Goal: Transaction & Acquisition: Register for event/course

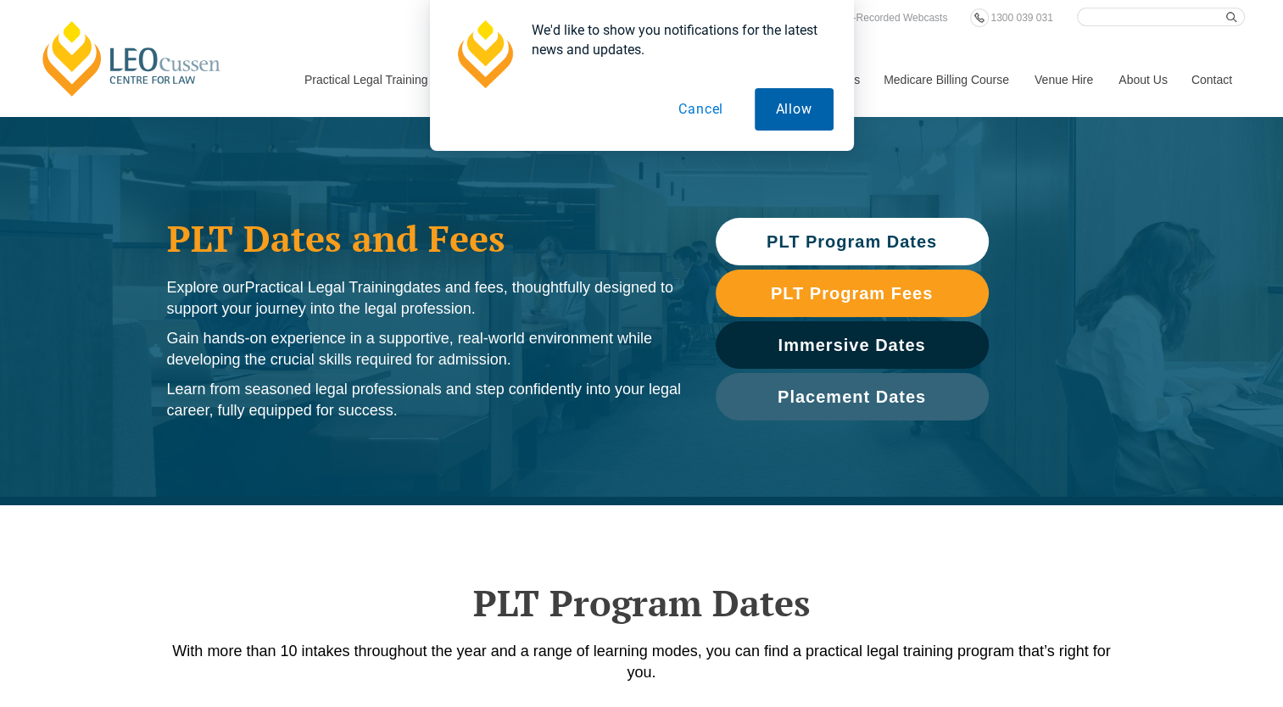
click at [793, 100] on button "Allow" at bounding box center [794, 109] width 79 height 42
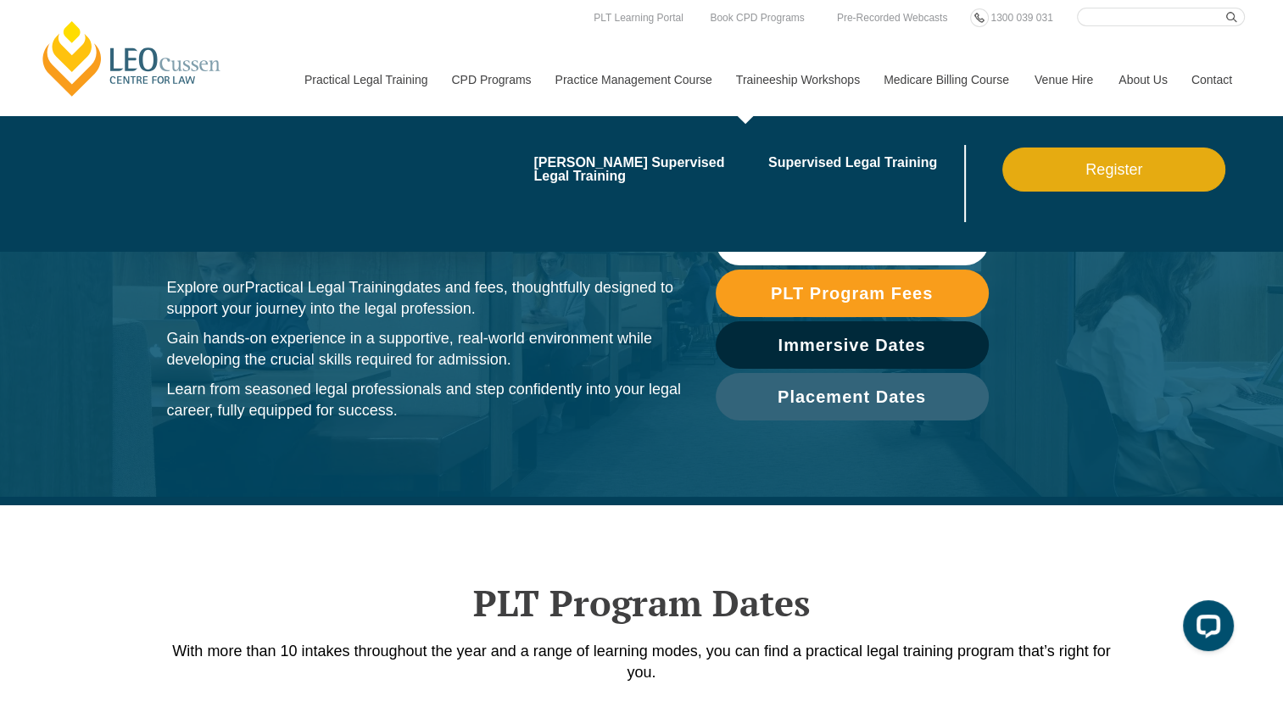
click at [1089, 170] on link "Register" at bounding box center [1113, 170] width 223 height 44
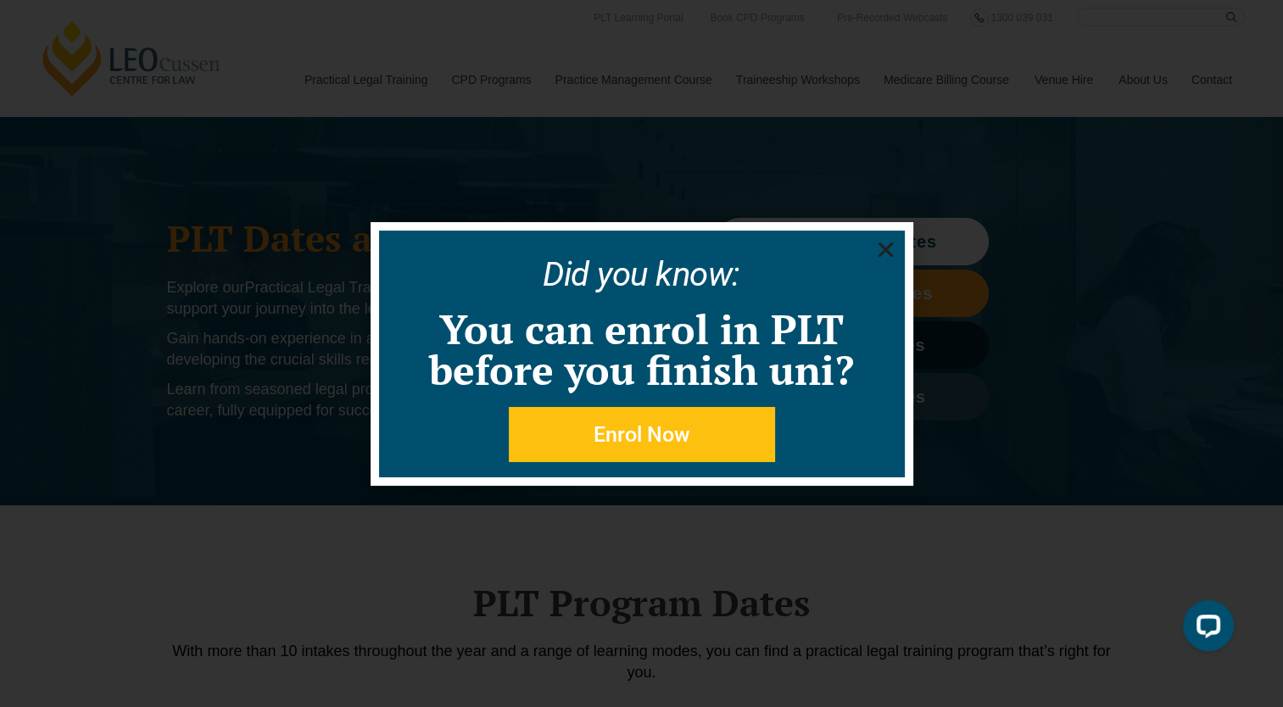
click at [632, 444] on span "Enrol Now" at bounding box center [641, 434] width 97 height 21
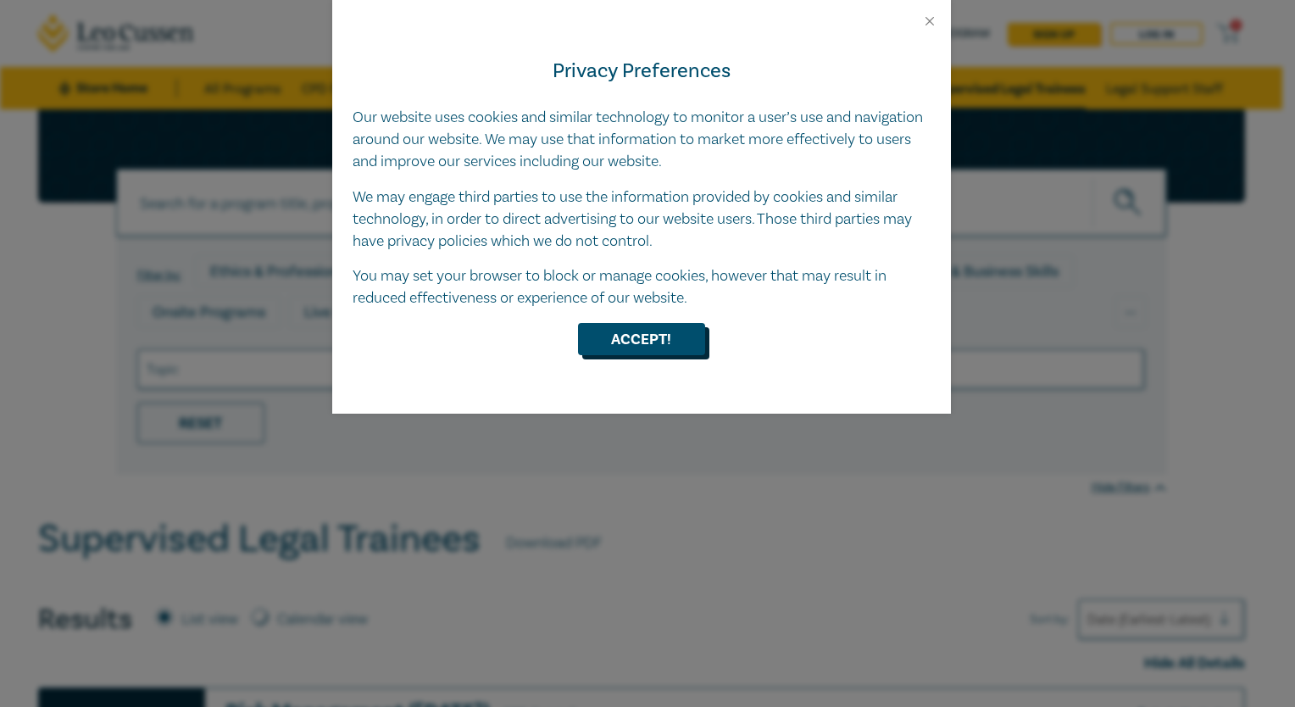
click at [667, 336] on button "Accept!" at bounding box center [641, 339] width 127 height 32
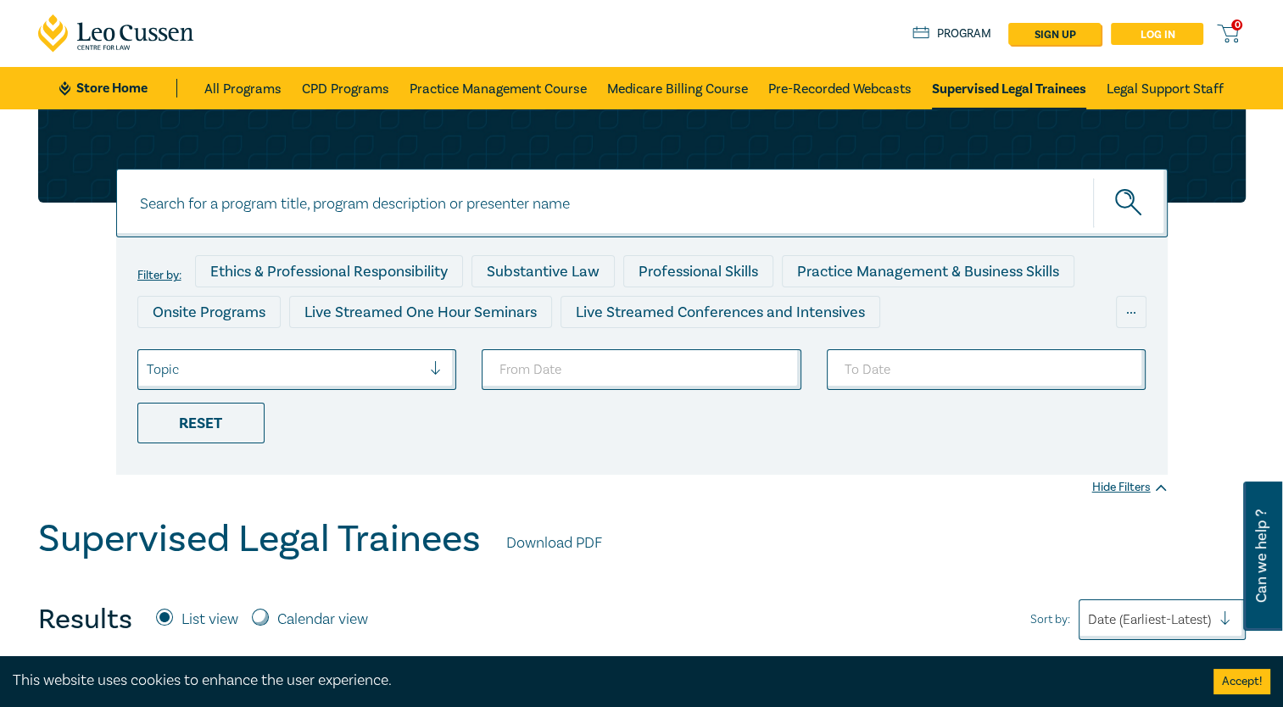
click at [1146, 28] on link "Log in" at bounding box center [1157, 34] width 92 height 22
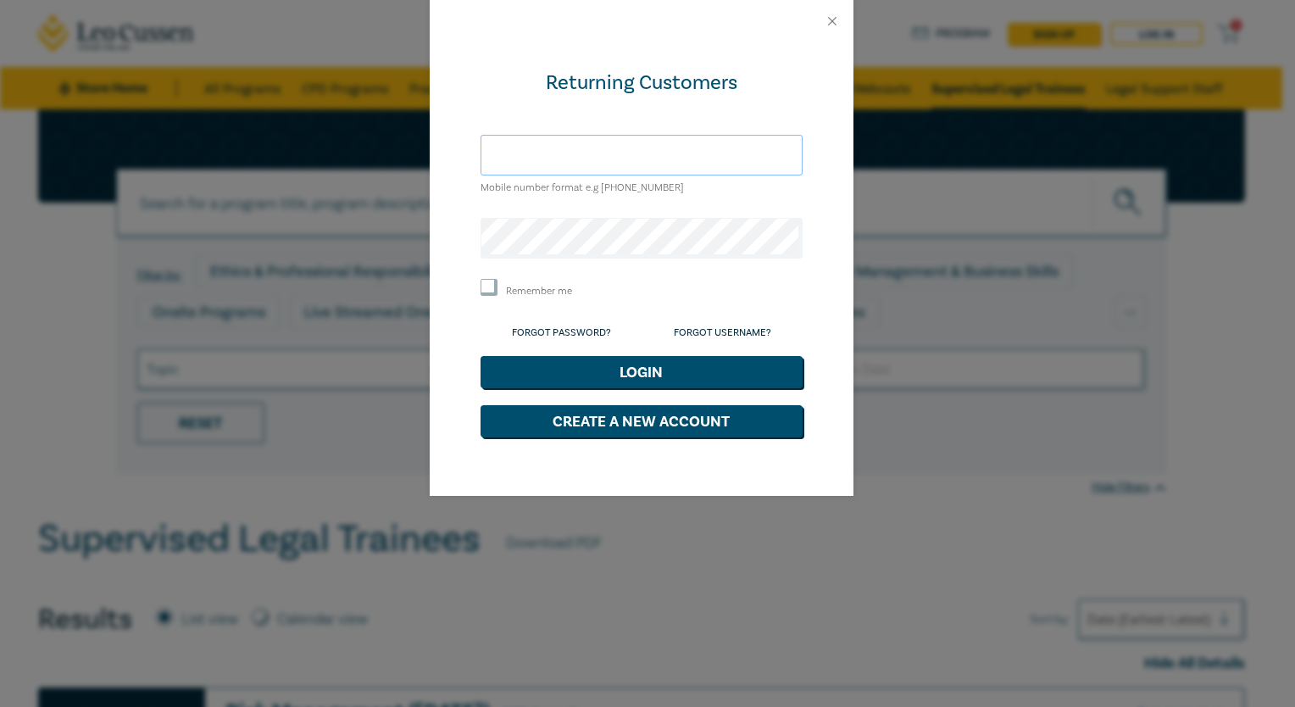
click at [698, 152] on input "text" at bounding box center [642, 155] width 322 height 41
type input "hilaryplehwe@gmail.com"
drag, startPoint x: 665, startPoint y: 153, endPoint x: 370, endPoint y: 118, distance: 297.1
click at [370, 118] on div "Returning Customers [EMAIL_ADDRESS][DOMAIN_NAME] Mobile number format e.g [PHON…" at bounding box center [647, 353] width 1295 height 707
click at [454, 168] on div "Returning Customers Mobile number format e.g +61 000000000 Remember me Forgot P…" at bounding box center [642, 269] width 424 height 454
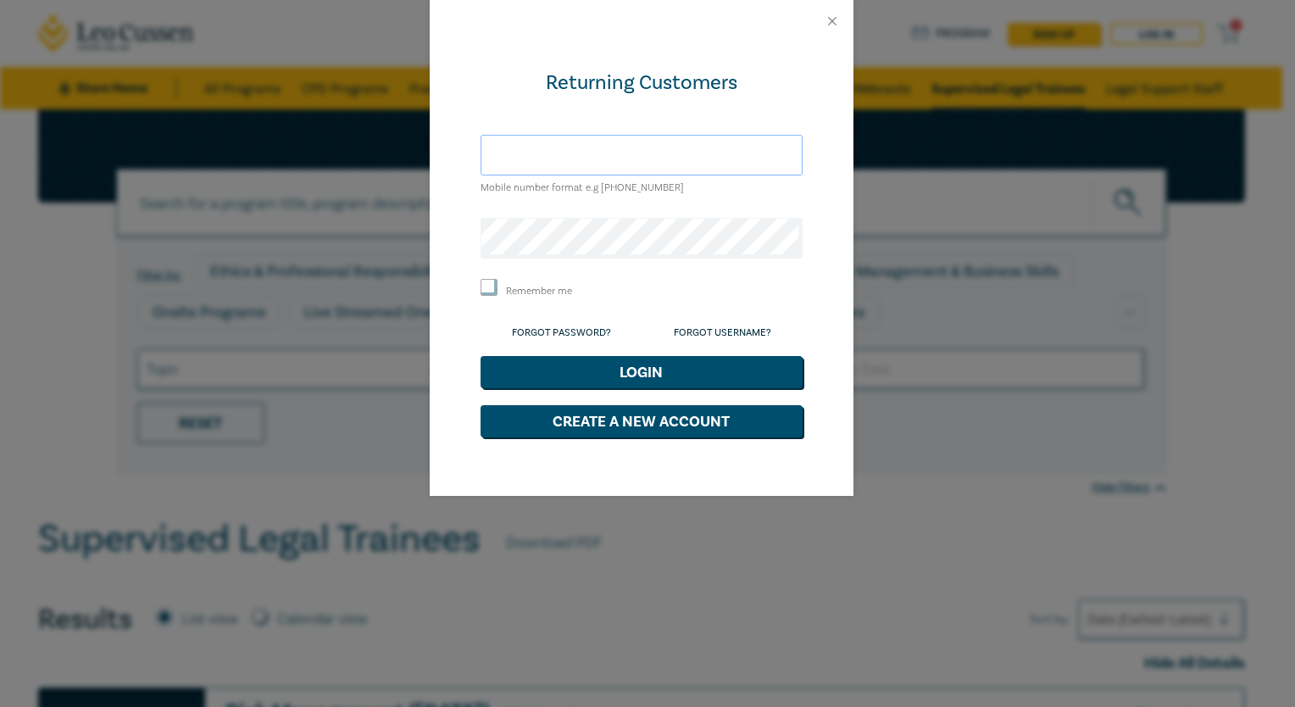
click at [503, 158] on input "text" at bounding box center [642, 155] width 322 height 41
click at [596, 168] on input "0402429112" at bounding box center [642, 155] width 322 height 41
type input "0402429112"
click at [481, 356] on button "Login" at bounding box center [642, 372] width 322 height 32
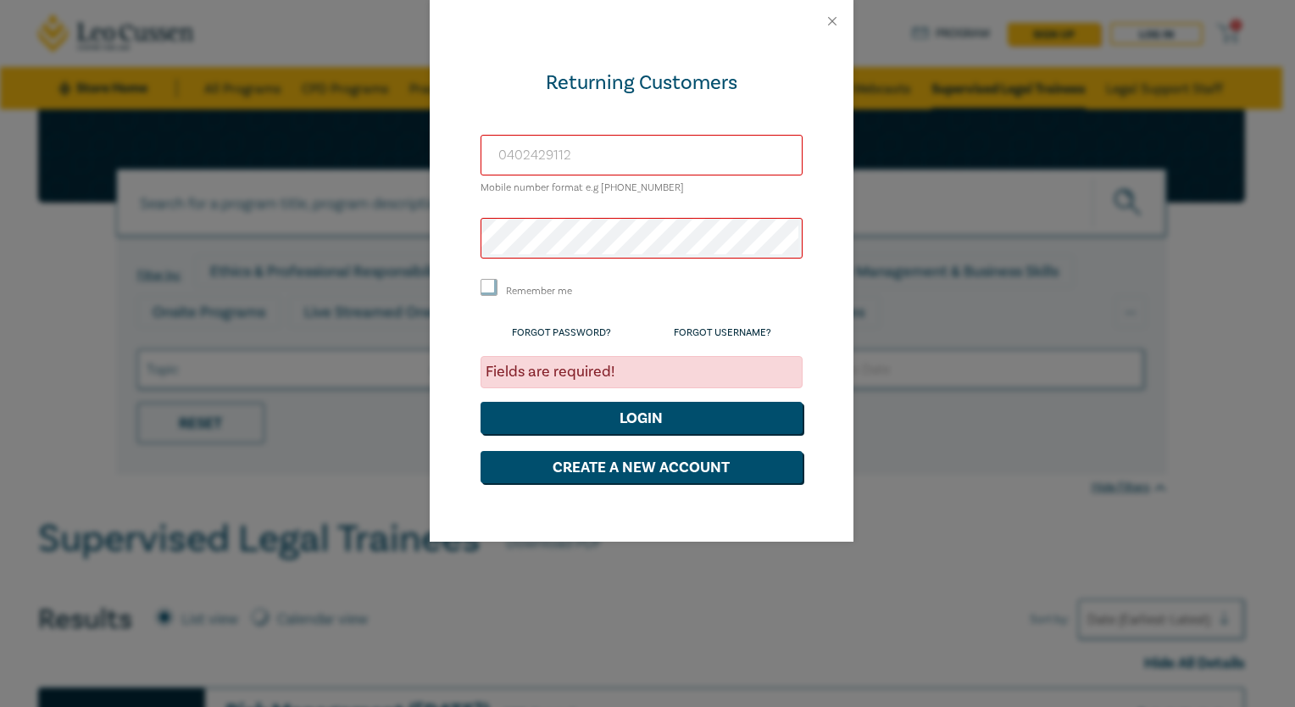
click at [586, 147] on input "0402429112" at bounding box center [642, 155] width 322 height 41
click at [643, 464] on button "Create a New Account" at bounding box center [642, 467] width 322 height 32
select select "AU"
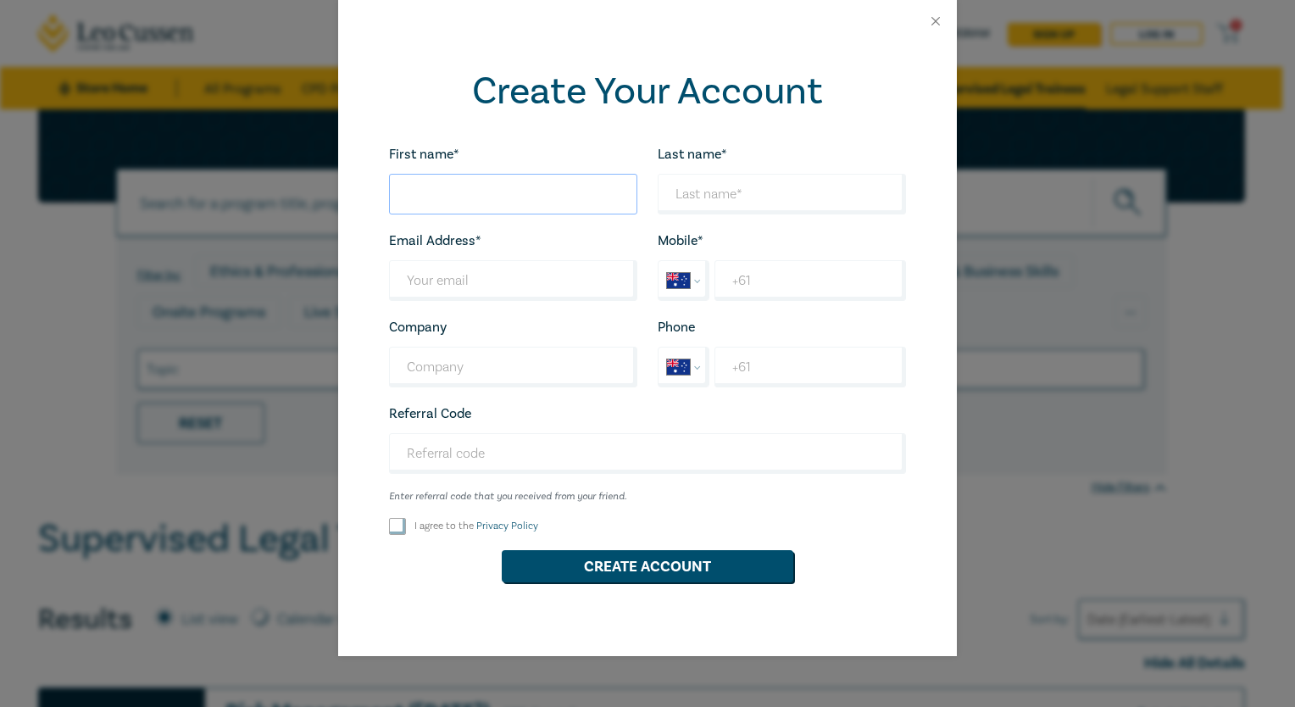
click at [412, 209] on input "First name*" at bounding box center [513, 194] width 248 height 41
click at [694, 192] on input "Last name*" at bounding box center [782, 194] width 248 height 41
click at [410, 192] on input "hilary" at bounding box center [513, 194] width 248 height 41
type input "[PERSON_NAME]"
click at [677, 190] on input "Last name*" at bounding box center [782, 194] width 248 height 41
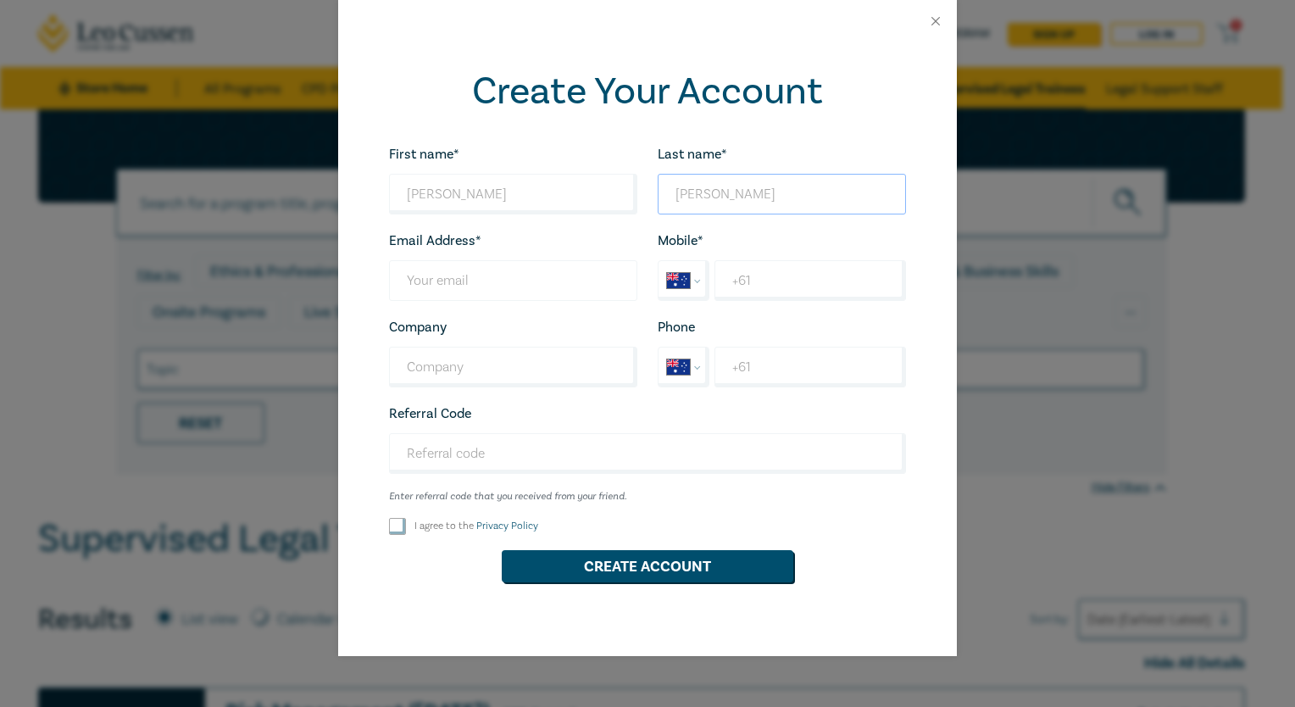
type input "[PERSON_NAME]"
click at [536, 268] on input "Last name*" at bounding box center [513, 280] width 248 height 41
type input "[EMAIL_ADDRESS][DOMAIN_NAME]"
click at [753, 296] on input "+61" at bounding box center [811, 280] width 192 height 41
type input "+61 402 429 112"
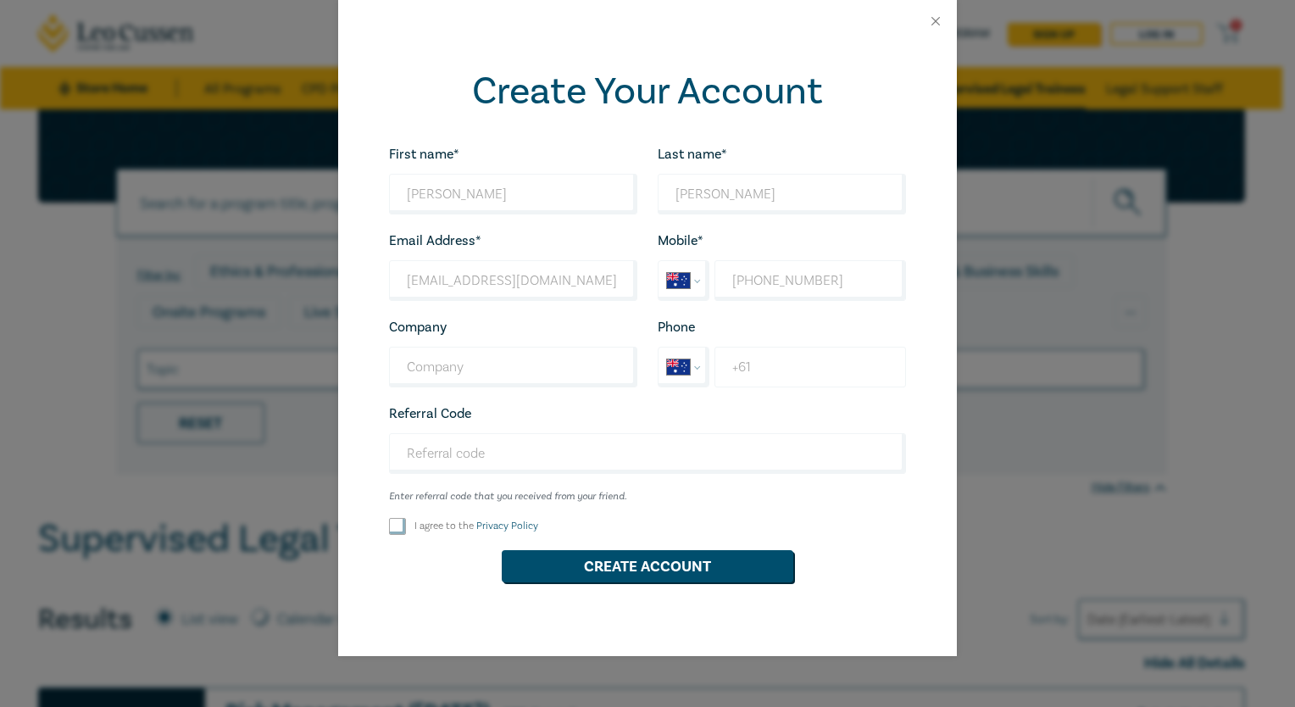
click at [778, 368] on input "+61" at bounding box center [811, 367] width 192 height 41
type input "+61 402 429 112"
click at [473, 451] on input "Referral Code" at bounding box center [647, 453] width 517 height 41
click at [403, 526] on input "I agree to the Privacy Policy" at bounding box center [397, 526] width 17 height 17
checkbox input "true"
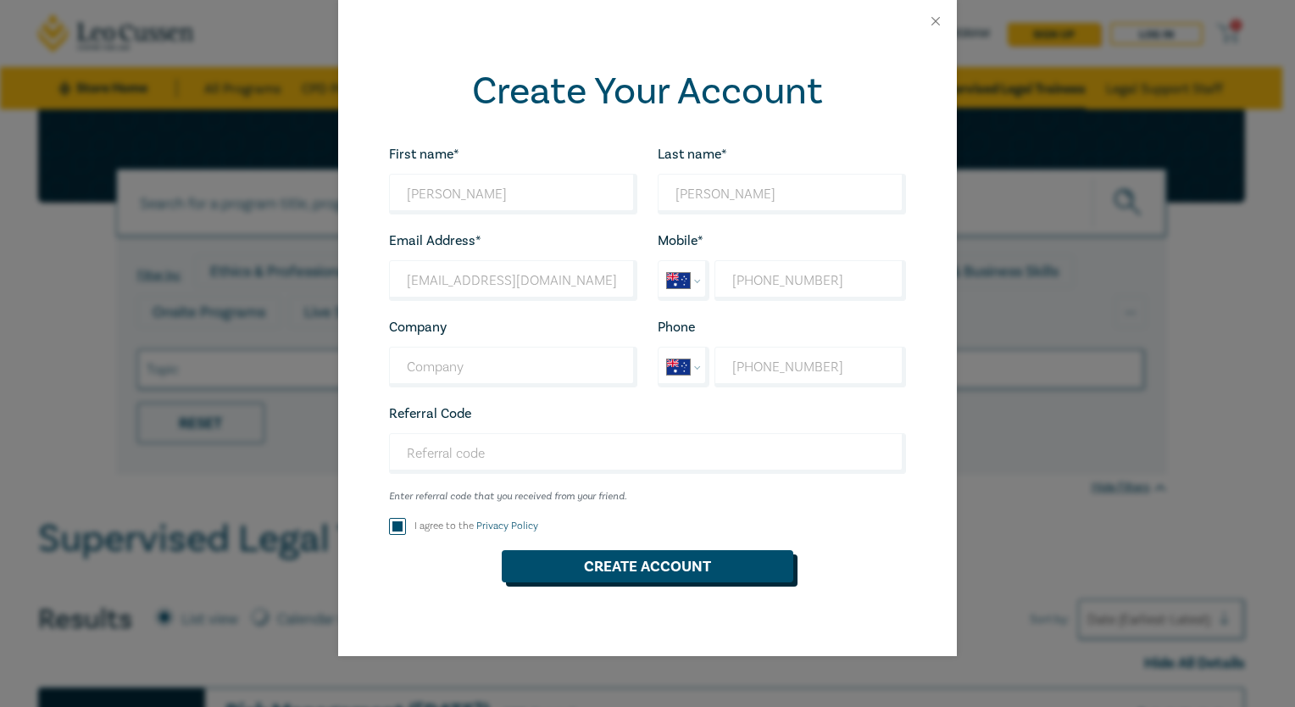
click at [654, 571] on button "Create Account" at bounding box center [648, 566] width 292 height 32
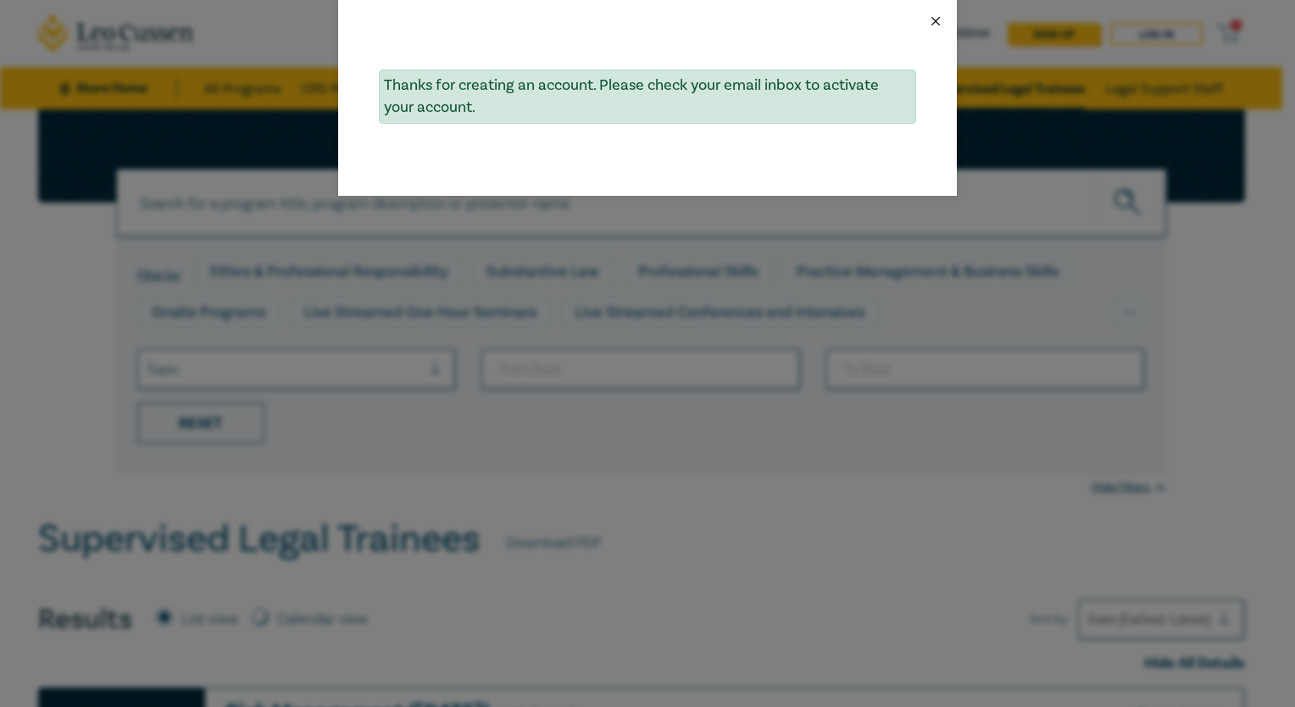
click at [933, 17] on button "Close" at bounding box center [935, 21] width 15 height 15
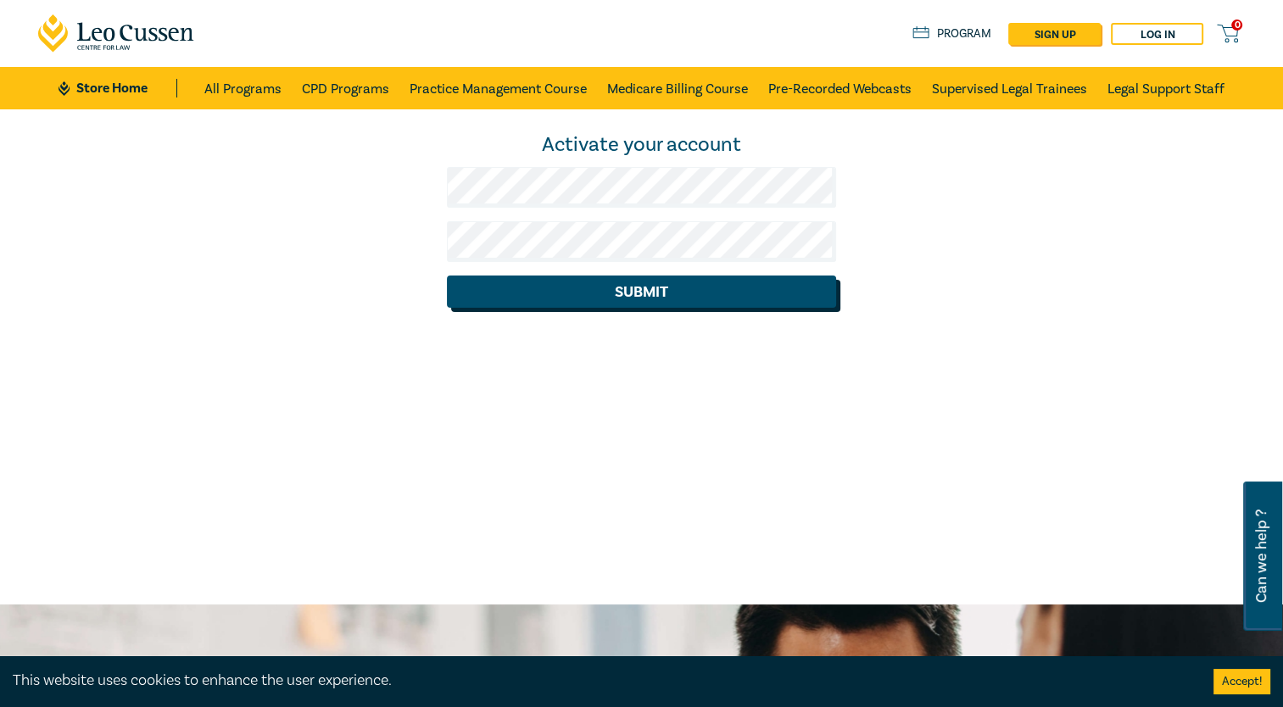
click at [650, 297] on button "Submit" at bounding box center [641, 292] width 389 height 32
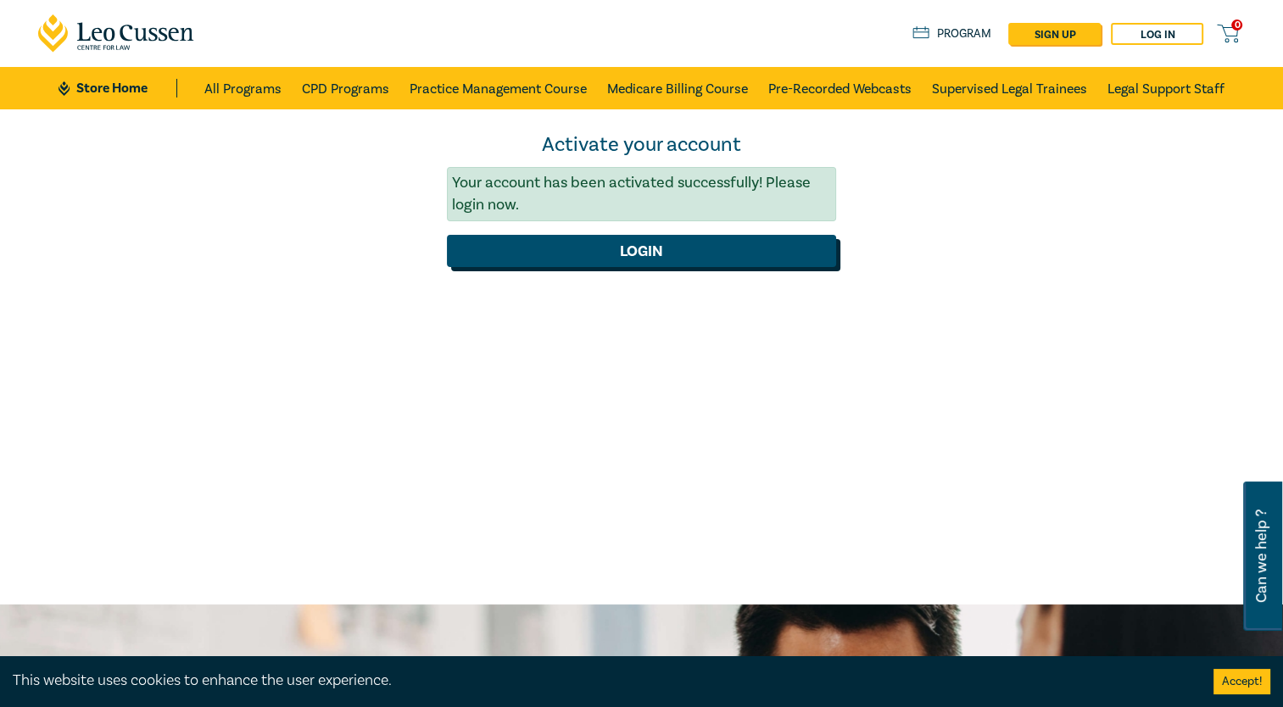
click at [644, 252] on button "Login" at bounding box center [641, 251] width 389 height 32
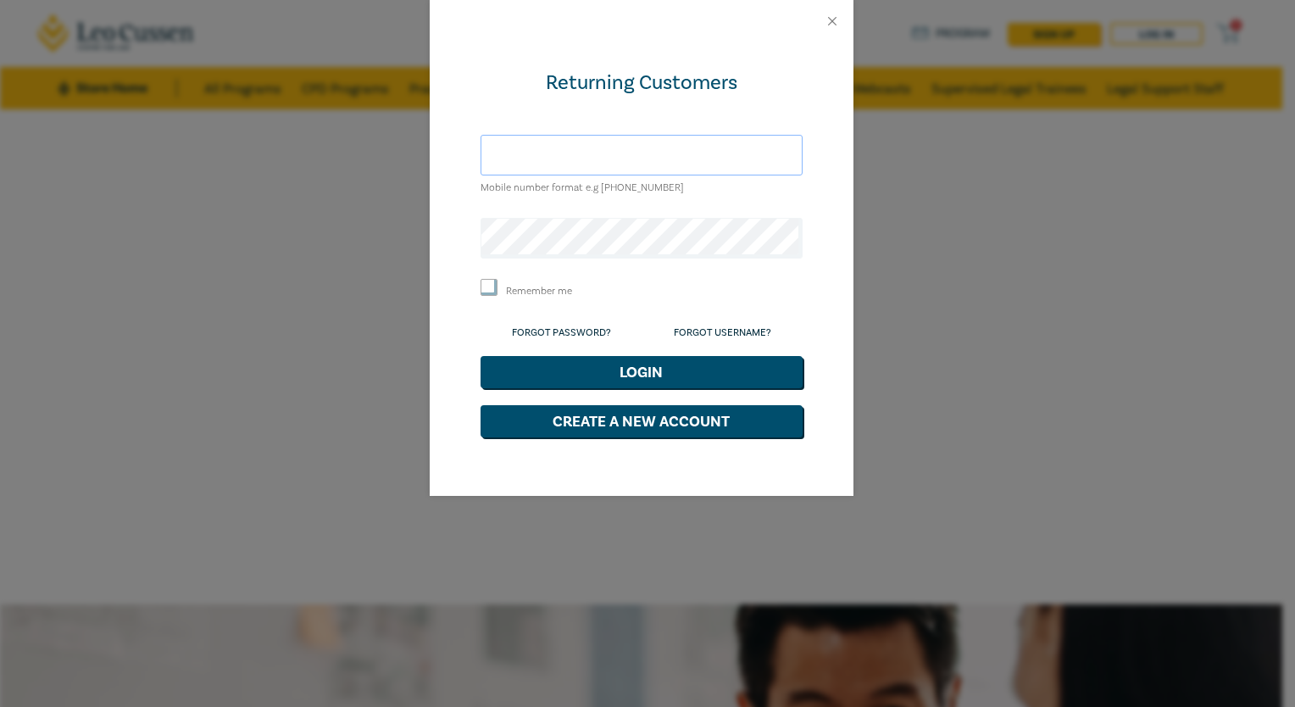
click at [638, 163] on input "text" at bounding box center [642, 155] width 322 height 41
type input "hilaryplehwe@gmail.com"
click at [604, 259] on form "Returning Customers hilaryplehwe@gmail.com Mobile number format e.g +61 0000000…" at bounding box center [642, 254] width 322 height 368
click at [496, 288] on input "Remember me" at bounding box center [489, 287] width 17 height 17
checkbox input "true"
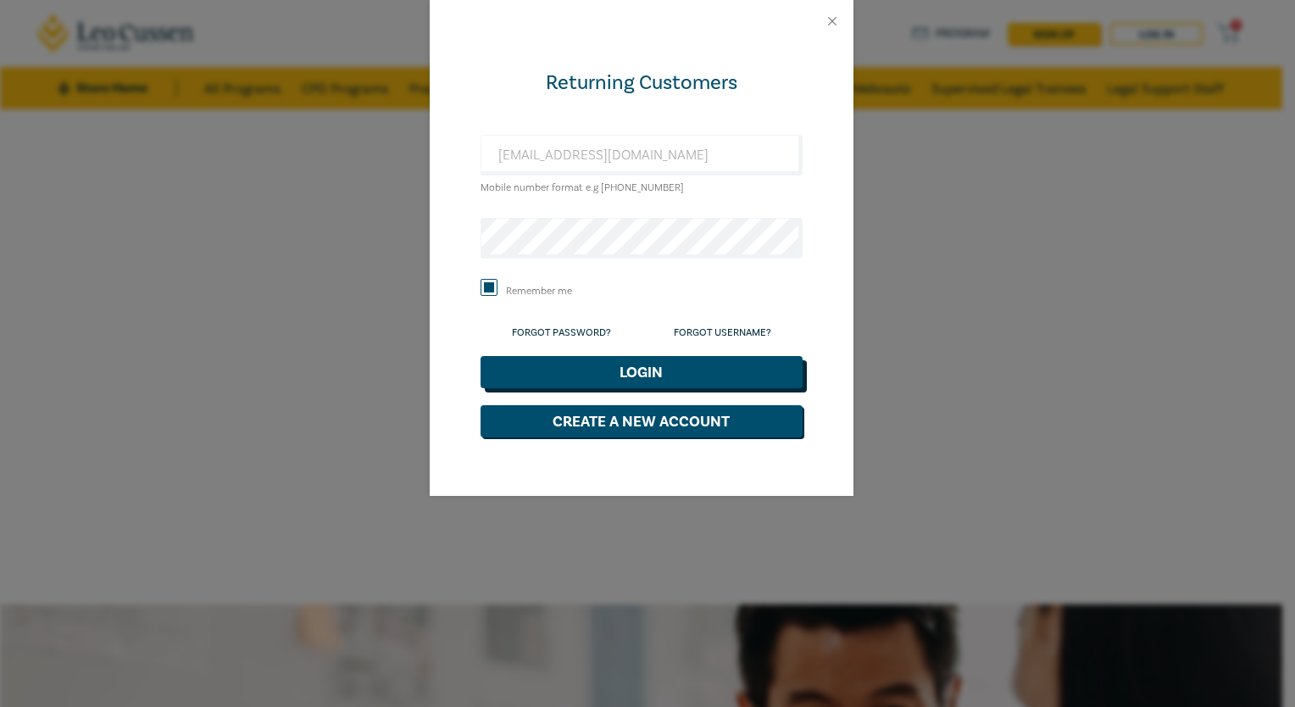
click at [672, 385] on button "Login" at bounding box center [642, 372] width 322 height 32
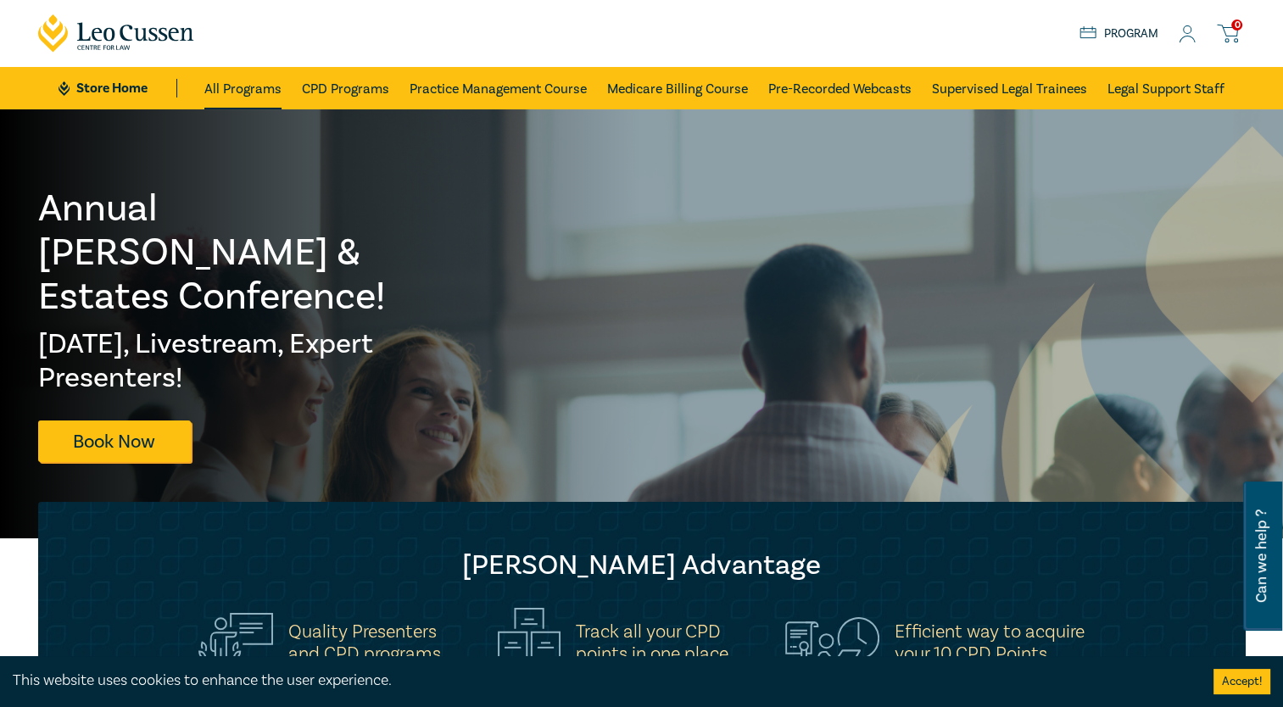
click at [251, 87] on link "All Programs" at bounding box center [242, 88] width 77 height 42
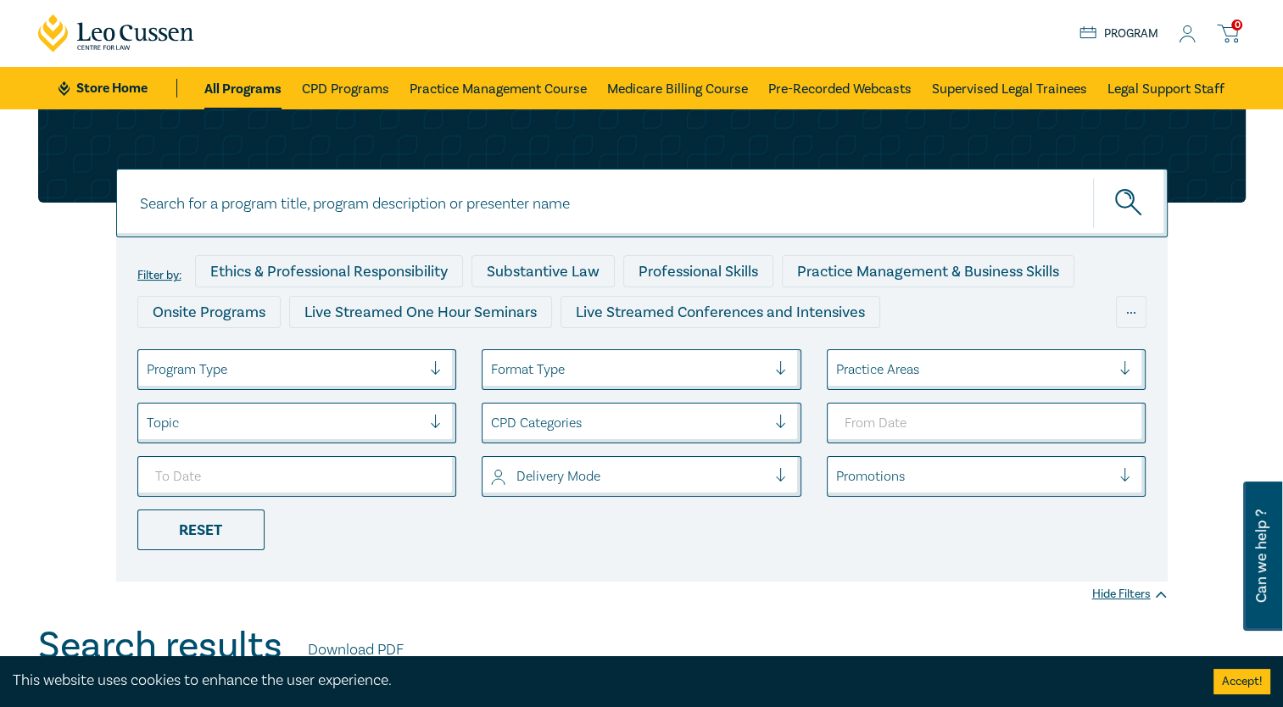
click at [432, 370] on div at bounding box center [442, 369] width 25 height 17
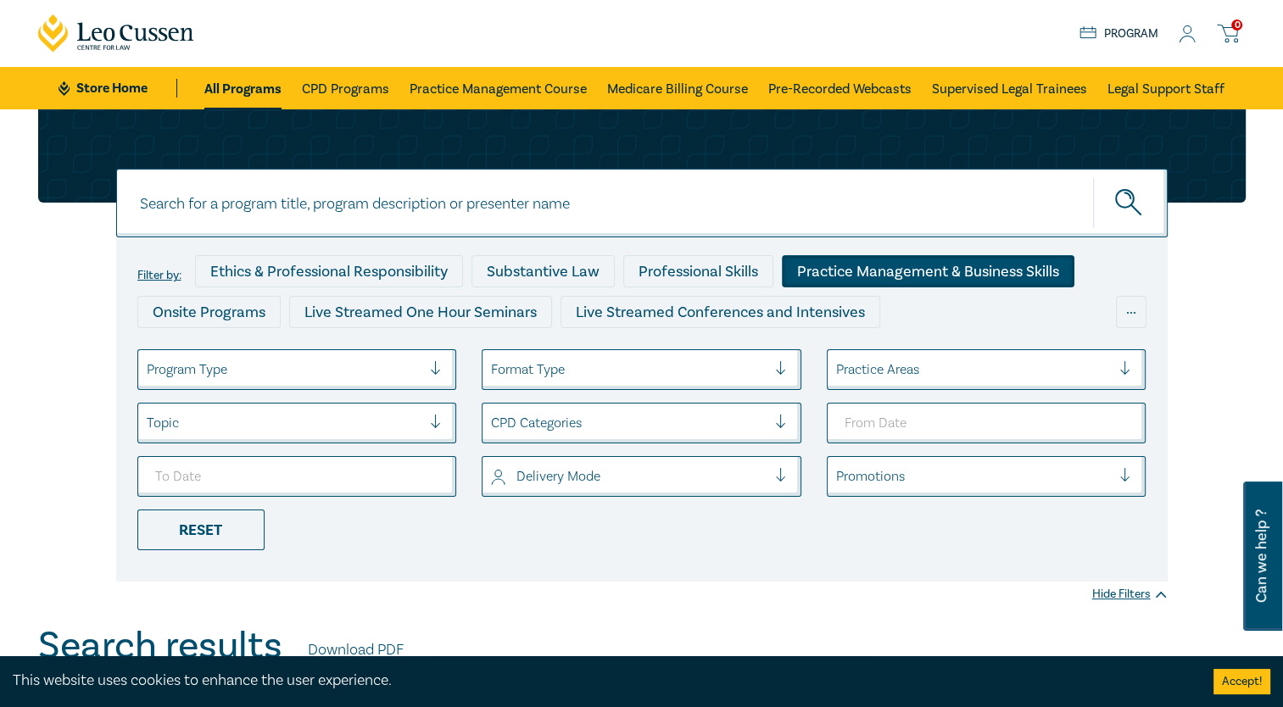
click at [1000, 263] on div "Practice Management & Business Skills" at bounding box center [928, 271] width 292 height 32
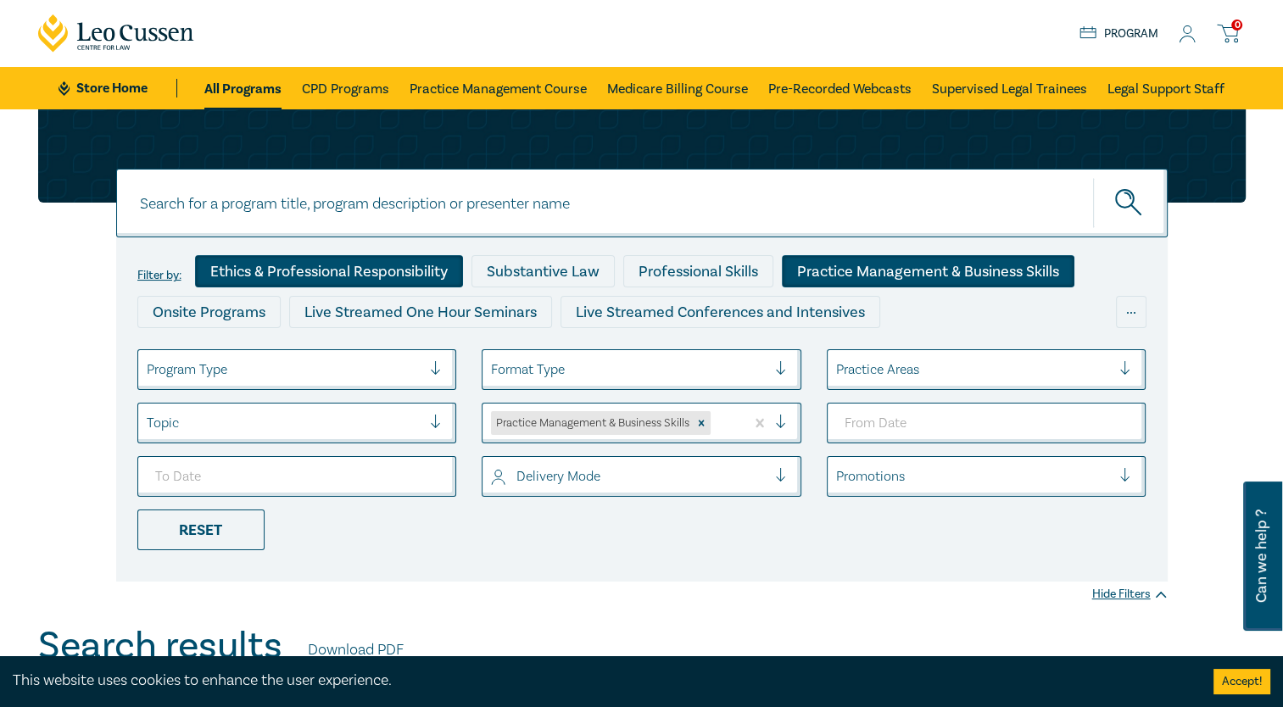
click at [444, 278] on div "Ethics & Professional Responsibility" at bounding box center [329, 271] width 268 height 32
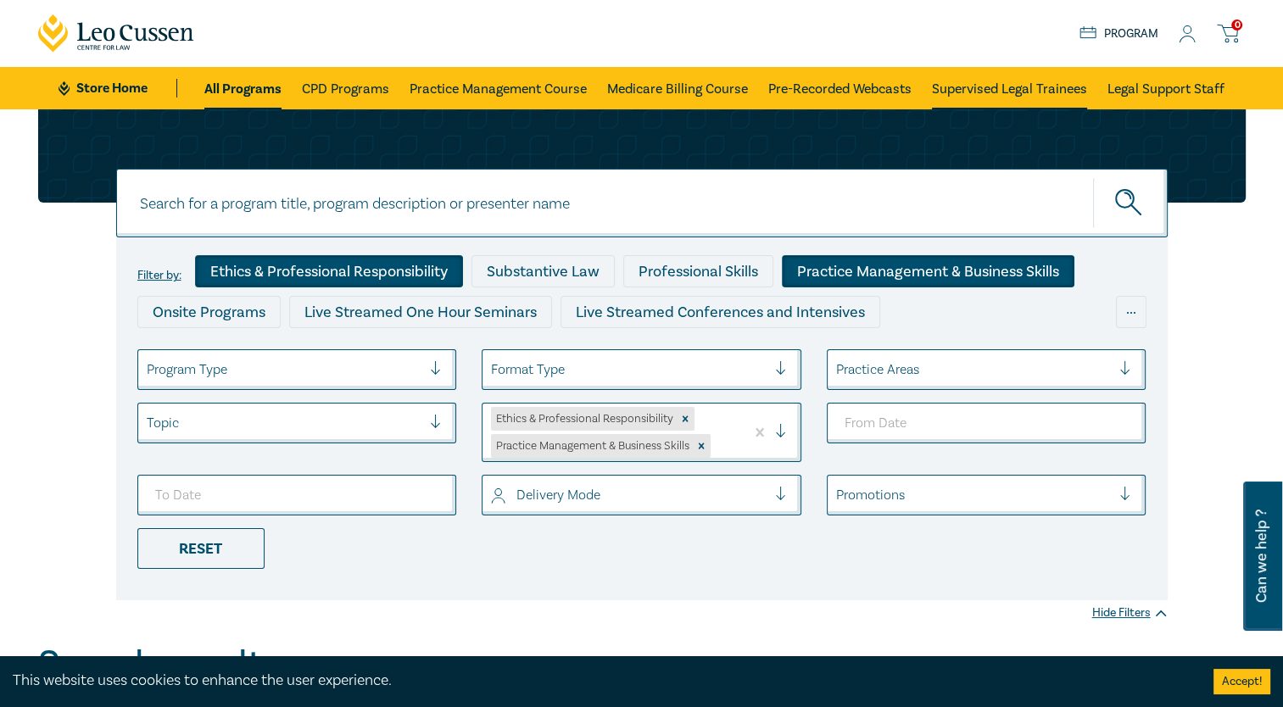
click at [1010, 85] on link "Supervised Legal Trainees" at bounding box center [1009, 88] width 155 height 42
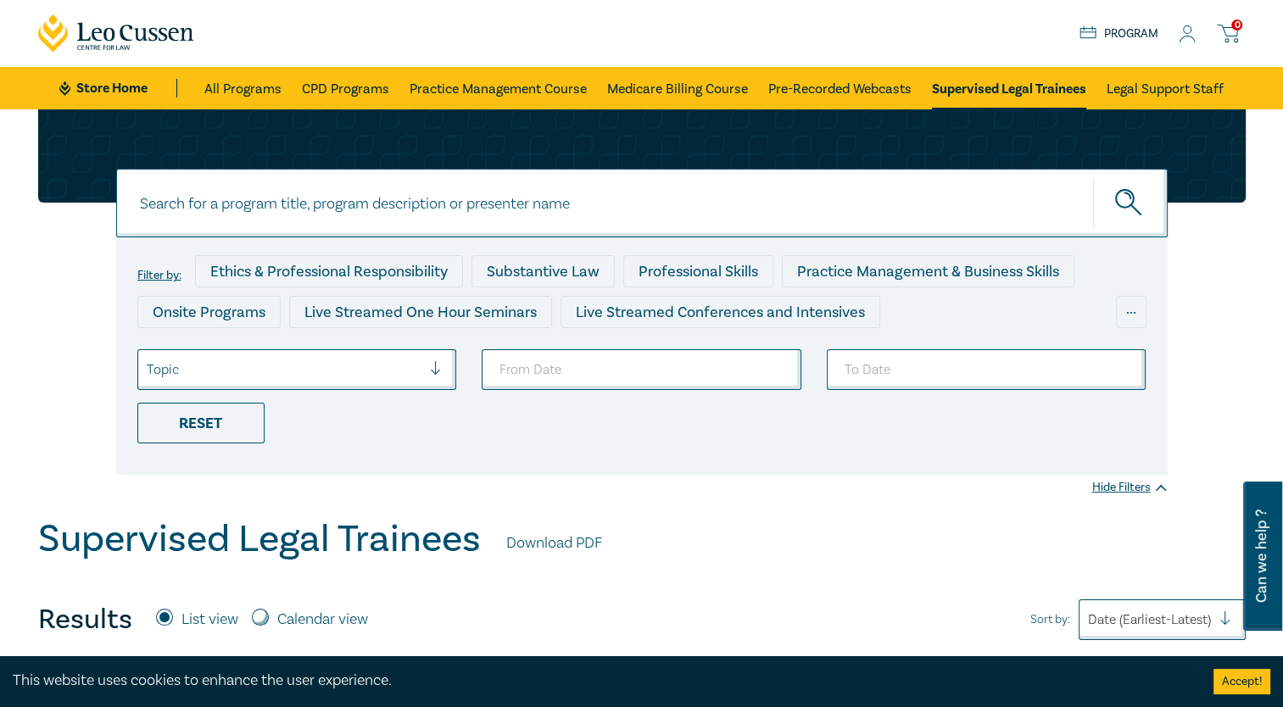
click at [640, 612] on div "Results List view Calendar view Sort by: Date (Earliest-Latest)" at bounding box center [641, 619] width 1207 height 41
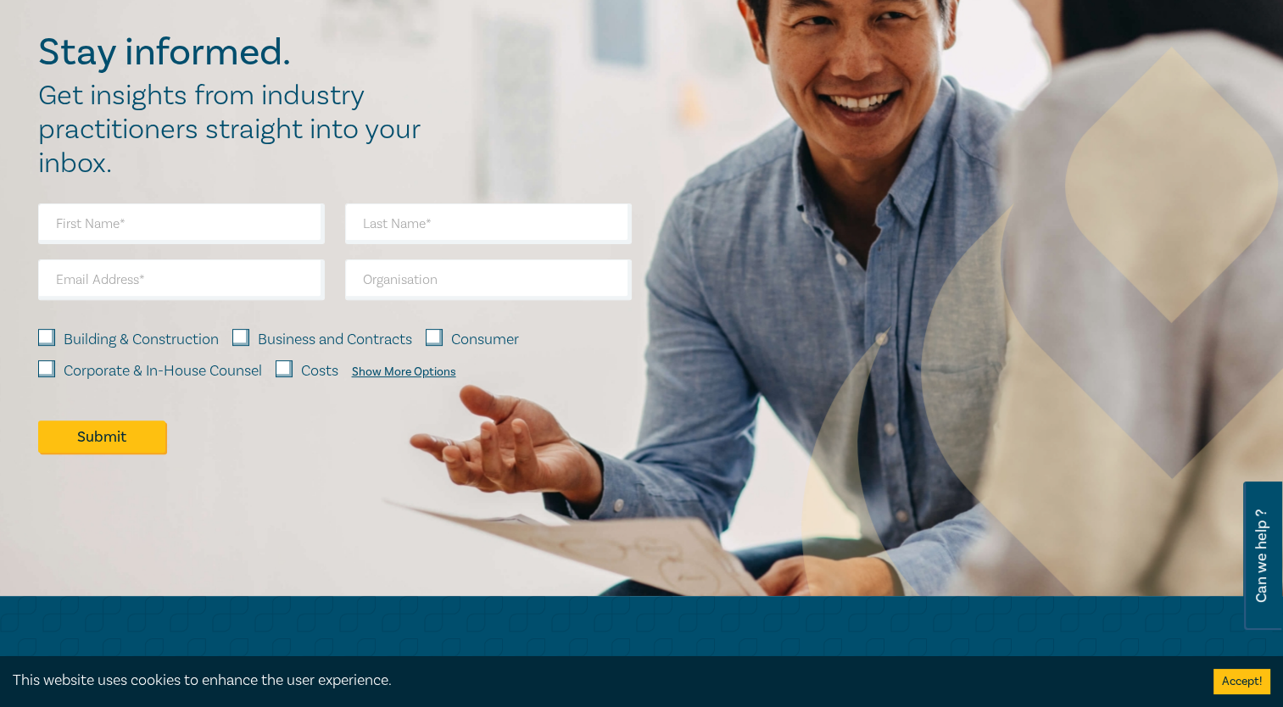
scroll to position [6952, 0]
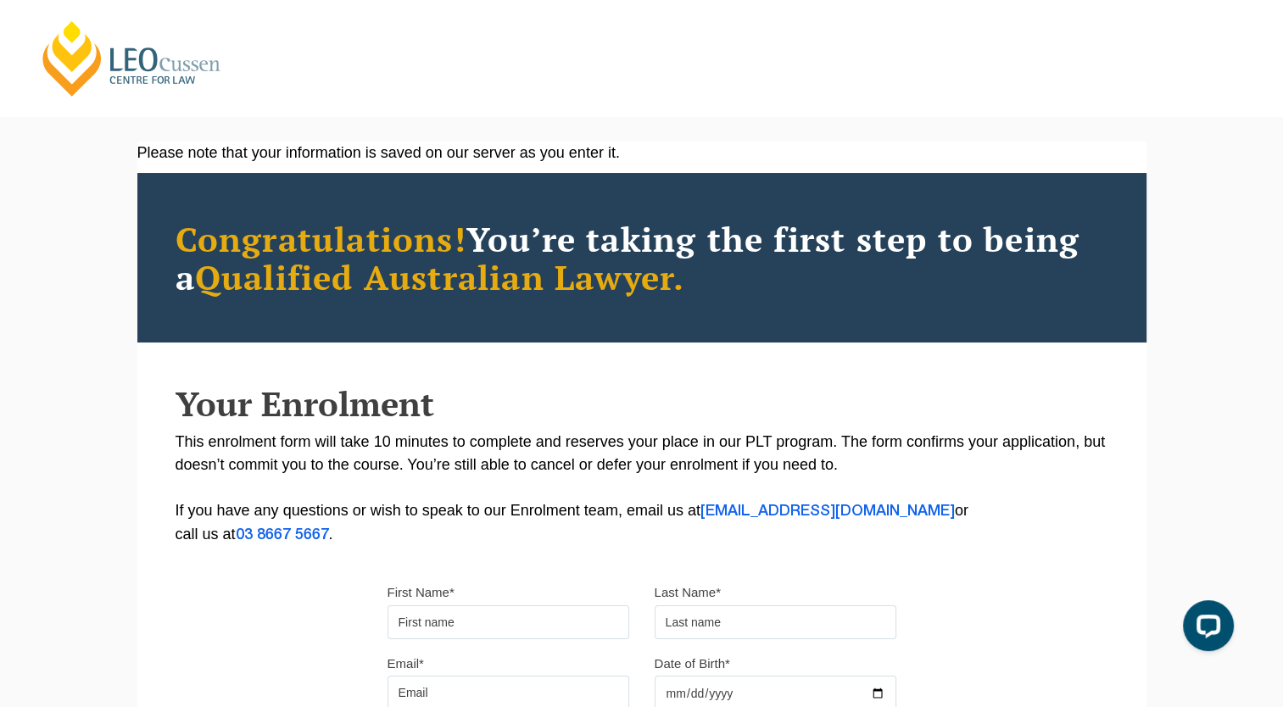
click at [1066, 463] on p "This enrolment form will take 10 minutes to complete and reserves your place in…" at bounding box center [641, 489] width 933 height 116
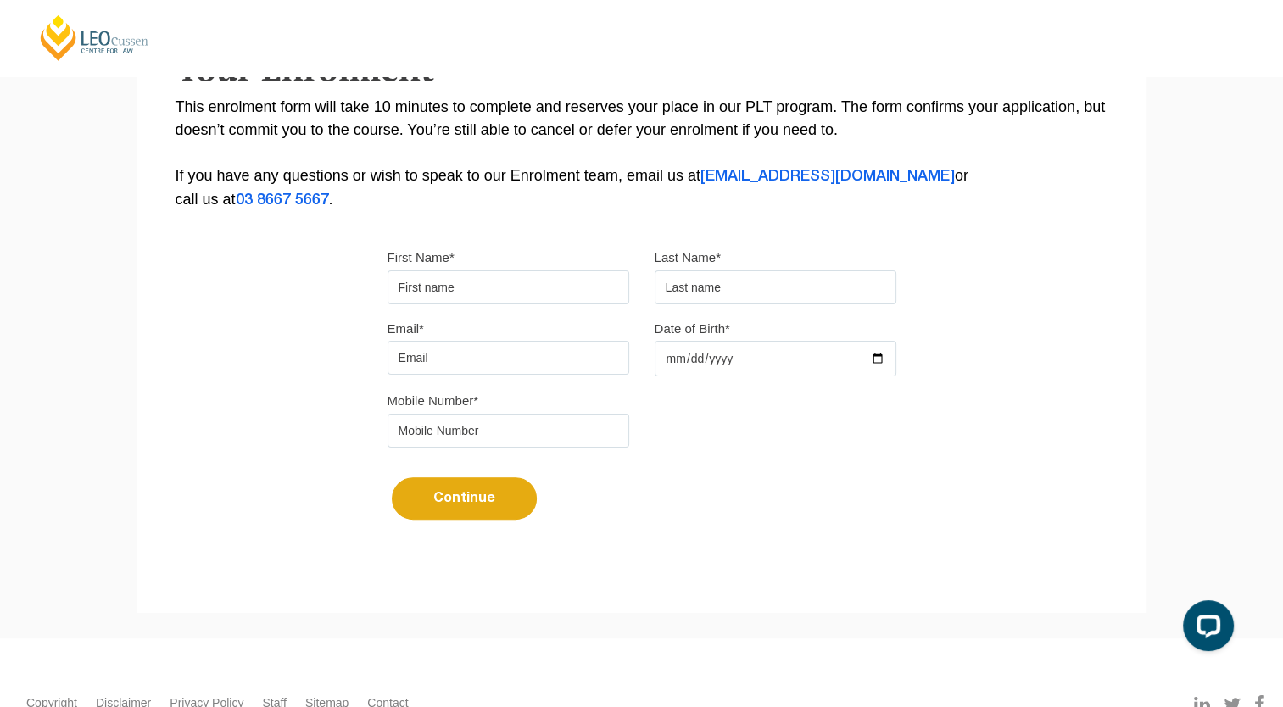
scroll to position [339, 0]
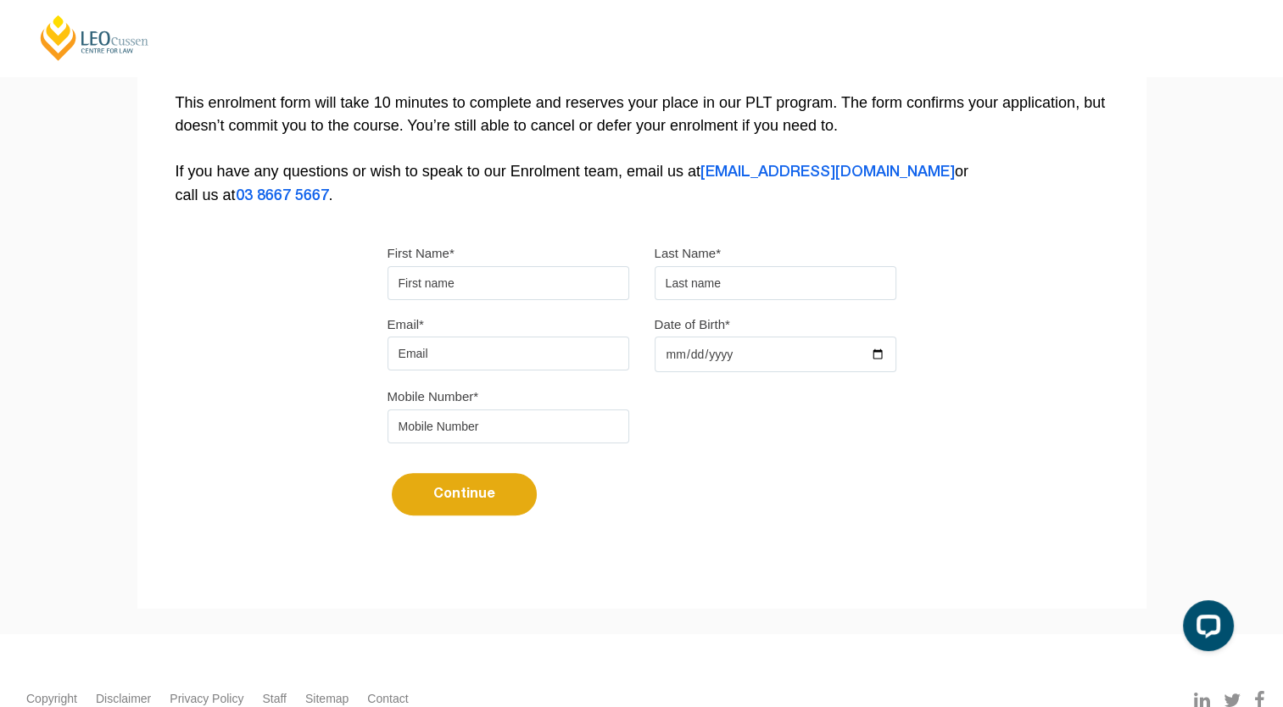
click at [587, 282] on input "First Name*" at bounding box center [508, 283] width 242 height 34
type input "[PERSON_NAME]"
type input "[EMAIL_ADDRESS][DOMAIN_NAME]"
type input "[DATE]"
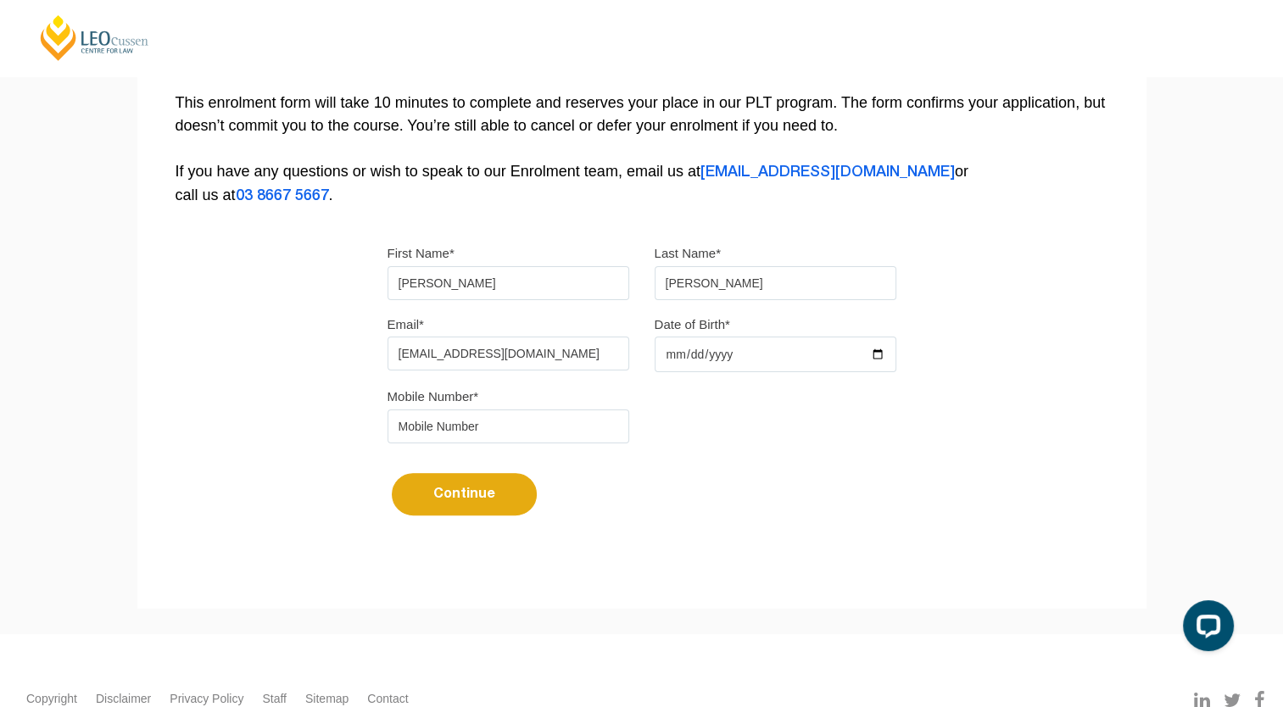
type input "0402429112"
click at [459, 503] on button "Continue" at bounding box center [464, 494] width 145 height 42
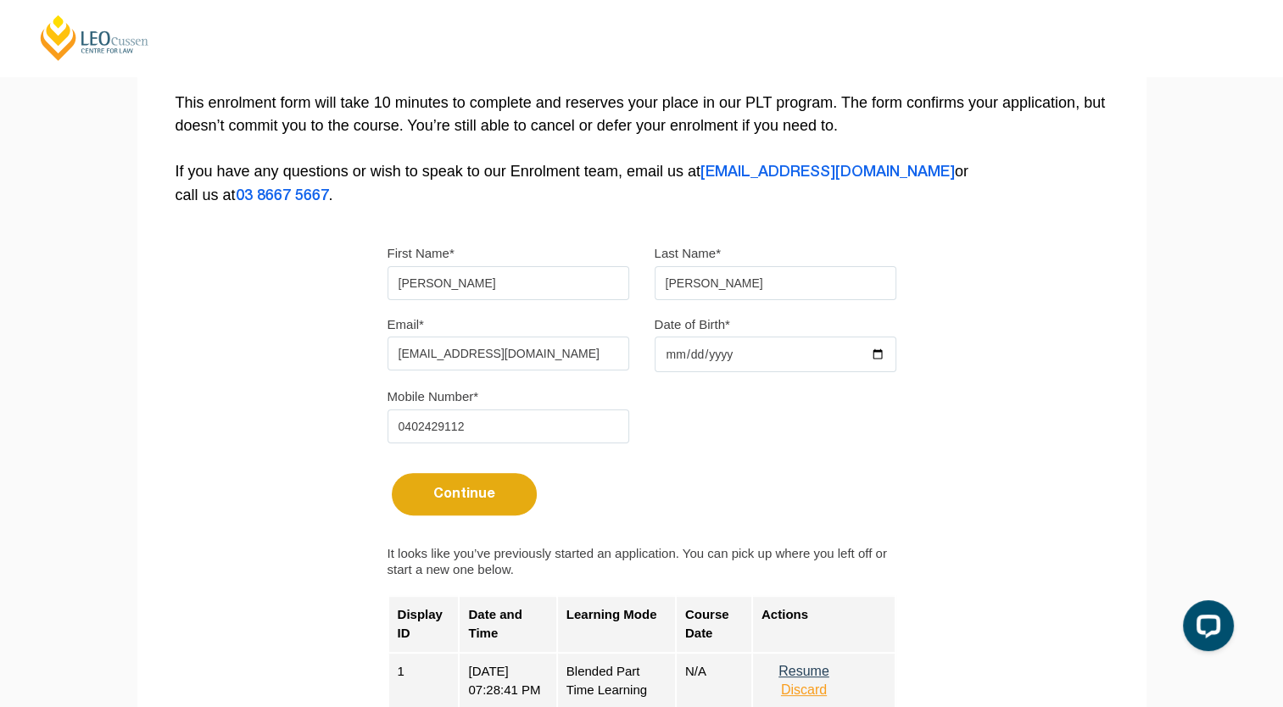
click at [818, 510] on div "Continue It looks like you’ve previously started an application. You can pick u…" at bounding box center [641, 583] width 509 height 254
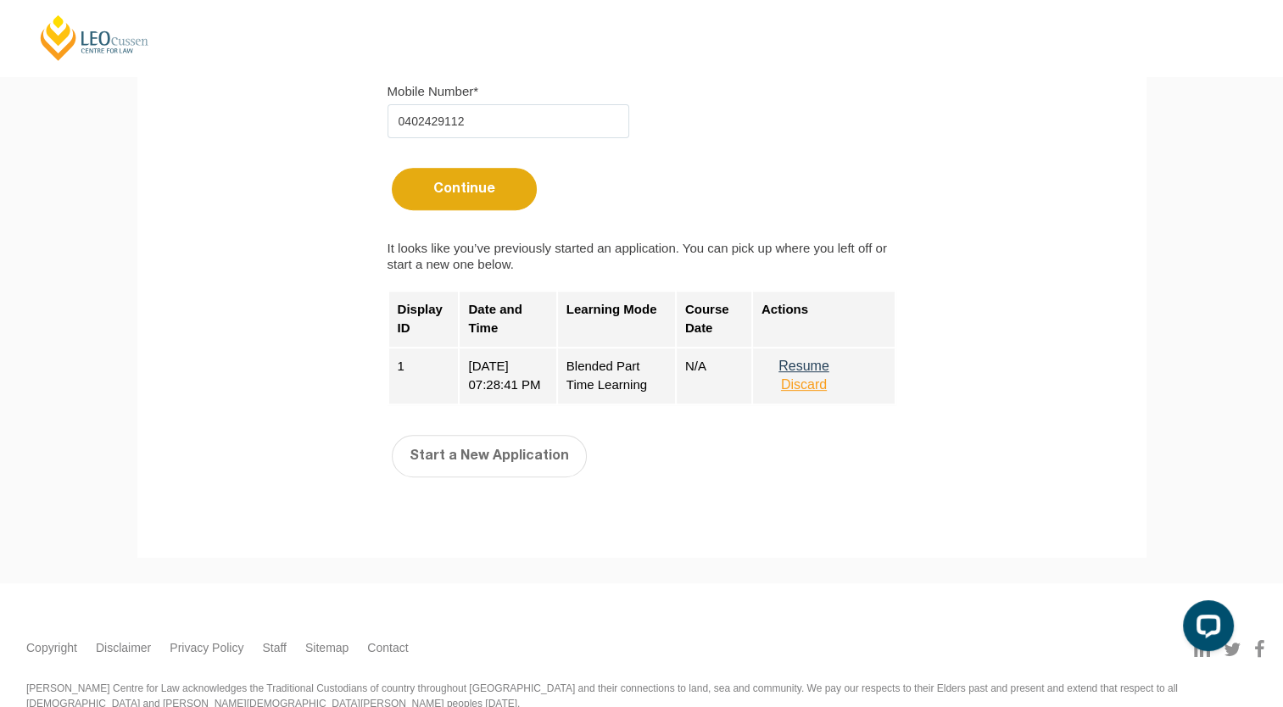
scroll to position [678, 0]
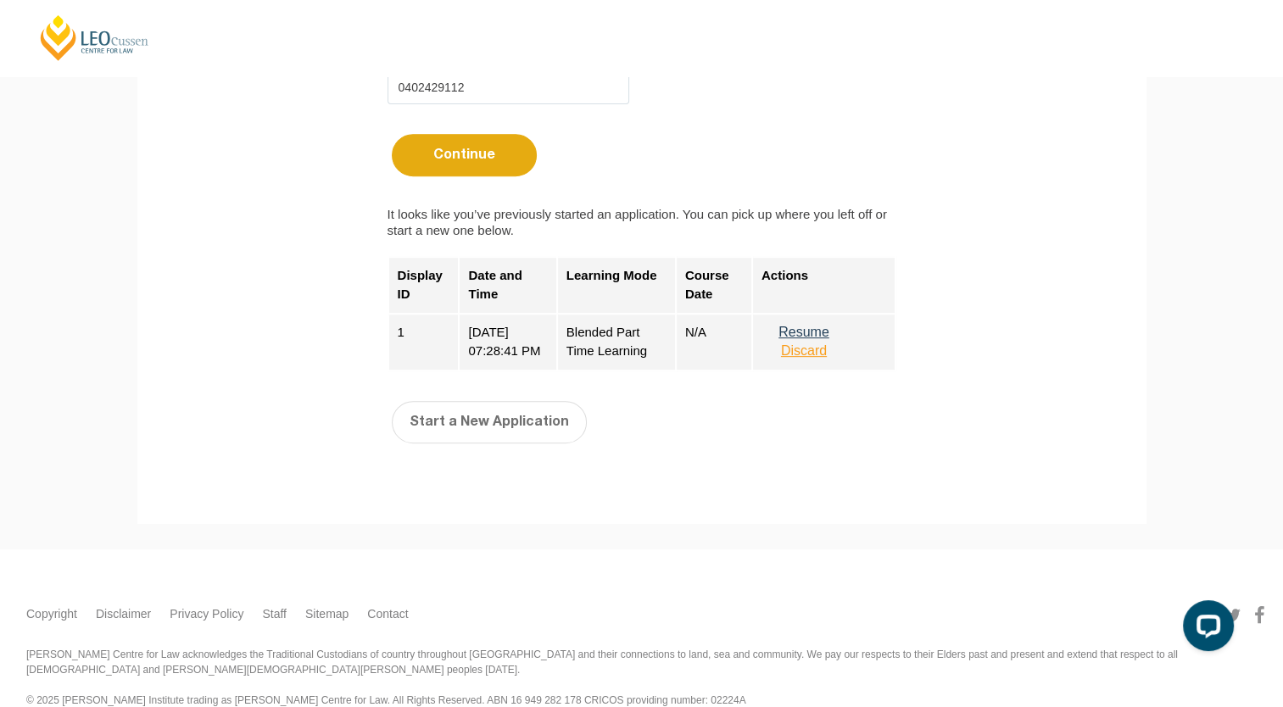
click at [815, 331] on button "Resume" at bounding box center [803, 332] width 85 height 15
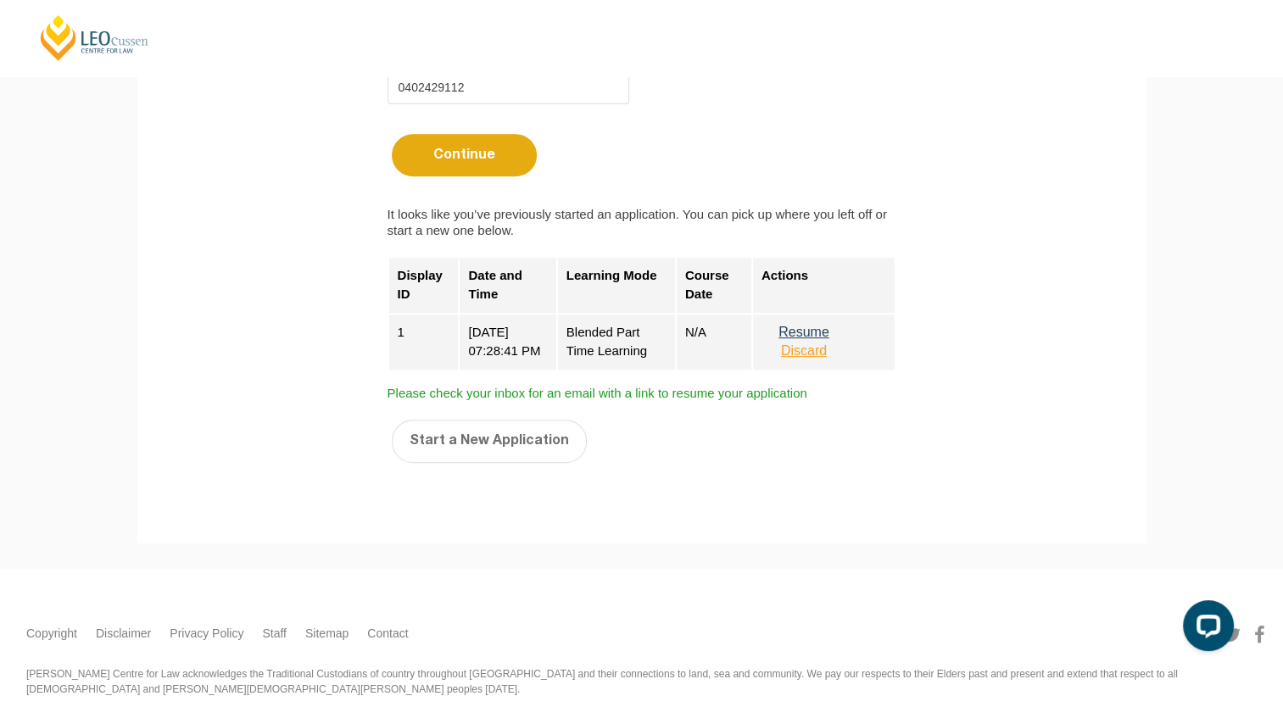
click at [805, 352] on button "Discard" at bounding box center [803, 350] width 85 height 15
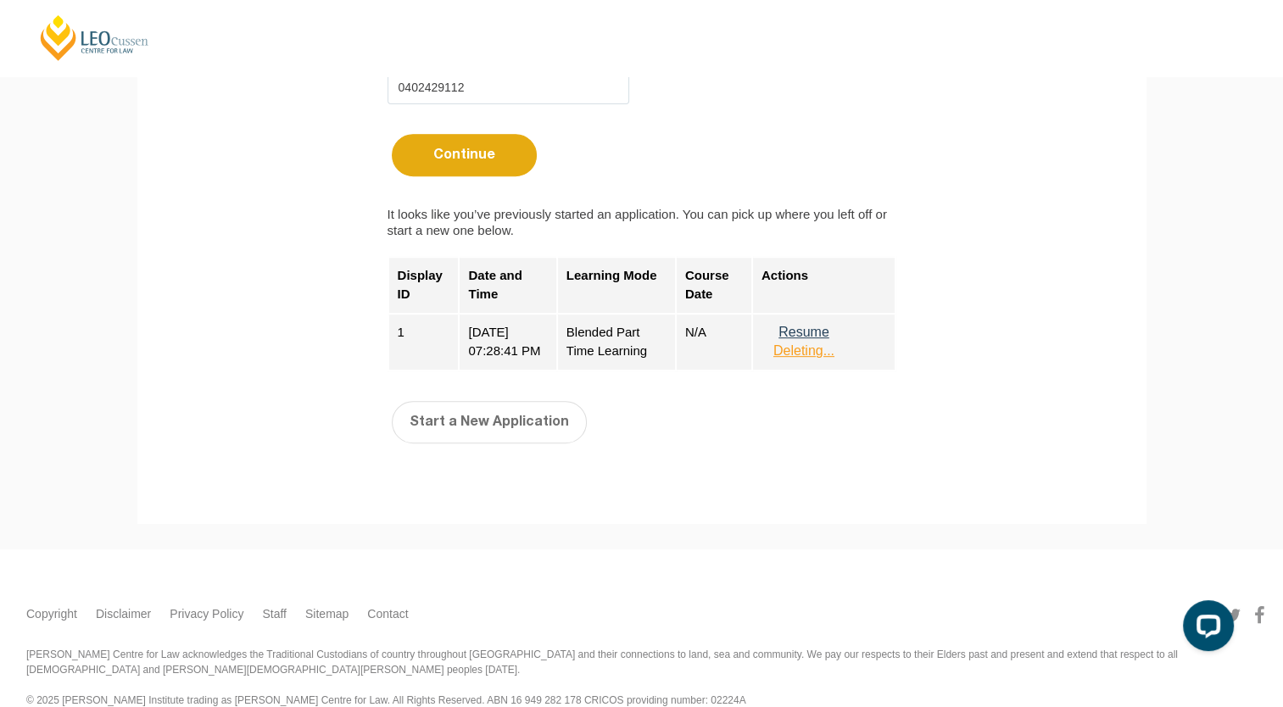
scroll to position [589, 0]
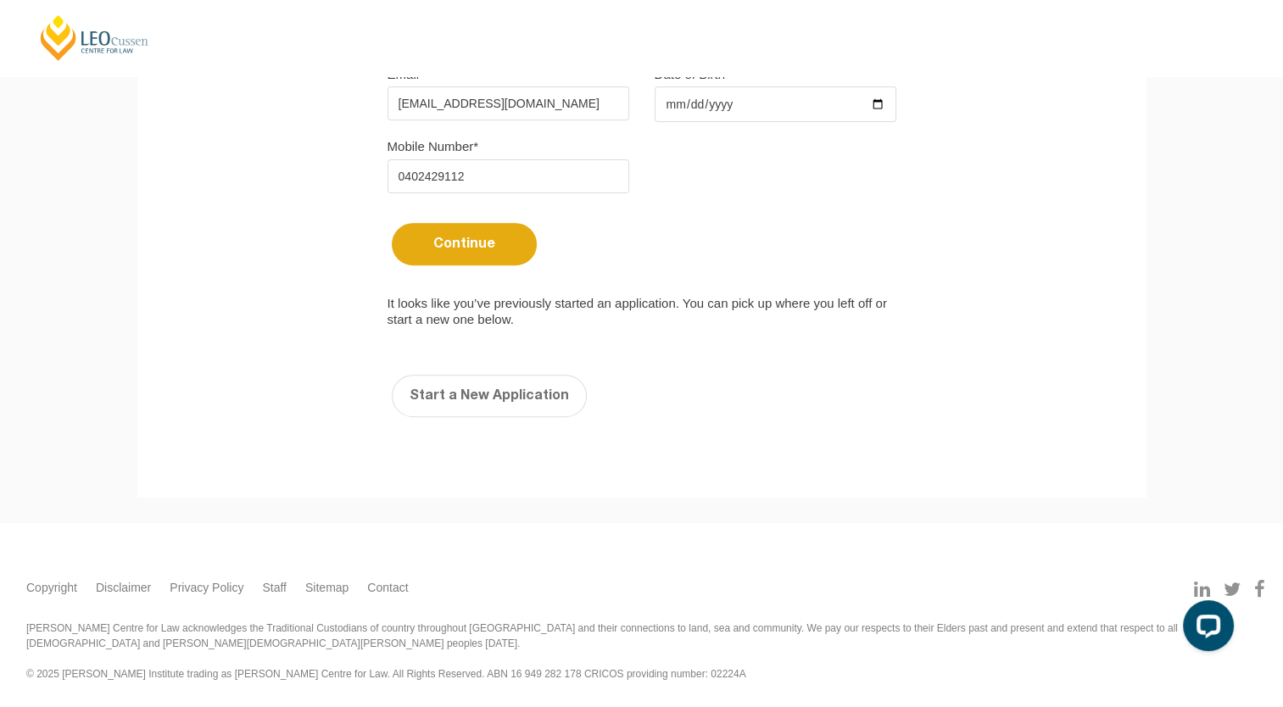
click at [482, 232] on button "Continue" at bounding box center [464, 244] width 145 height 42
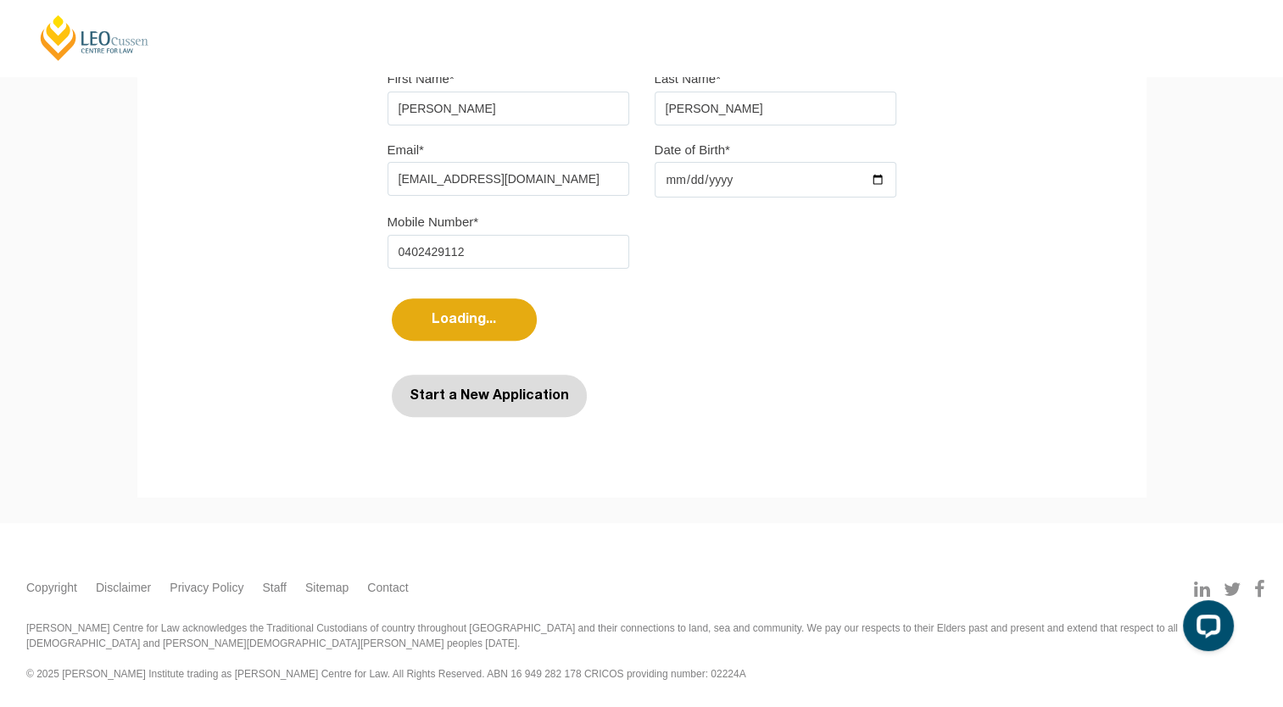
select select
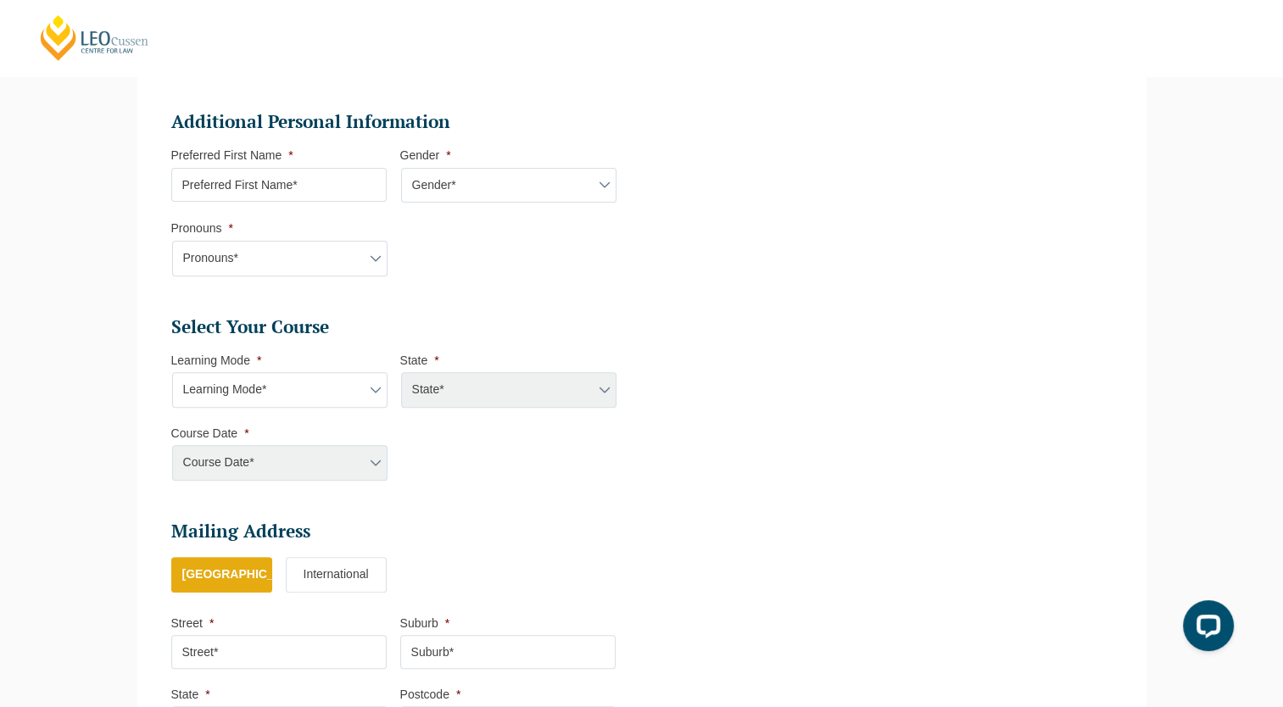
scroll to position [553, 0]
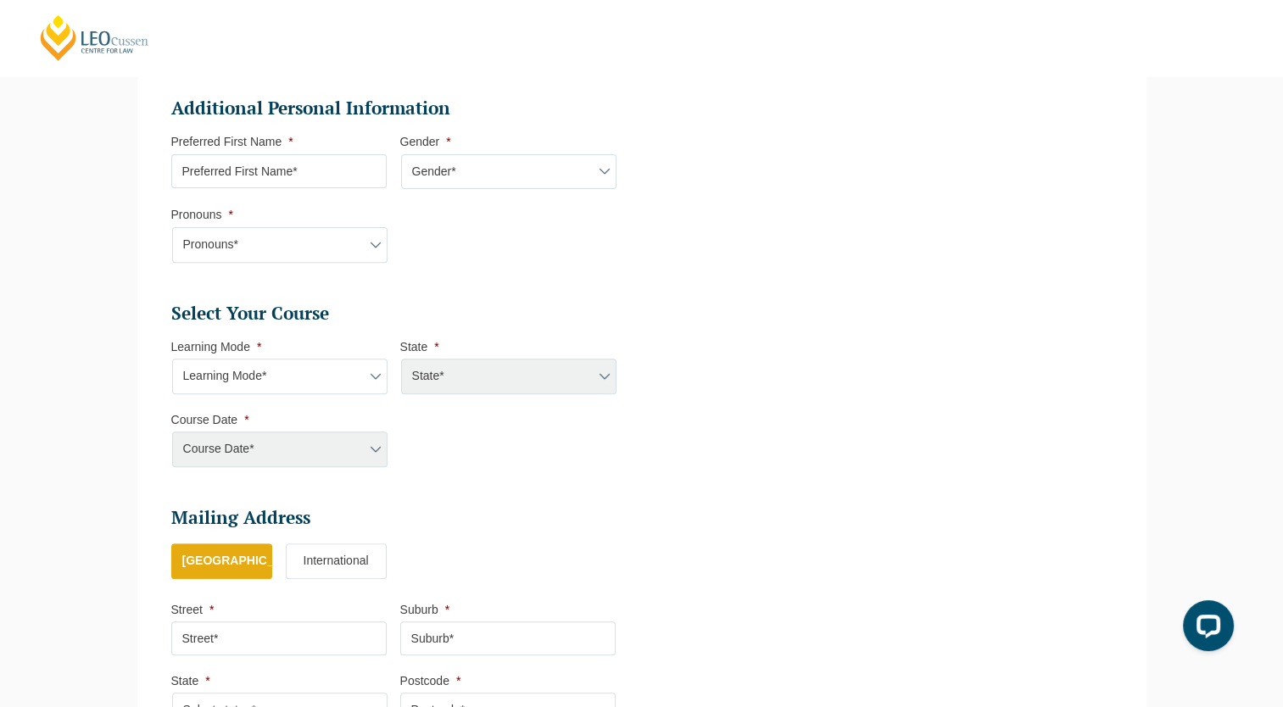
click at [352, 171] on input "Preferred First Name *" at bounding box center [278, 171] width 215 height 34
click at [371, 451] on div "Course Date* [PERSON_NAME] 2024 [DATE] ([DATE] to [DATE]) [DATE] ([DATE] to [DA…" at bounding box center [278, 450] width 215 height 36
click at [242, 450] on div "Course Date* [PERSON_NAME] 2024 [DATE] ([DATE] to [DATE]) [DATE] ([DATE] to [DA…" at bounding box center [278, 450] width 215 height 36
click at [319, 175] on input "Preferred First Name *" at bounding box center [278, 171] width 215 height 34
click at [516, 103] on h2 "Additional Personal Information" at bounding box center [393, 109] width 444 height 24
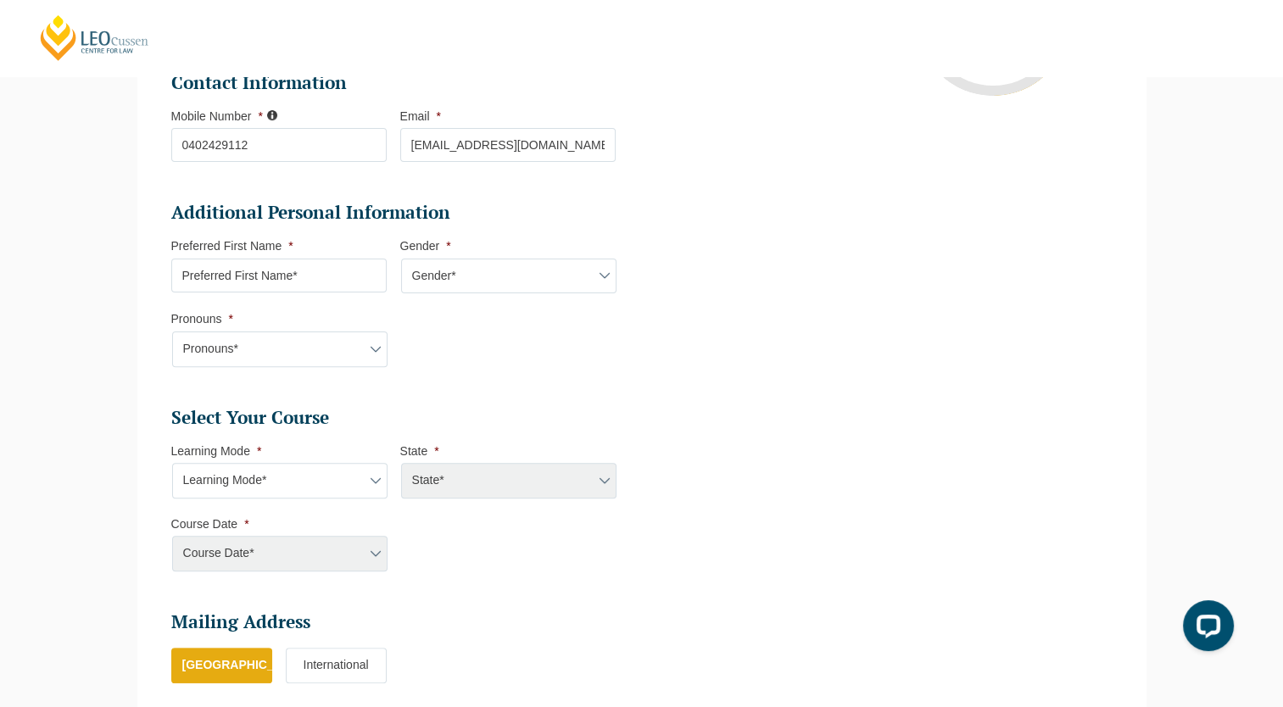
scroll to position [451, 0]
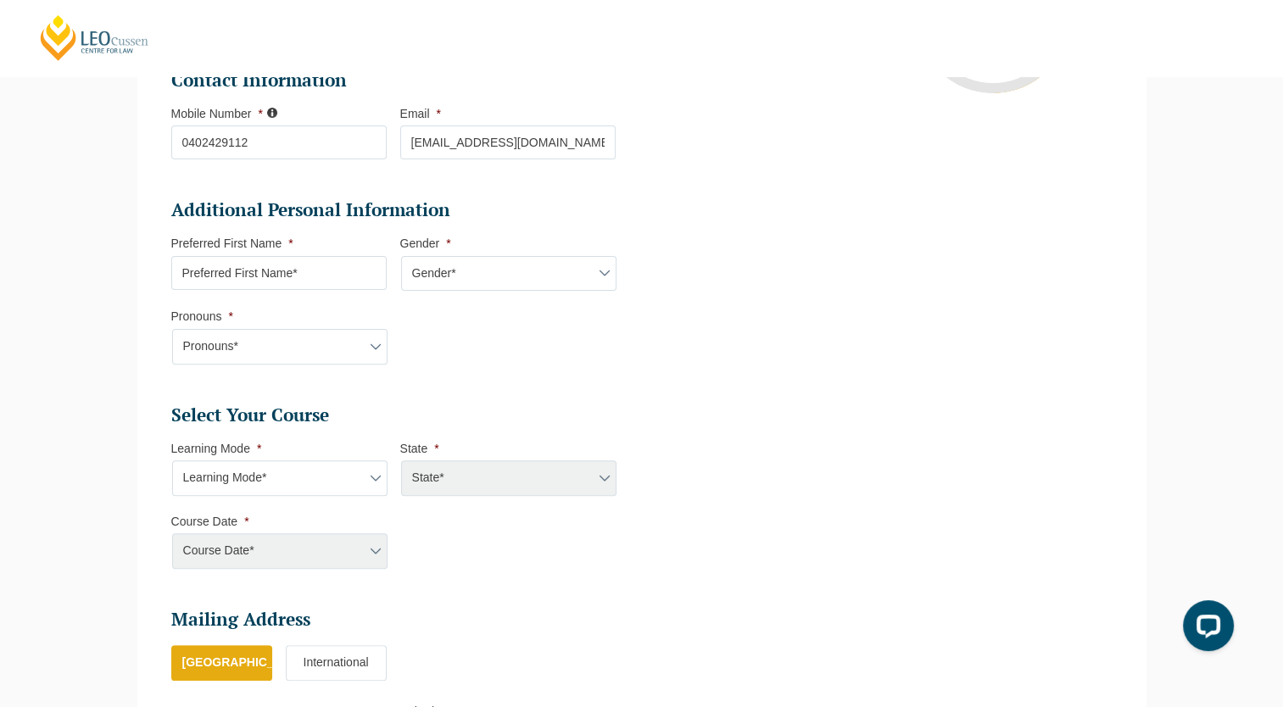
click at [304, 269] on input "Preferred First Name *" at bounding box center [278, 273] width 215 height 34
type input "[PERSON_NAME]"
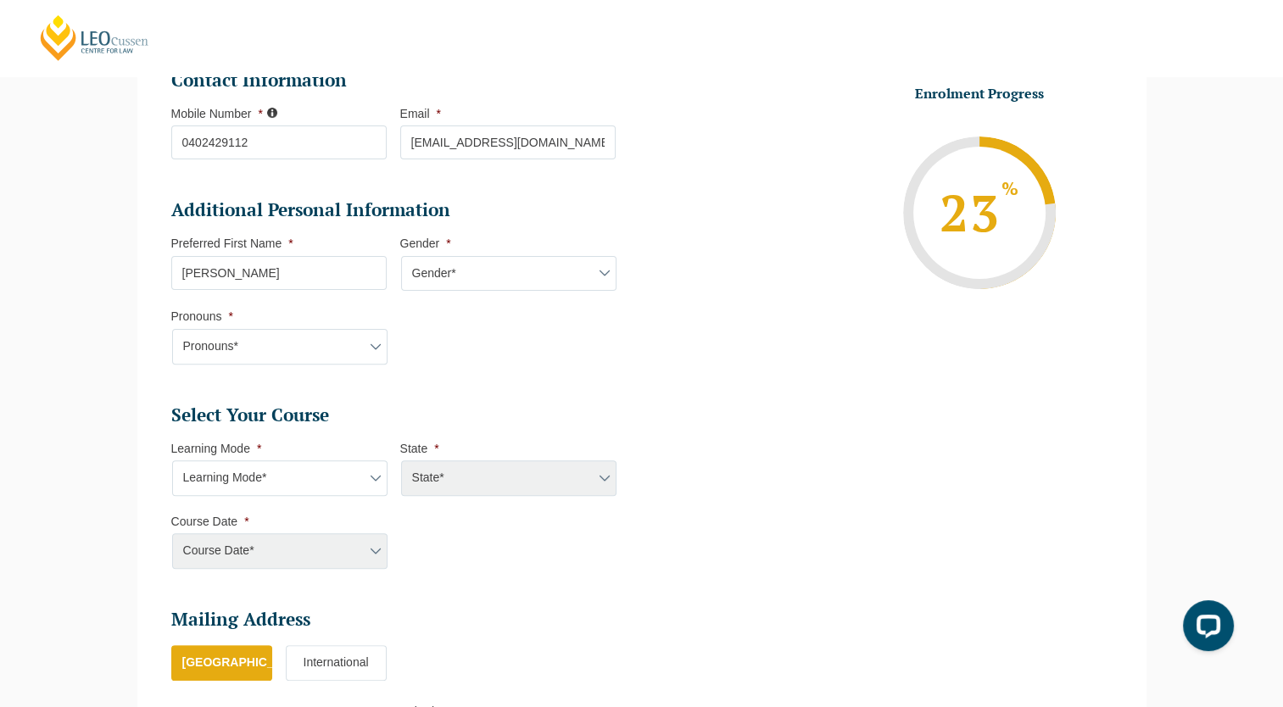
click at [276, 341] on select "Pronouns* She/Her/Hers He/Him/His They/Them/Theirs Other Prefer not to disclose" at bounding box center [279, 347] width 215 height 36
select select "She/Her/Hers"
click at [172, 329] on select "Pronouns* She/Her/Hers He/Him/His They/Them/Theirs Other Prefer not to disclose" at bounding box center [279, 347] width 215 height 36
click at [378, 473] on select "Learning Mode* Online Full Time Learning Online Part Time Learning Blended Full…" at bounding box center [279, 478] width 215 height 36
select select "Blended Part Time Learning"
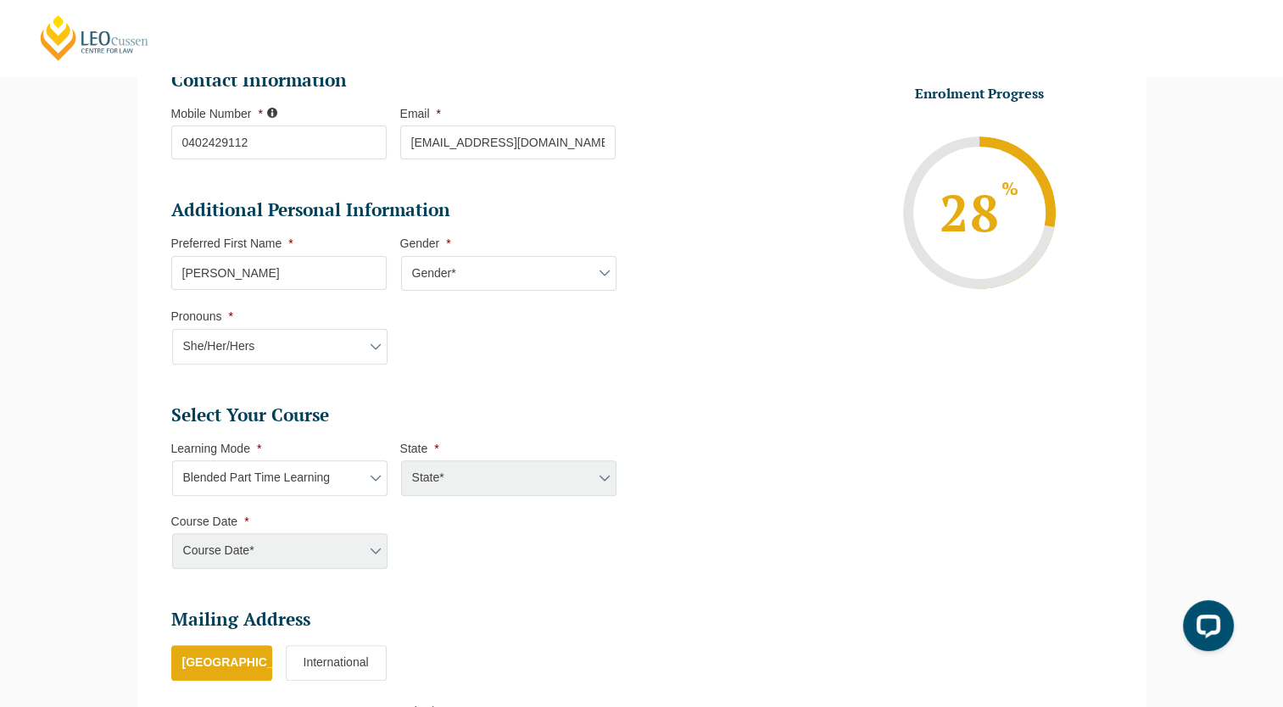
click at [172, 460] on select "Learning Mode* Online Full Time Learning Online Part Time Learning Blended Full…" at bounding box center [279, 478] width 215 height 36
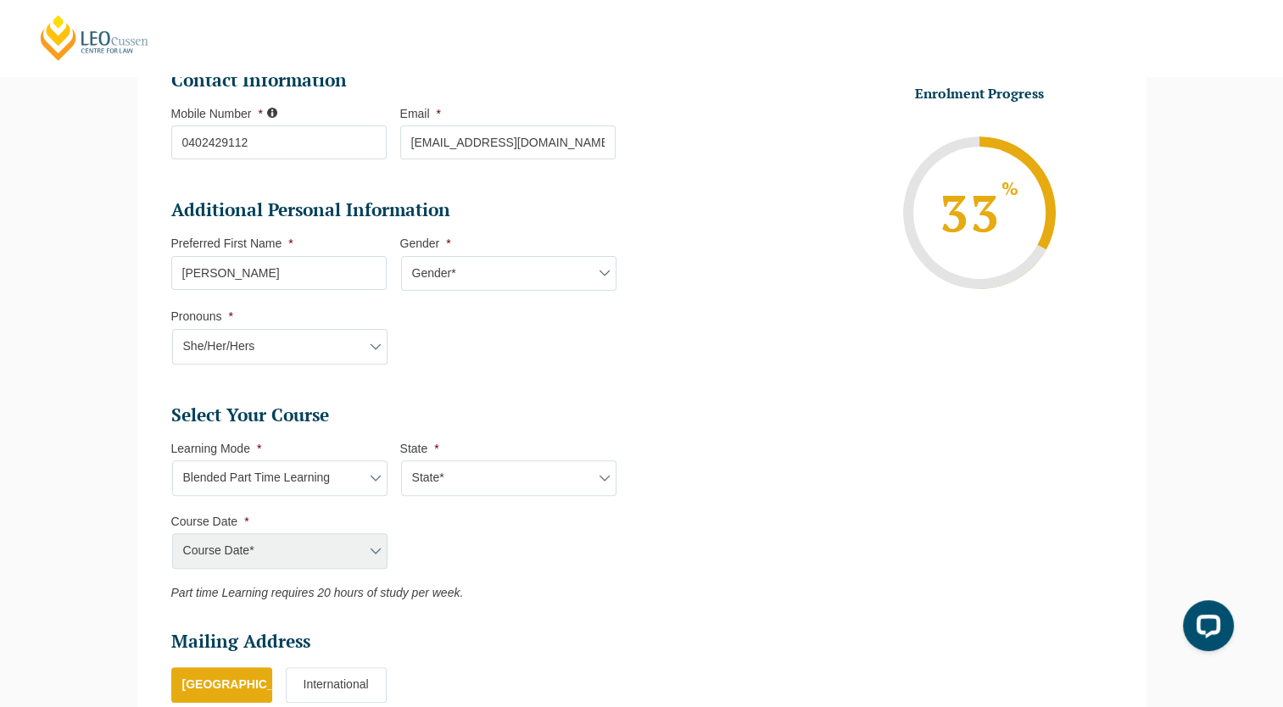
click at [597, 478] on select "State* ACT/[GEOGRAPHIC_DATA] QLD [GEOGRAPHIC_DATA] [GEOGRAPHIC_DATA]" at bounding box center [508, 478] width 215 height 36
select select "VIC"
click at [401, 460] on select "State* ACT/[GEOGRAPHIC_DATA] QLD [GEOGRAPHIC_DATA] [GEOGRAPHIC_DATA]" at bounding box center [508, 478] width 215 height 36
click at [719, 515] on ul "Personal Information First Name * [PERSON_NAME] Last Name * [PERSON_NAME] Date …" at bounding box center [642, 347] width 967 height 1045
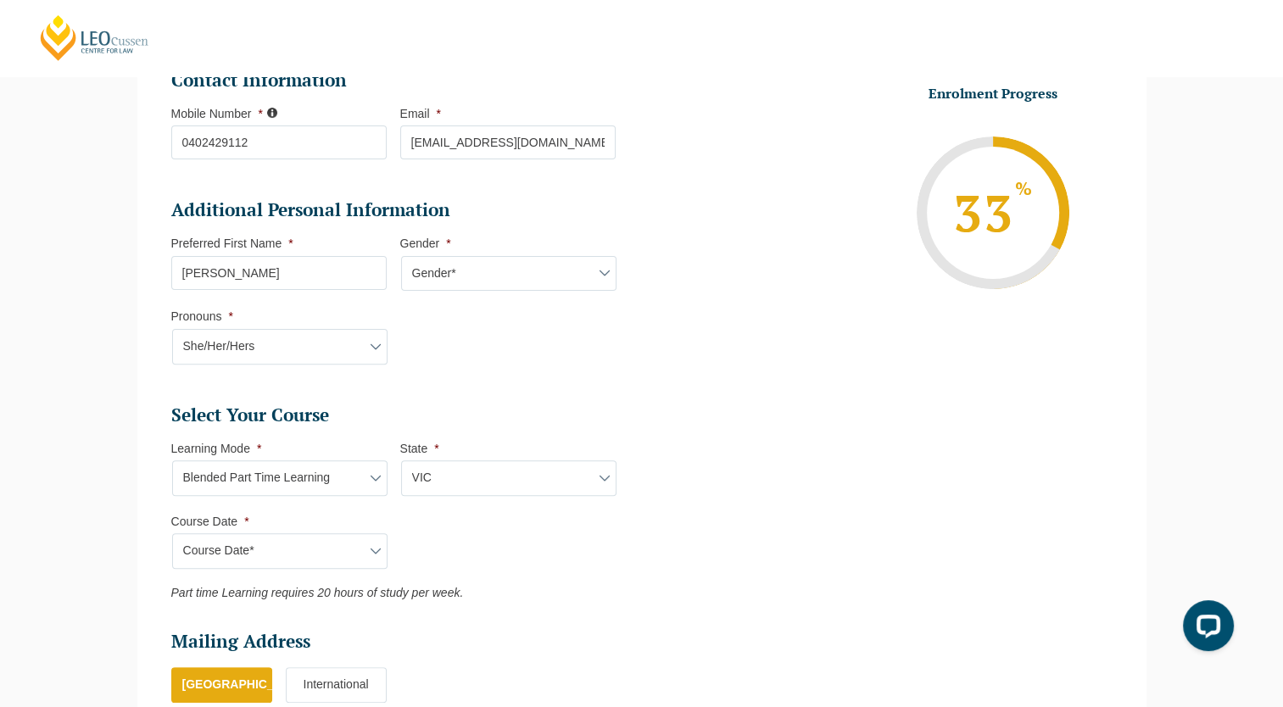
scroll to position [485, 0]
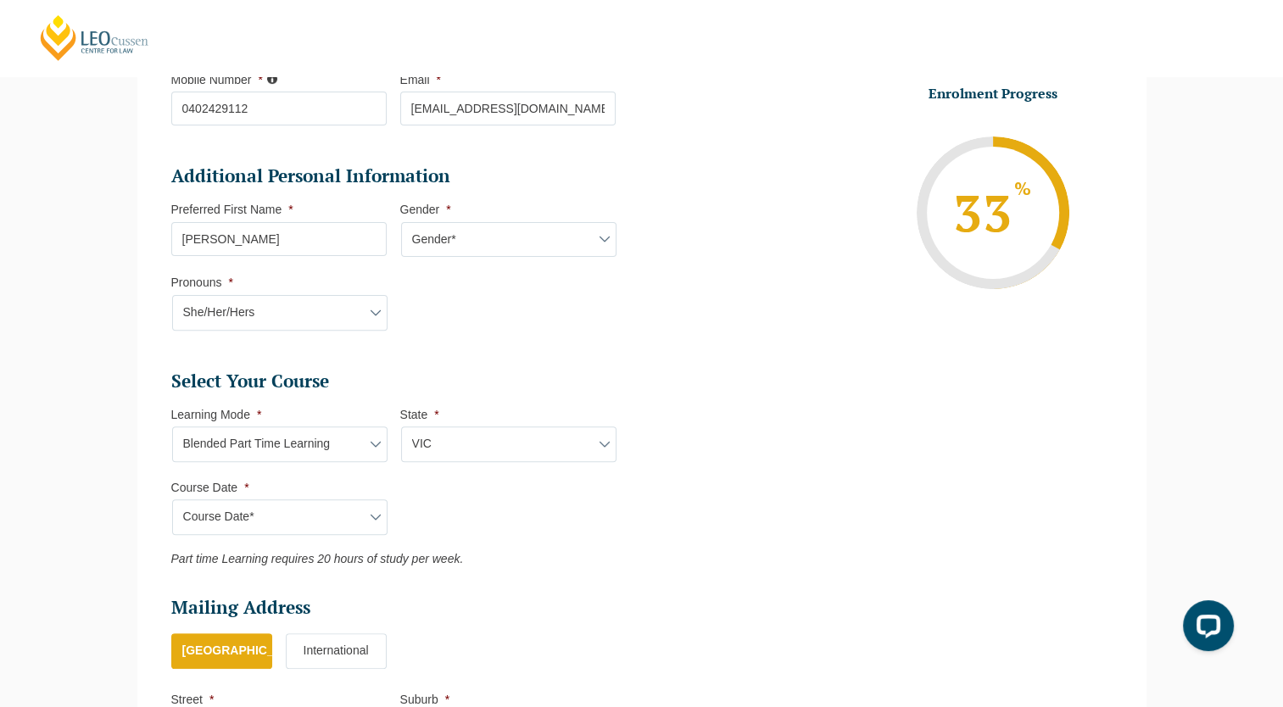
click at [376, 525] on select "Course Date* [DATE] ([DATE] to [DATE]) [DATE] ([DATE] to [DATE]) [DATE] ([DATE]…" at bounding box center [279, 517] width 215 height 36
select select "[DATE] ([DATE] to [DATE])"
click at [172, 499] on select "Course Date* [DATE] ([DATE] to [DATE]) [DATE] ([DATE] to [DATE]) [DATE] ([DATE]…" at bounding box center [279, 517] width 215 height 36
type input "Intake 02 January 2026 PT"
type input "Practical Legal Training (VIC)"
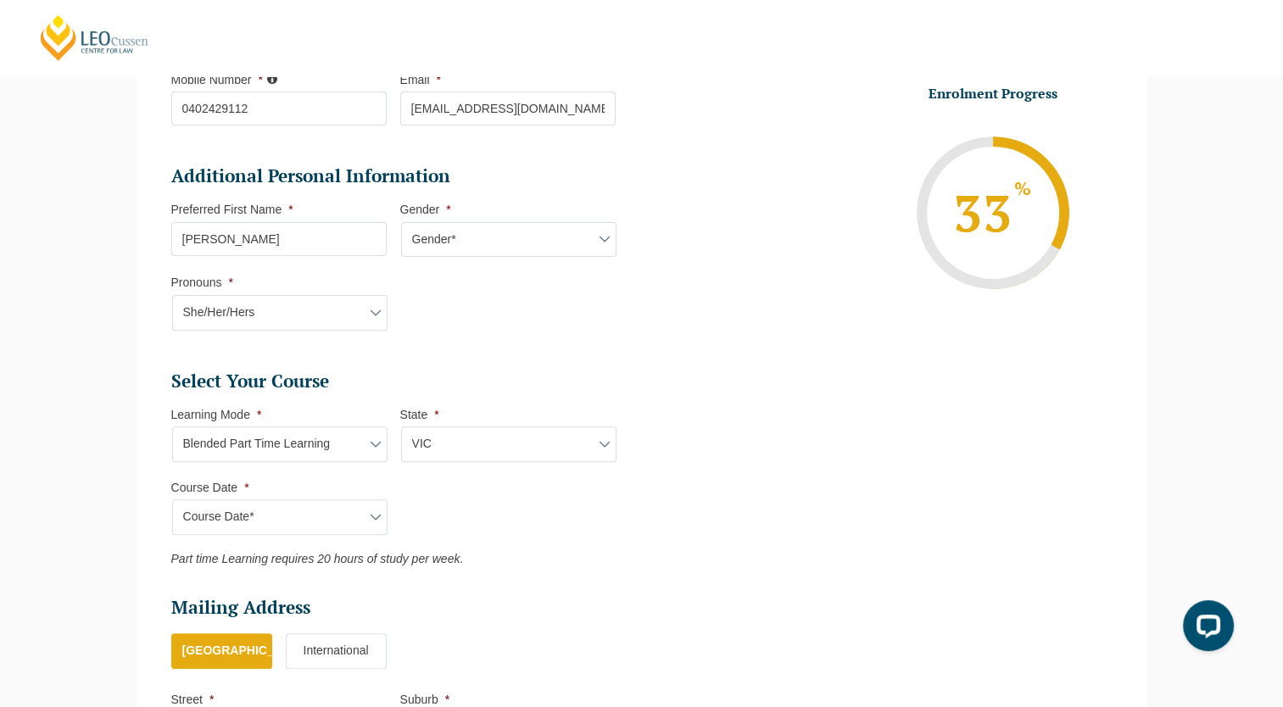
select select "VIC PLT (JAN) 2026 Part Time Blended"
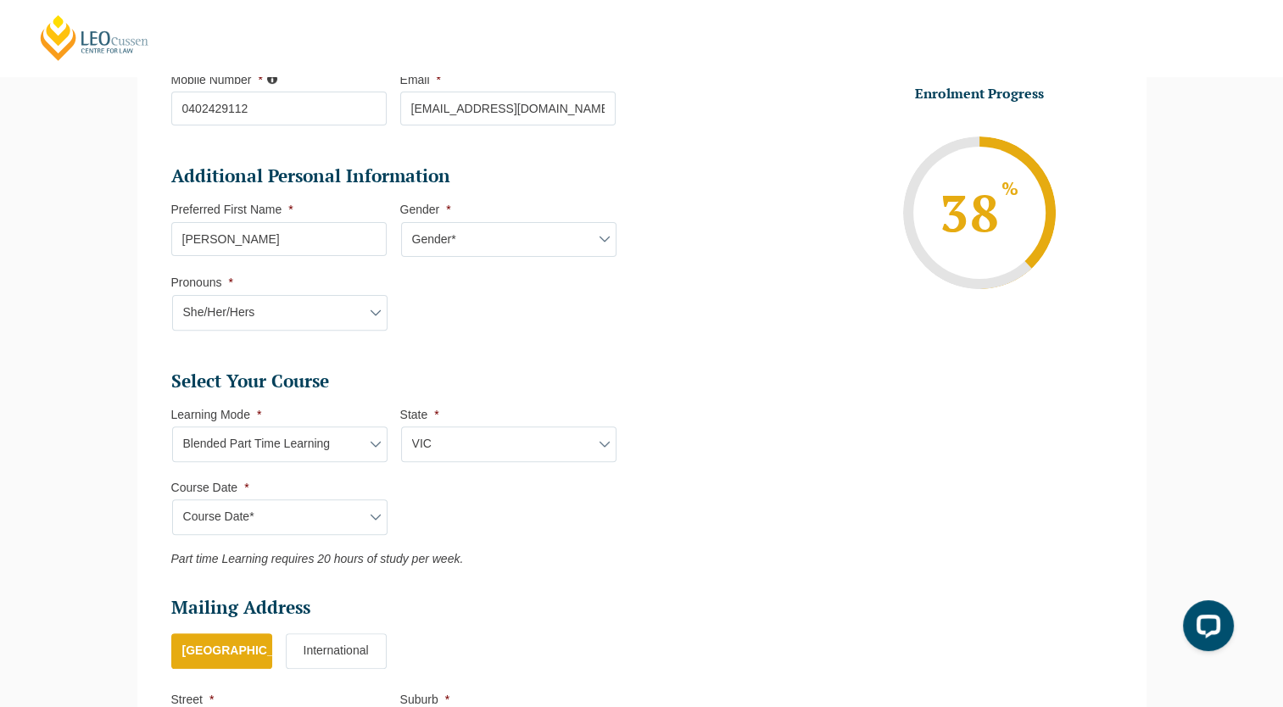
click at [487, 560] on p "Part time Learning requires 20 hours of study per week." at bounding box center [393, 560] width 444 height 14
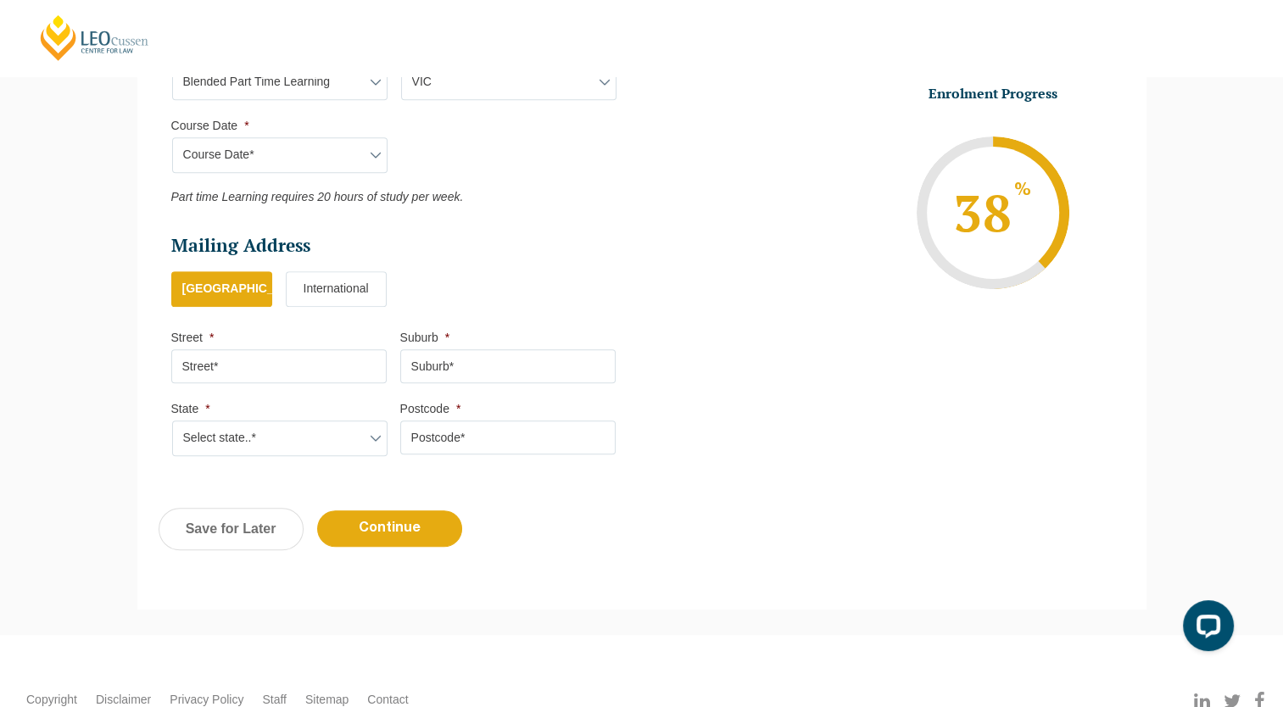
scroll to position [892, 0]
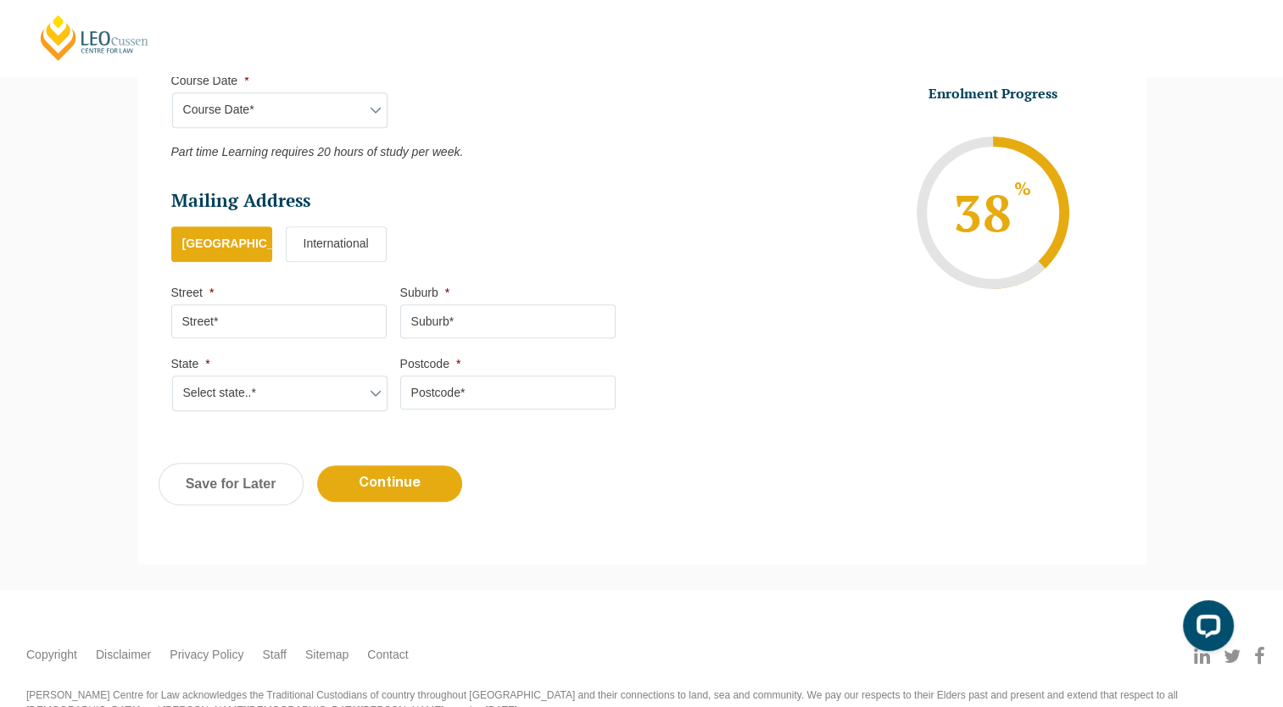
click at [216, 250] on label "Australia" at bounding box center [221, 244] width 101 height 36
click at [0, 0] on input "Australia" at bounding box center [0, 0] width 0 height 0
click at [240, 320] on input "Street *" at bounding box center [278, 321] width 215 height 34
type input "9 Bolton Street, BEAUMARIS VIC 3193"
type input "BEAUMARIS"
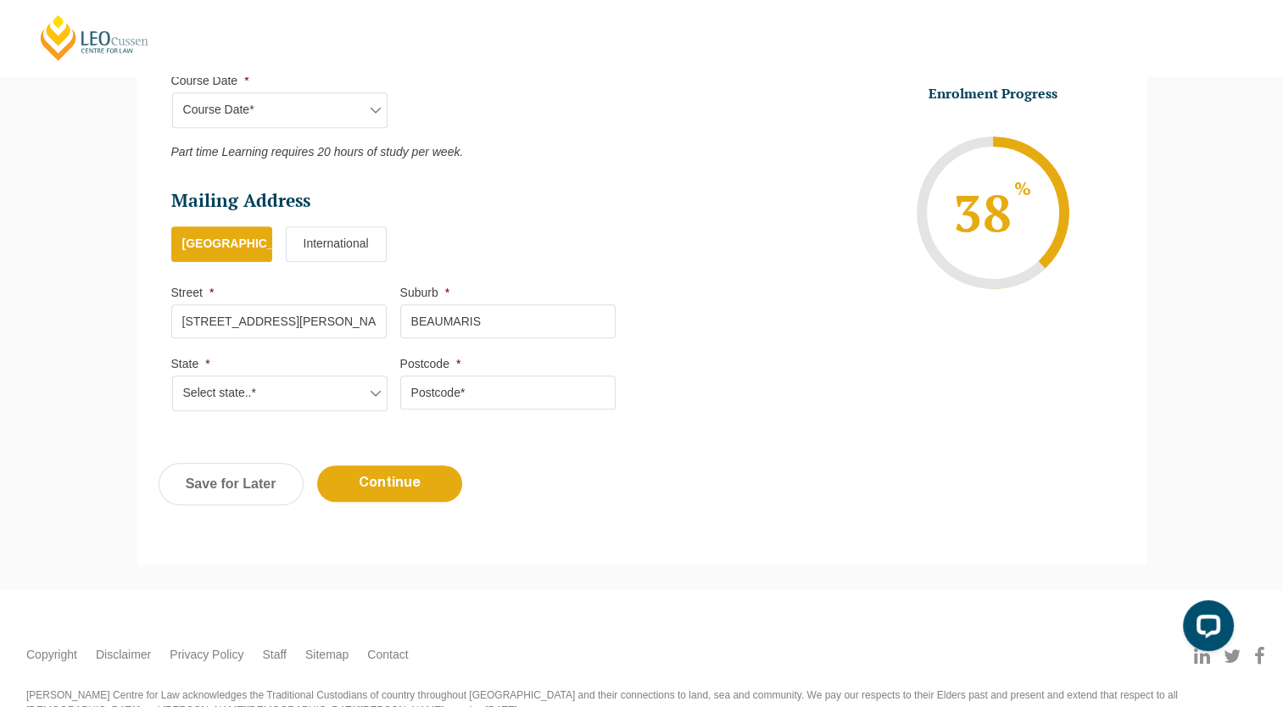
select select "VIC"
type input "3193"
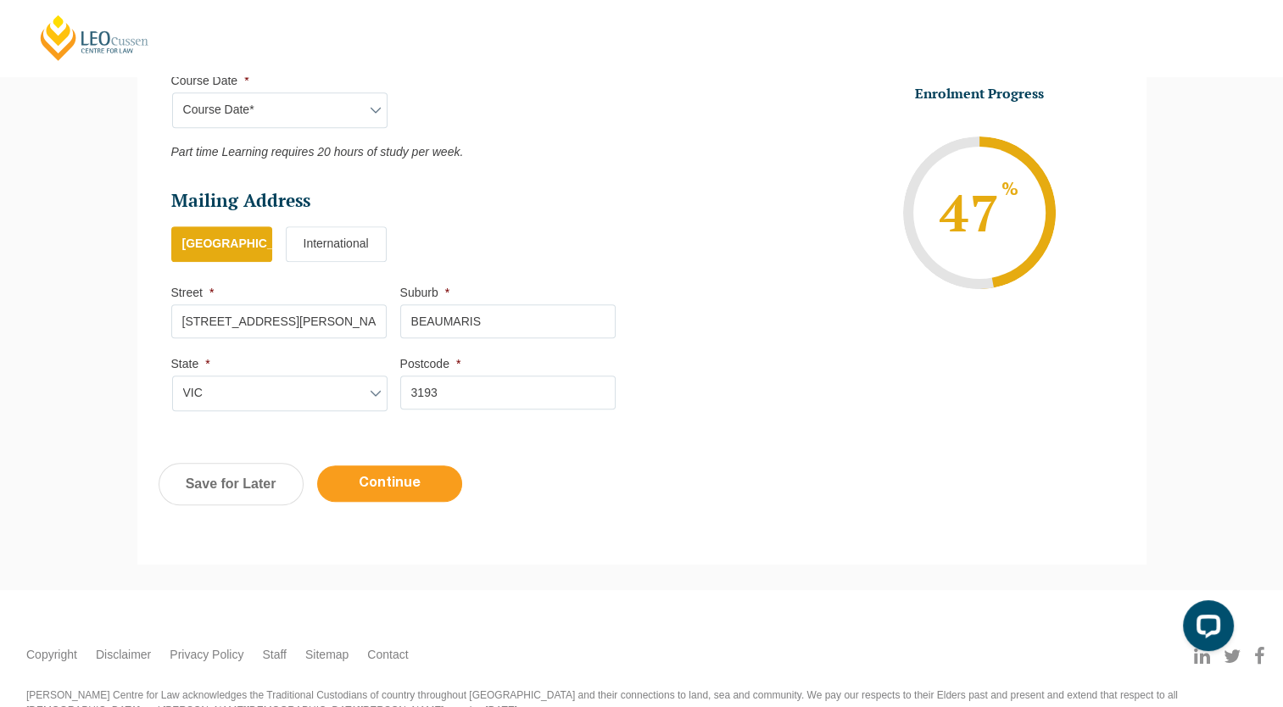
click at [390, 482] on input "Continue" at bounding box center [389, 483] width 145 height 36
select select "Blended Part Time Learning"
select select "VIC"
select select
select select "January 2026 (27-Jan-2026 to 21-Aug-2026)"
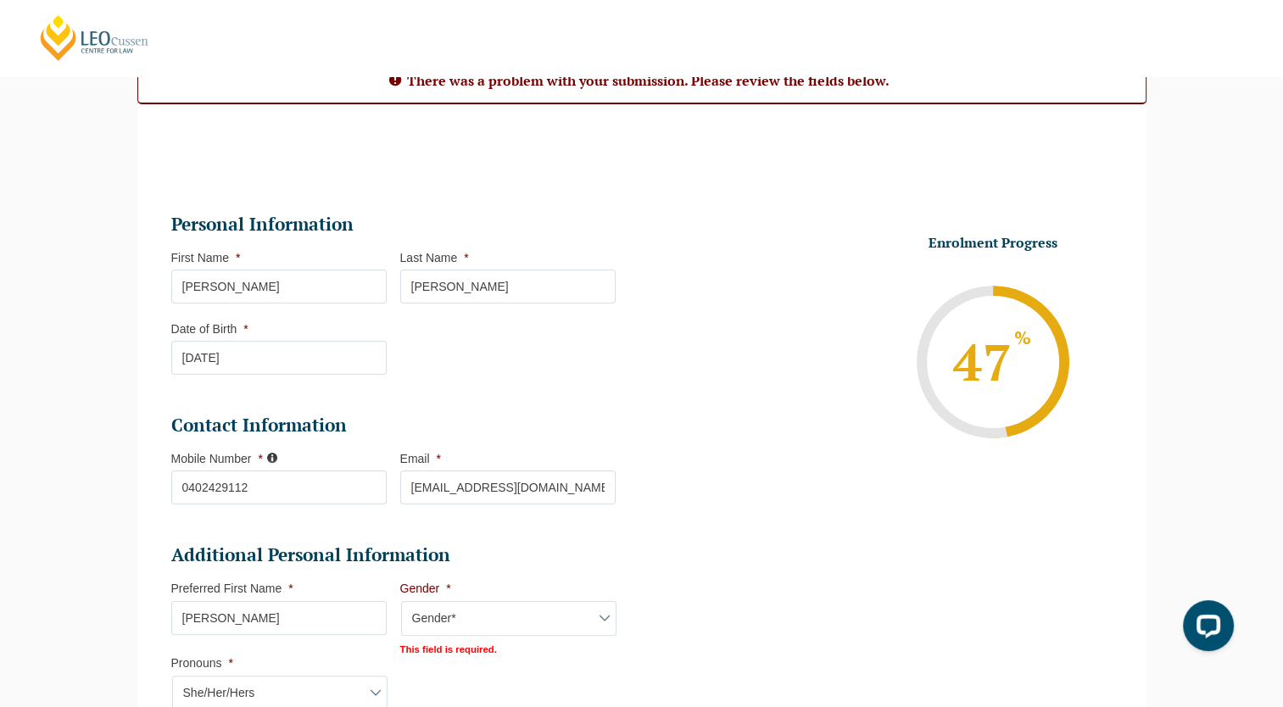
scroll to position [154, 0]
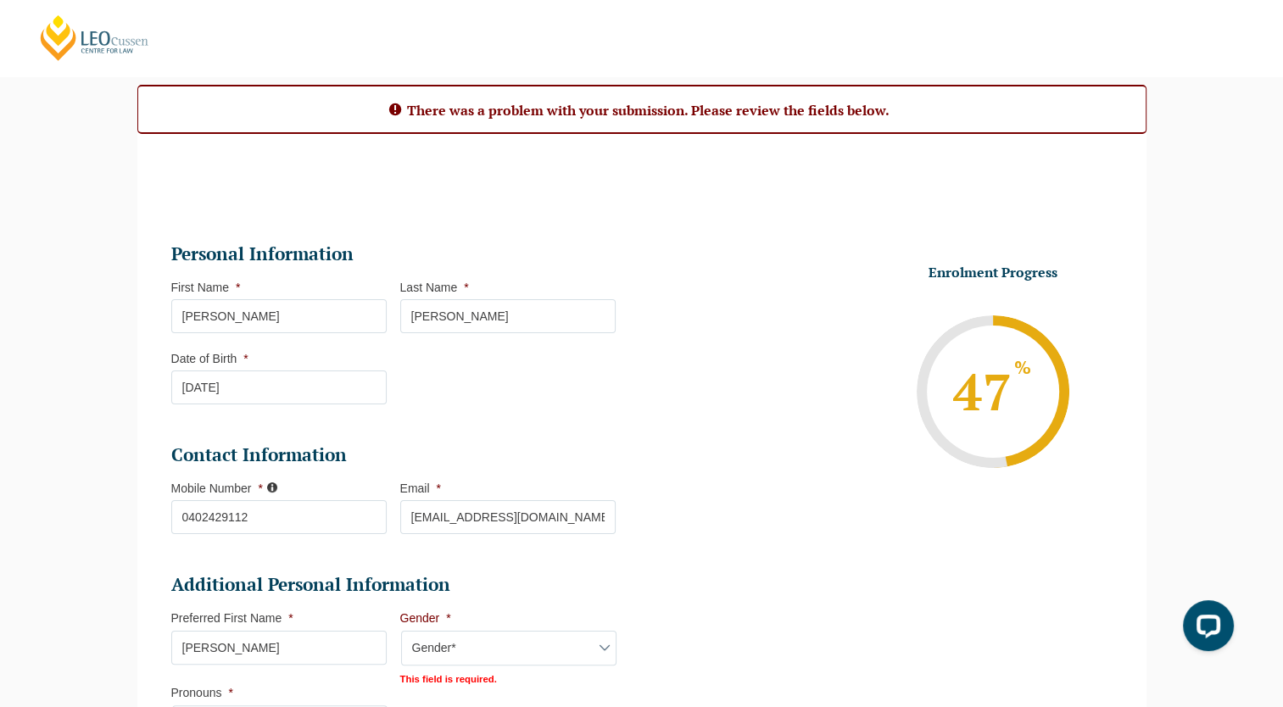
click at [600, 646] on select "Gender* Male Female Nonbinary Intersex Prefer not to disclose Other" at bounding box center [508, 649] width 215 height 36
click at [401, 631] on select "Gender* Male Female Nonbinary Intersex Prefer not to disclose Other" at bounding box center [508, 649] width 215 height 36
select select "Nonbinary"
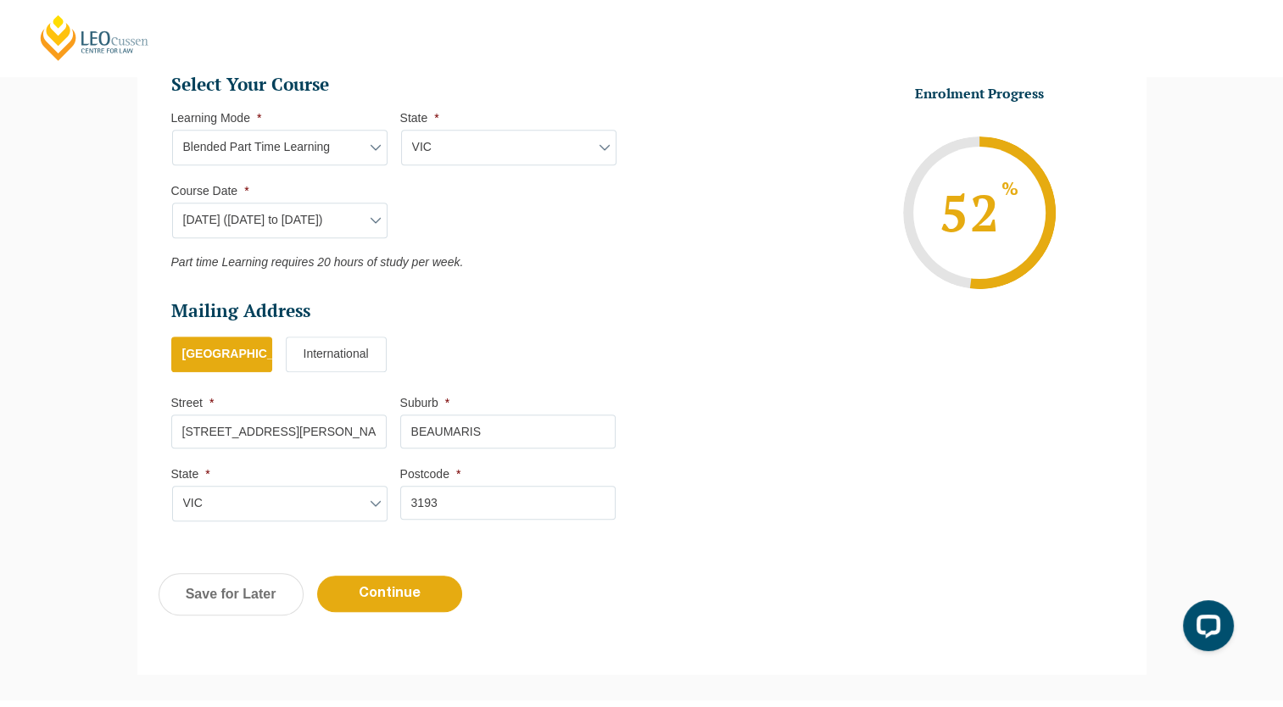
scroll to position [900, 0]
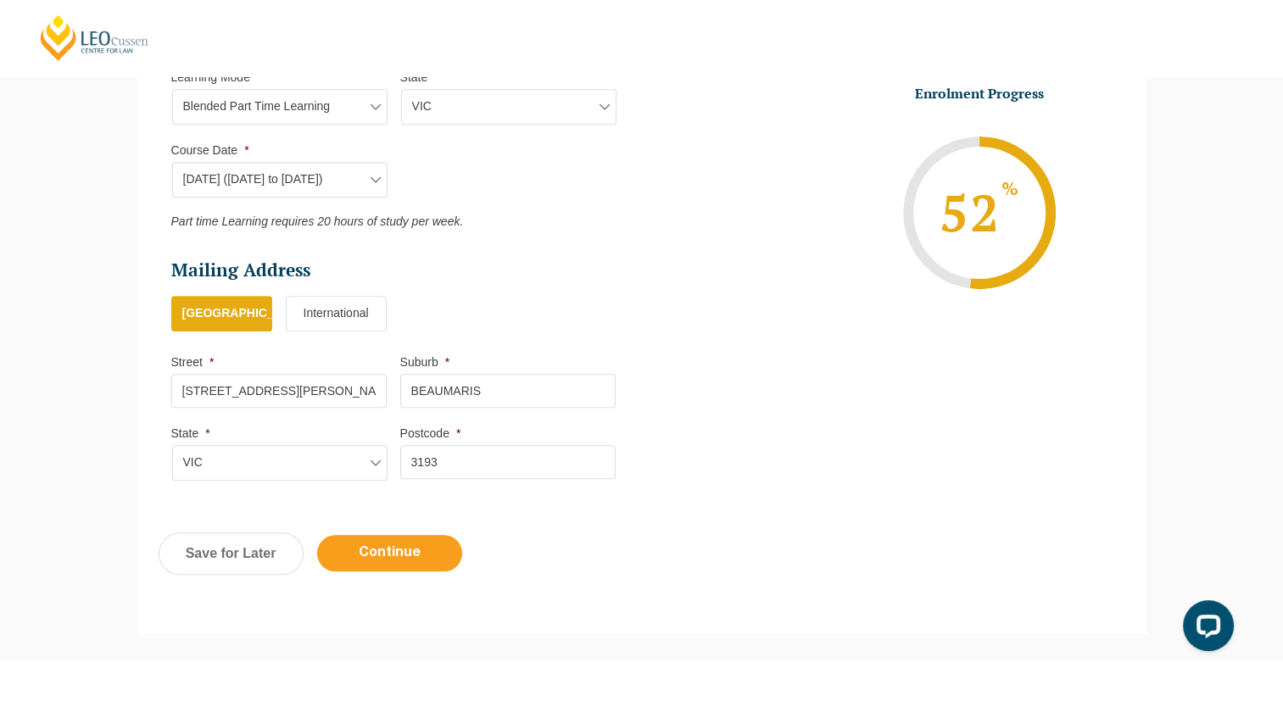
click at [388, 555] on input "Continue" at bounding box center [389, 553] width 145 height 36
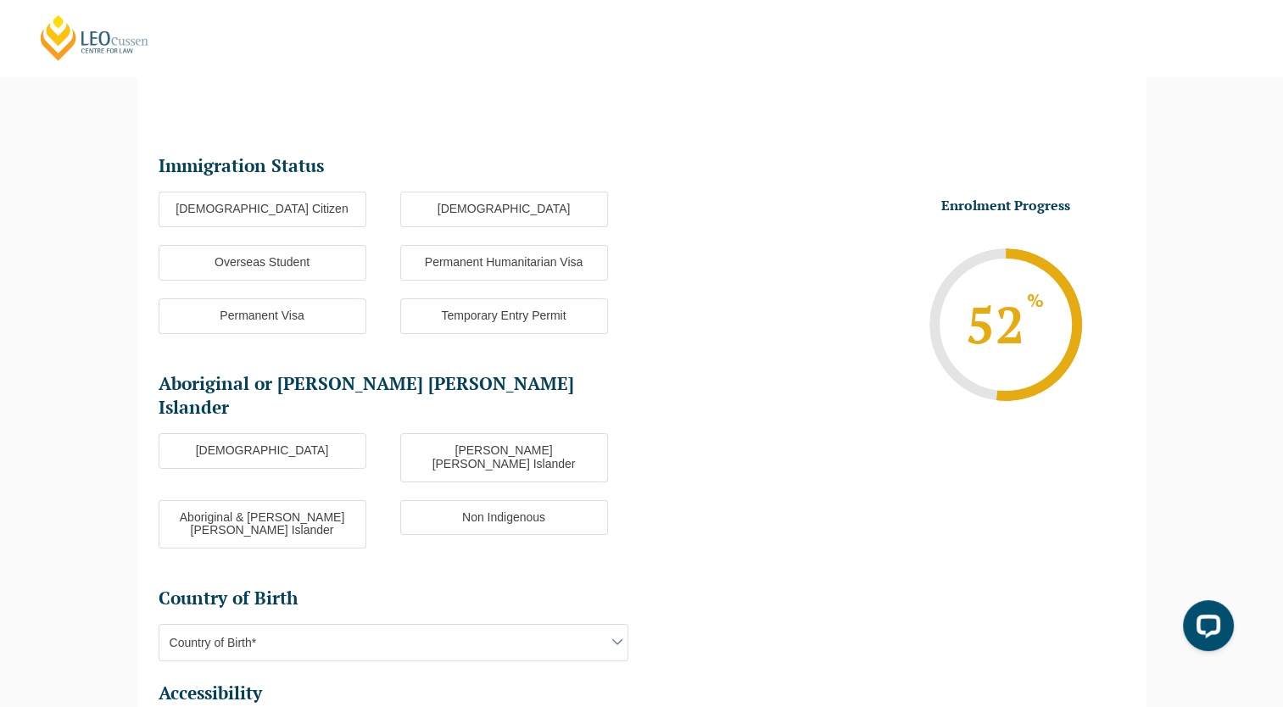
scroll to position [146, 0]
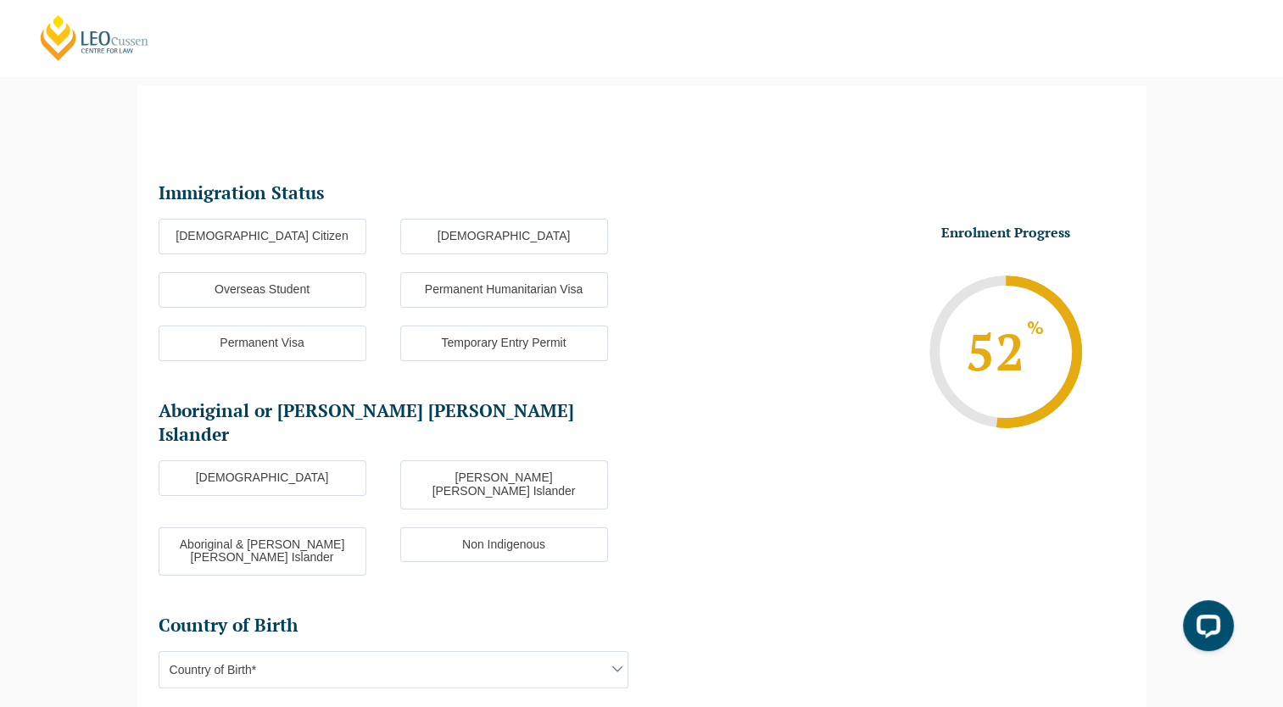
click at [283, 237] on label "Australian Citizen" at bounding box center [263, 237] width 208 height 36
click at [0, 0] on input "Australian Citizen" at bounding box center [0, 0] width 0 height 0
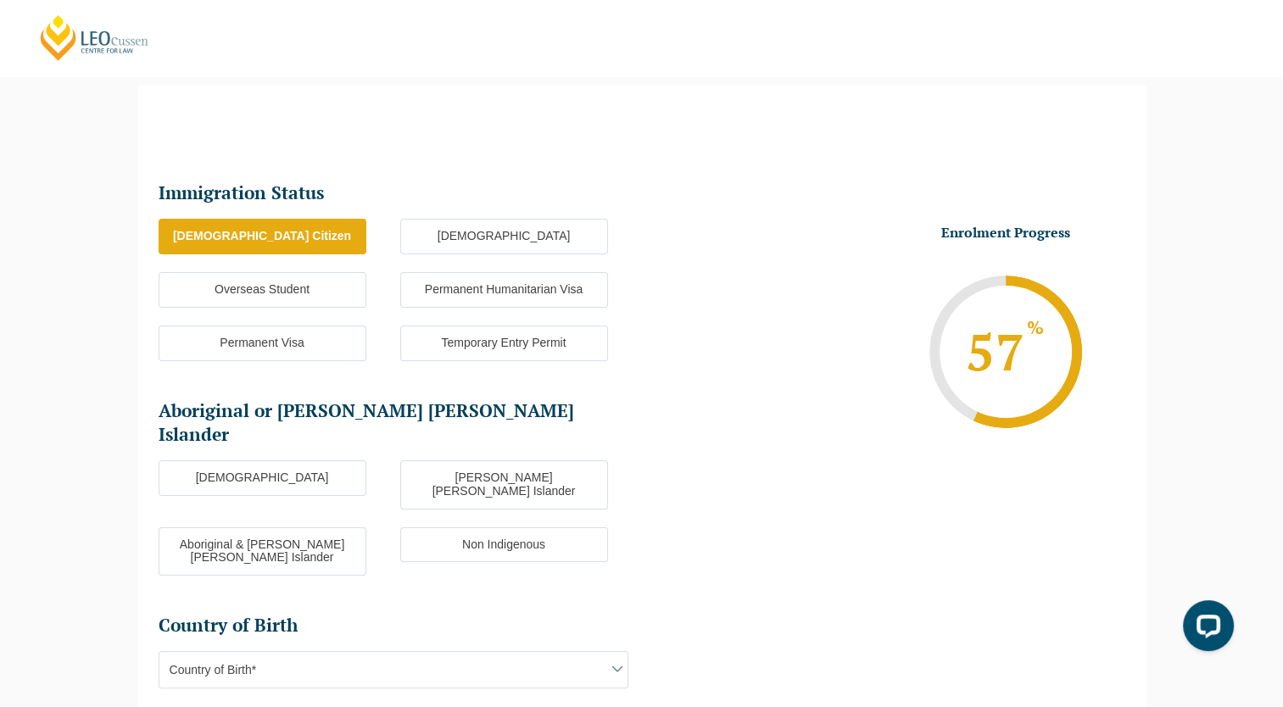
click at [488, 527] on label "Non Indigenous" at bounding box center [504, 545] width 208 height 36
click at [0, 0] on input "Non Indigenous" at bounding box center [0, 0] width 0 height 0
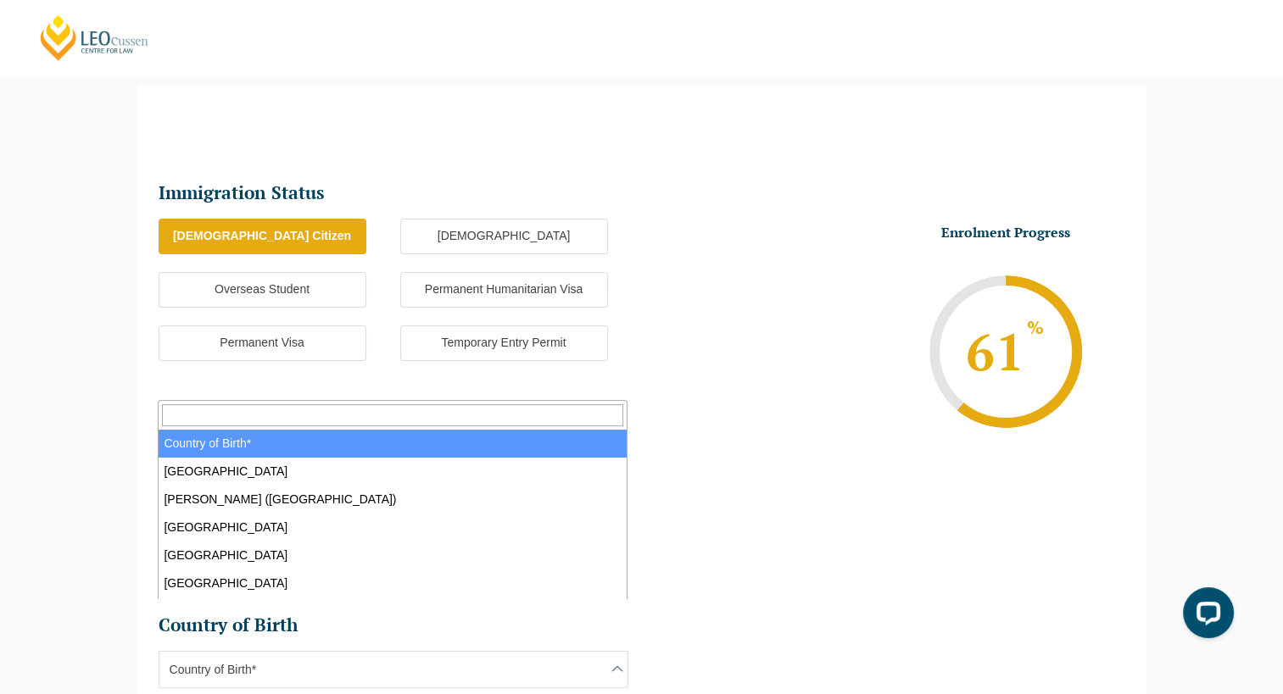
click at [614, 659] on span at bounding box center [617, 669] width 20 height 20
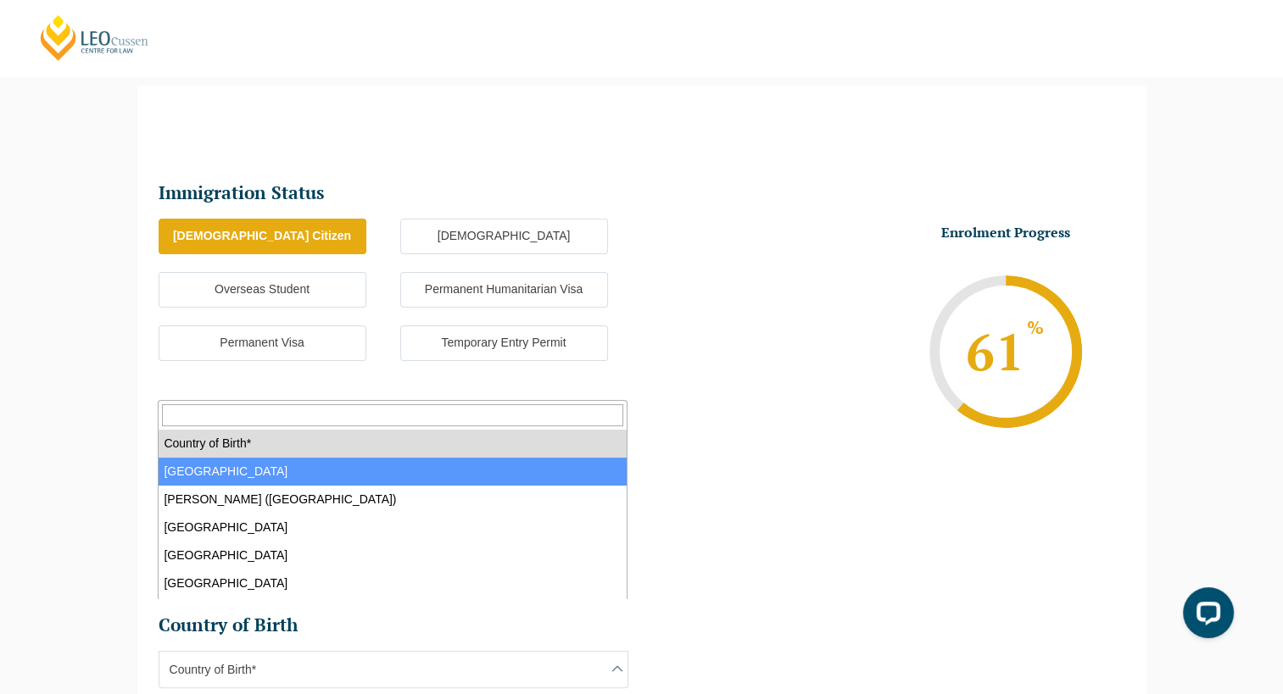
select select "Australia 1101"
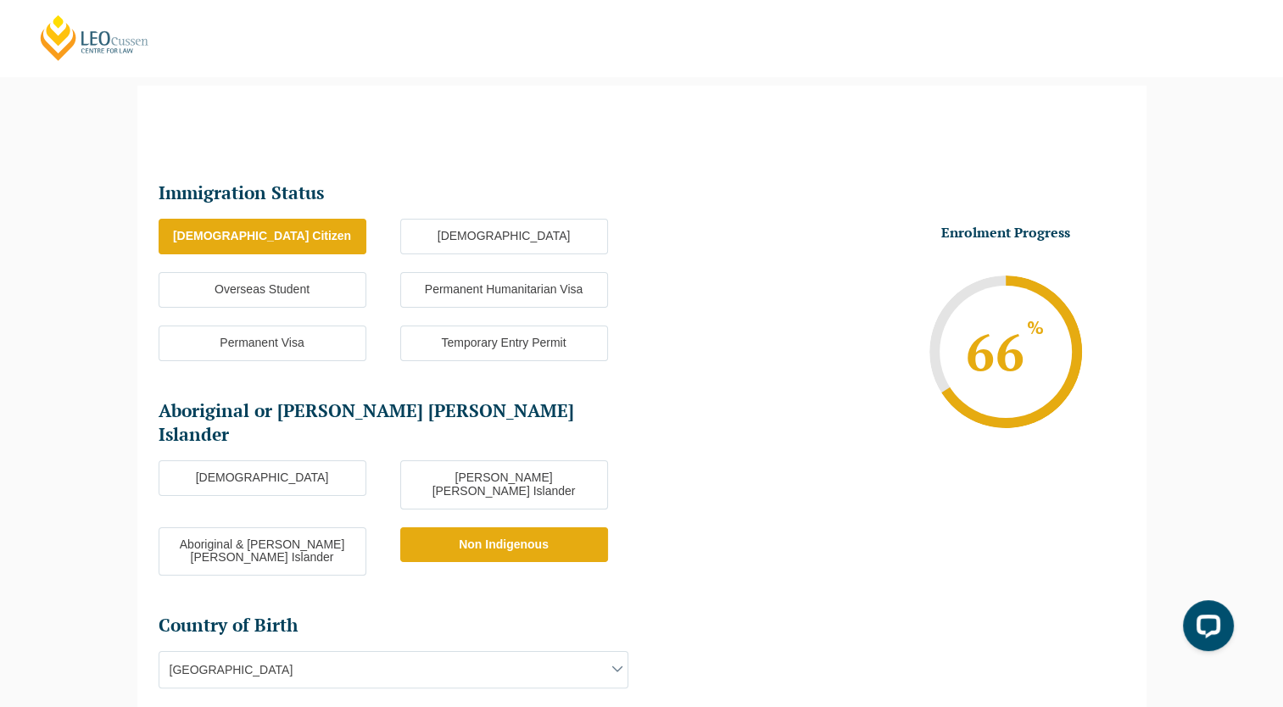
click at [677, 488] on ul "Immigration Status Immigration Status * Australian Citizen New Zealand Citizen …" at bounding box center [642, 512] width 967 height 666
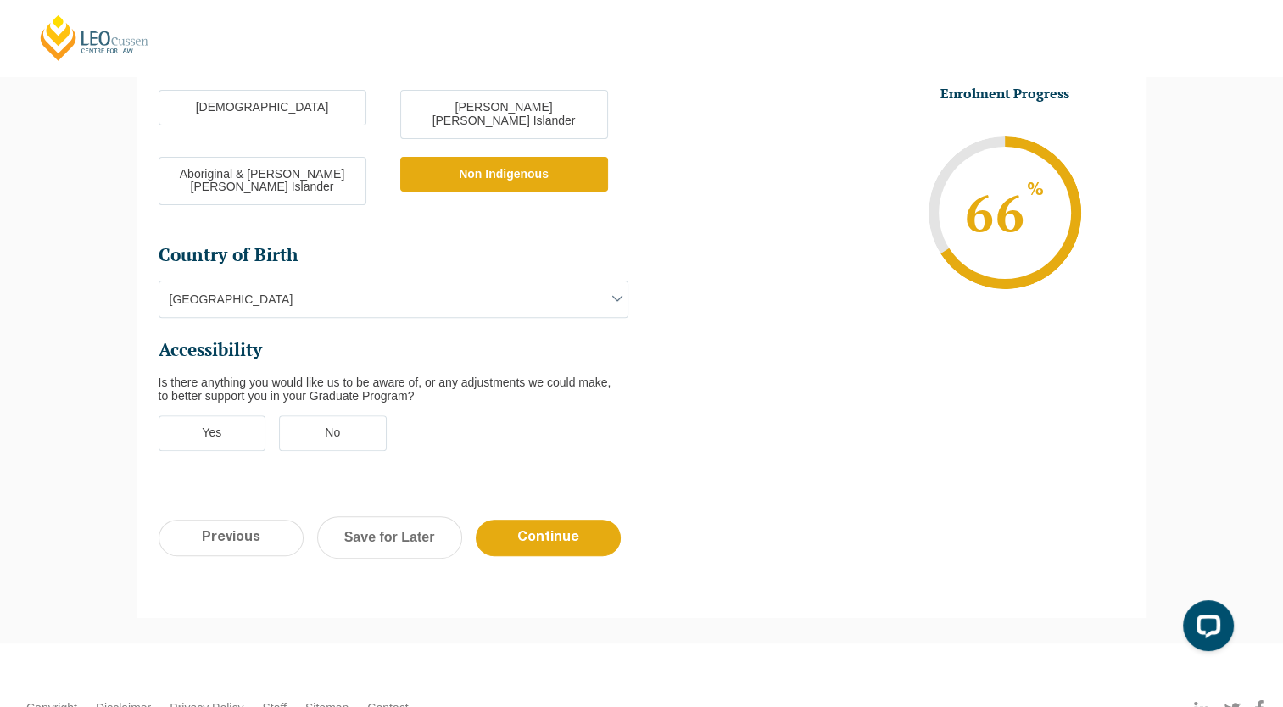
scroll to position [519, 0]
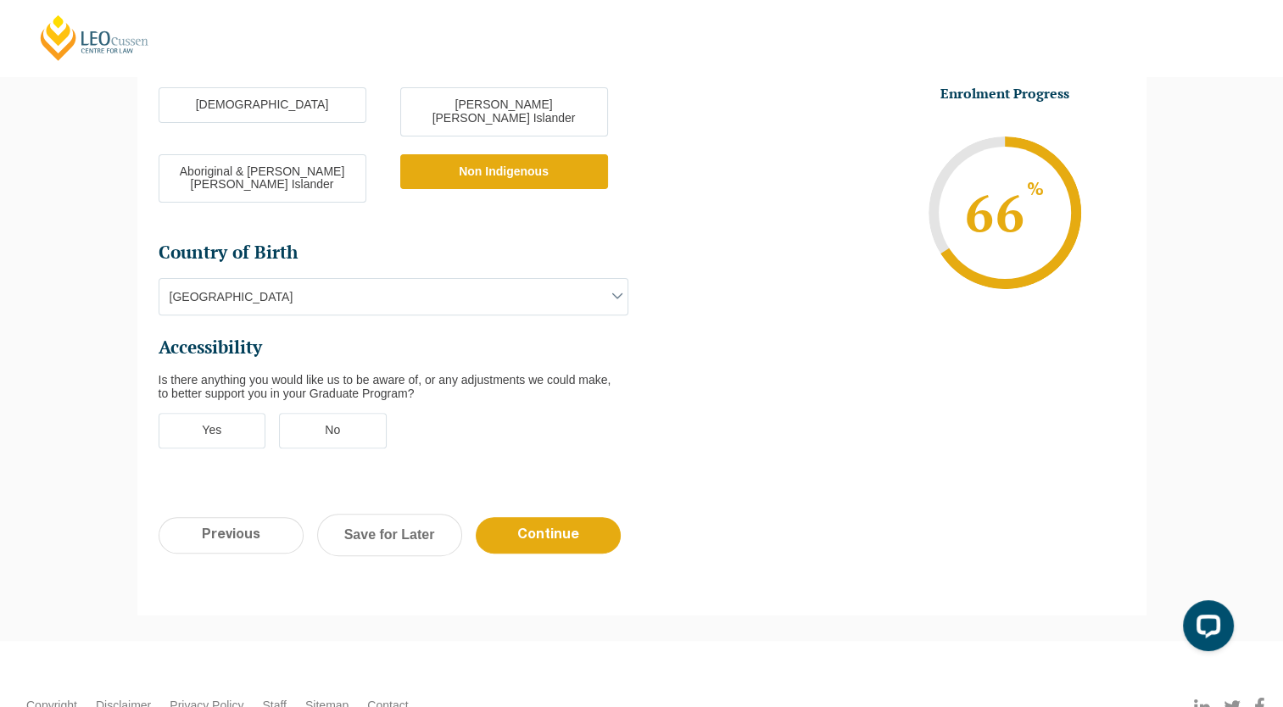
click at [335, 413] on label "No" at bounding box center [333, 431] width 108 height 36
click at [0, 0] on input "No" at bounding box center [0, 0] width 0 height 0
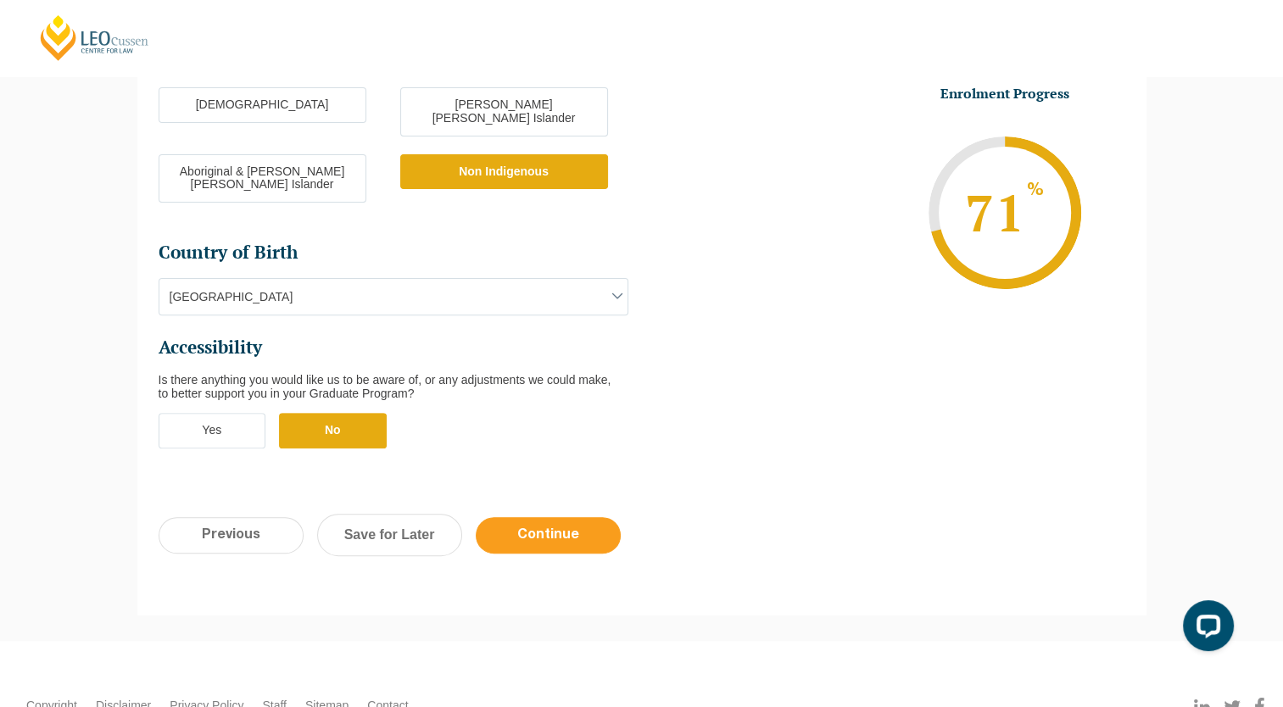
click at [556, 517] on input "Continue" at bounding box center [548, 535] width 145 height 36
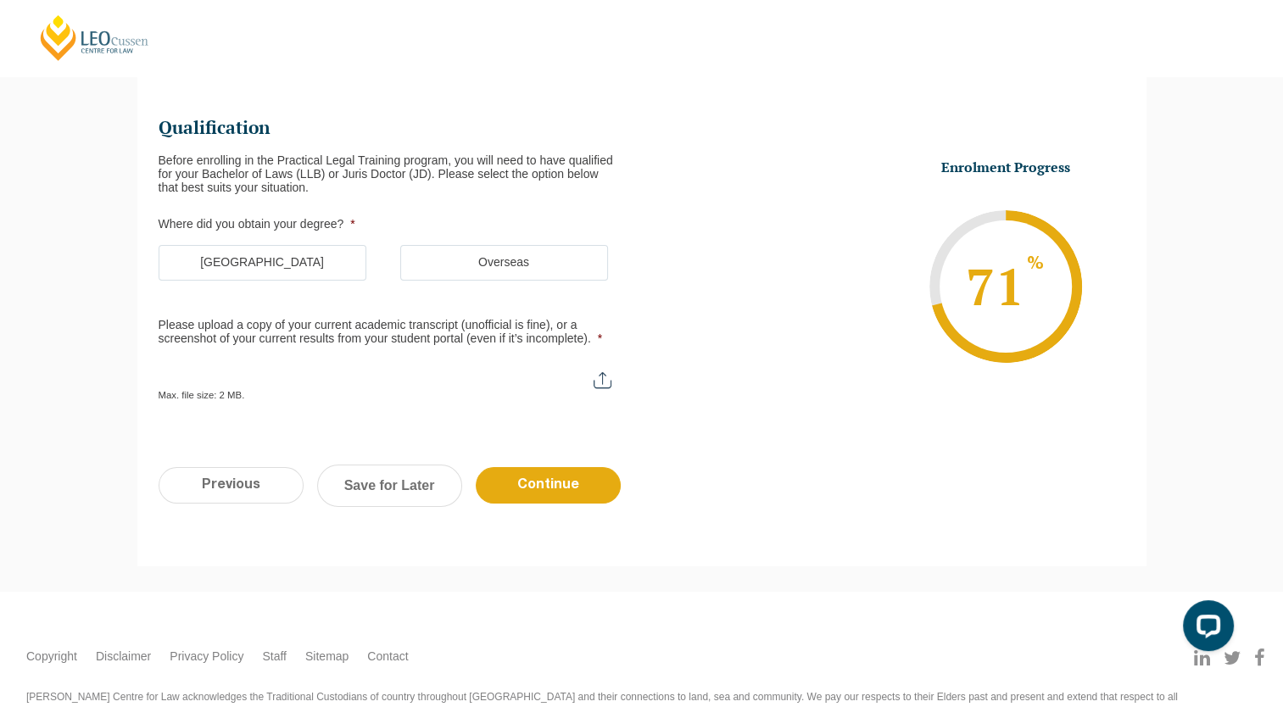
scroll to position [146, 0]
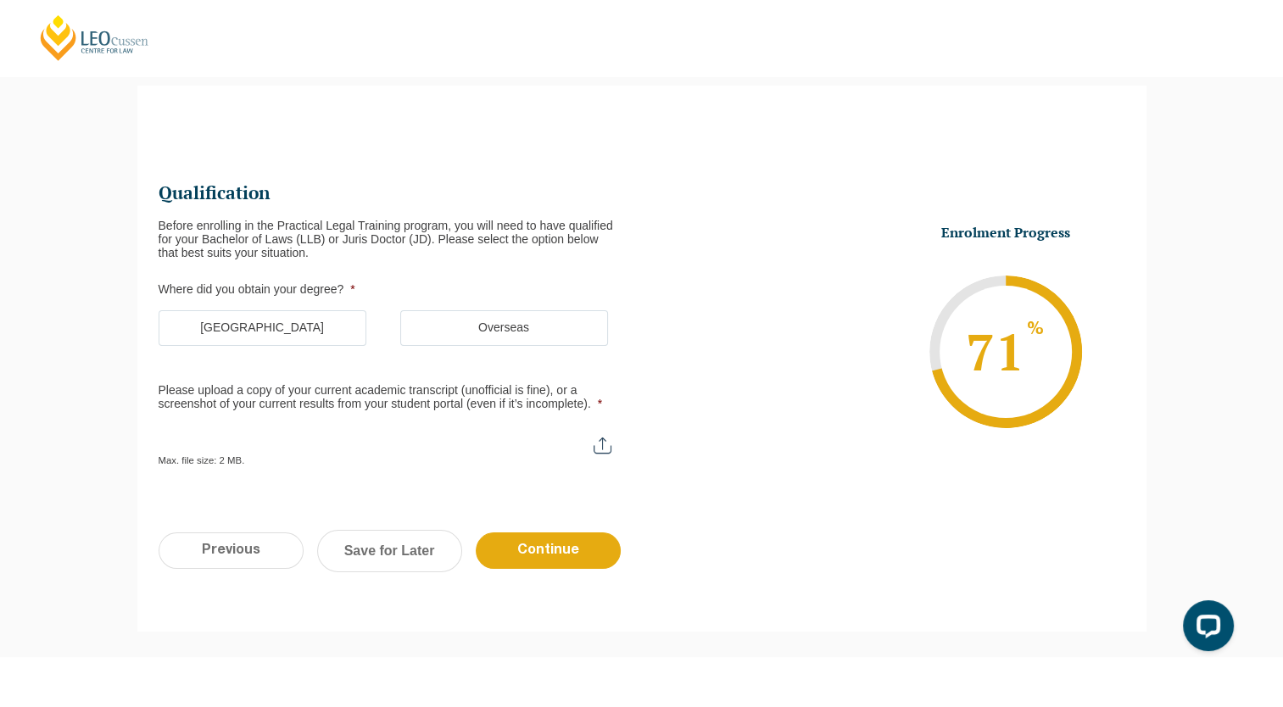
click at [267, 275] on ul "Qualification Before enrolling in the Practical Legal Training program, you wil…" at bounding box center [400, 324] width 483 height 286
click at [261, 320] on label "Australia" at bounding box center [263, 328] width 208 height 36
click at [0, 0] on input "Australia" at bounding box center [0, 0] width 0 height 0
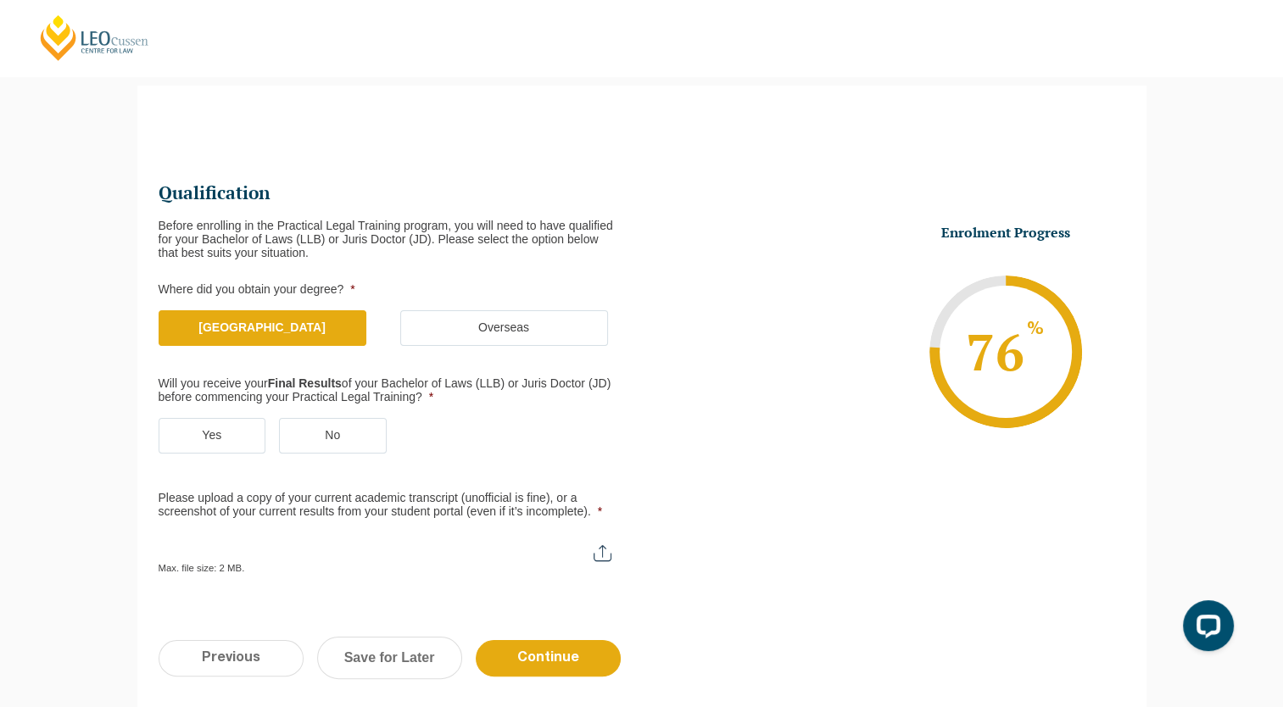
click at [220, 429] on label "Yes" at bounding box center [213, 436] width 108 height 36
click at [0, 0] on input "Yes" at bounding box center [0, 0] width 0 height 0
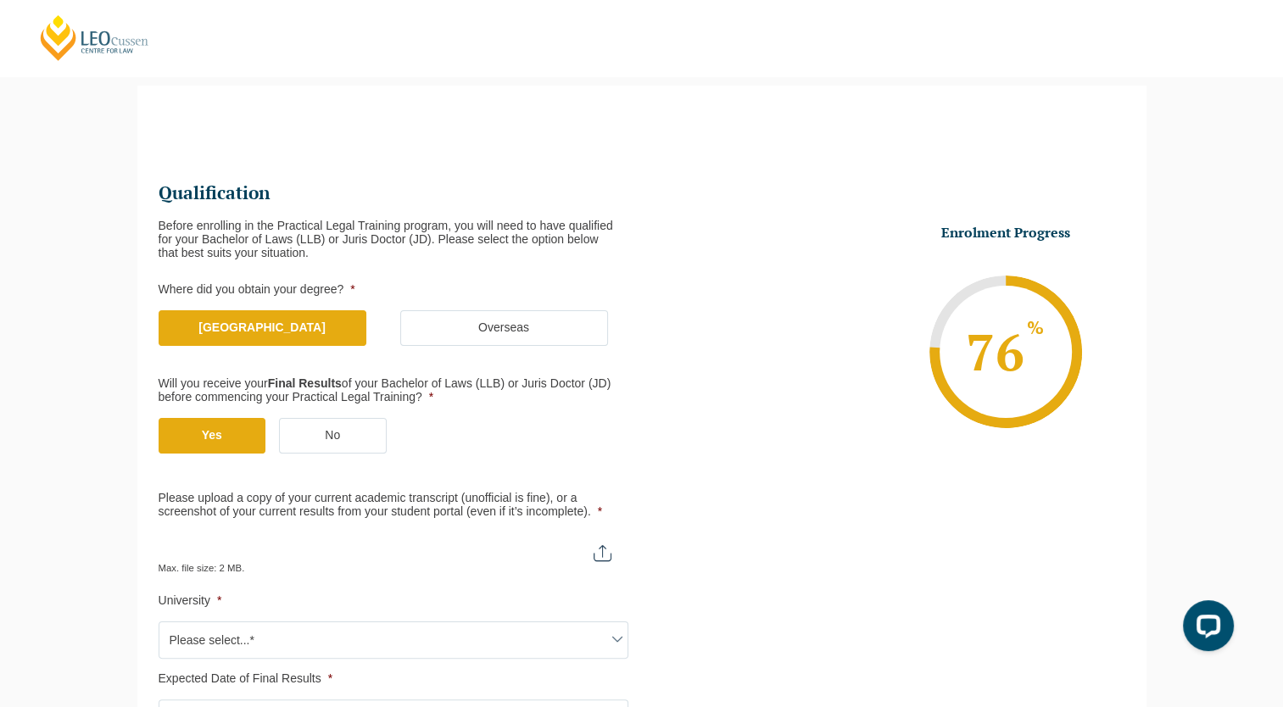
click at [683, 557] on ul "Qualification Before enrolling in the Practical Legal Training program, you wil…" at bounding box center [642, 456] width 967 height 554
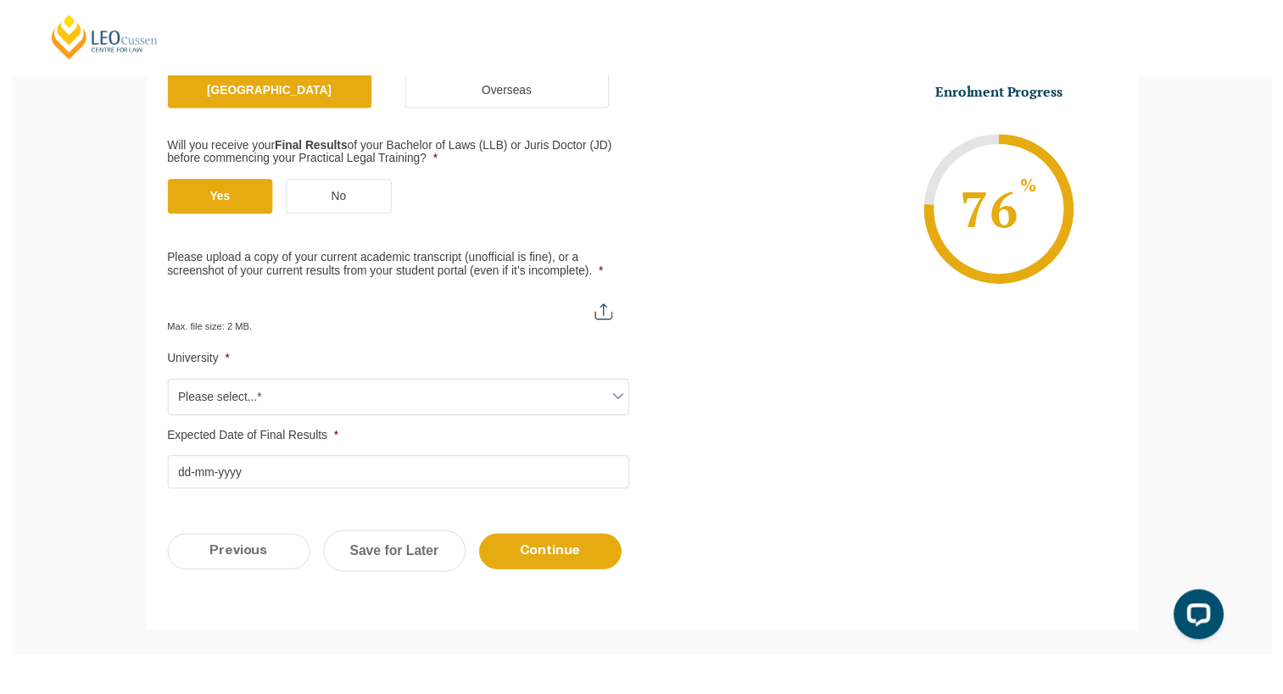
scroll to position [383, 0]
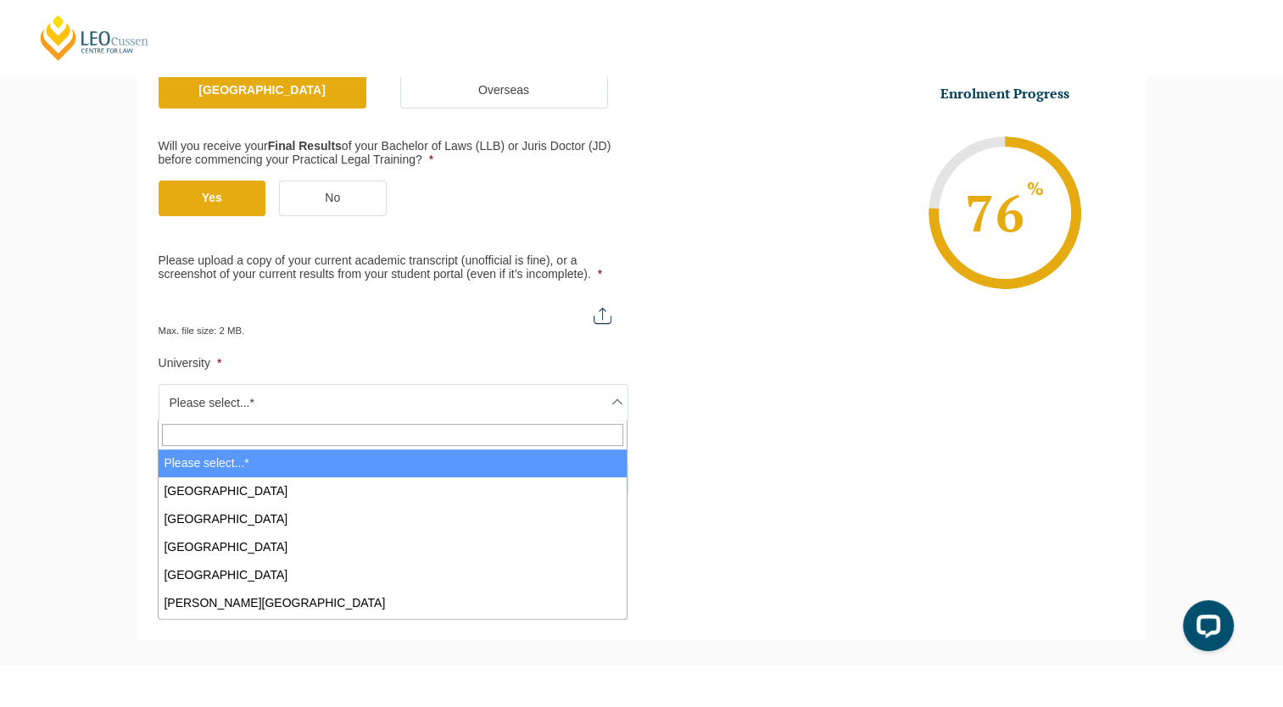
click at [309, 400] on span "Please select...*" at bounding box center [393, 403] width 468 height 36
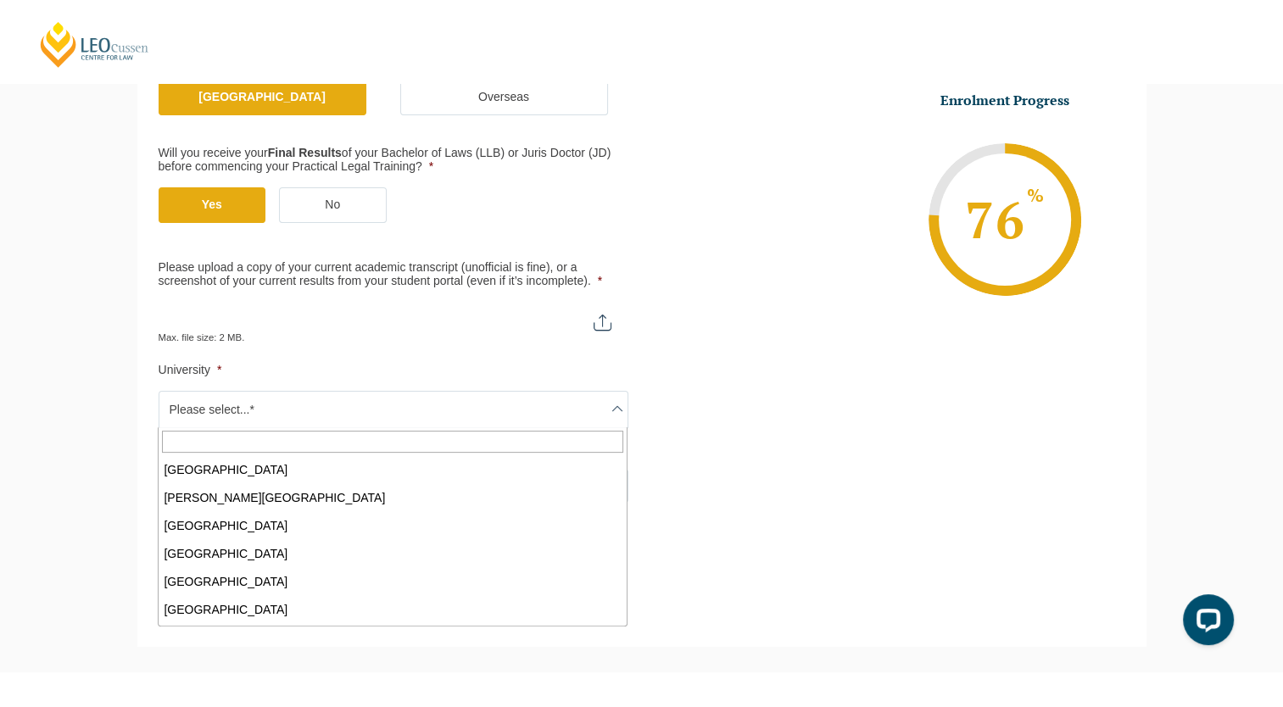
scroll to position [466, 0]
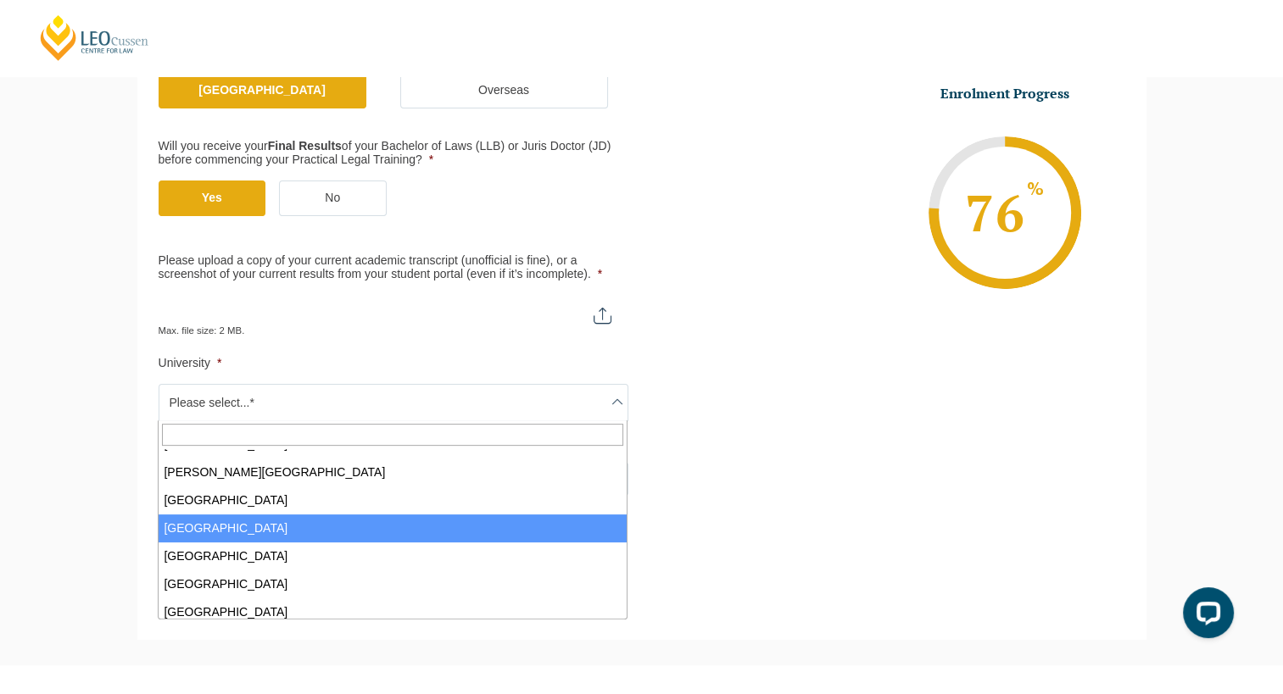
select select "RMIT University"
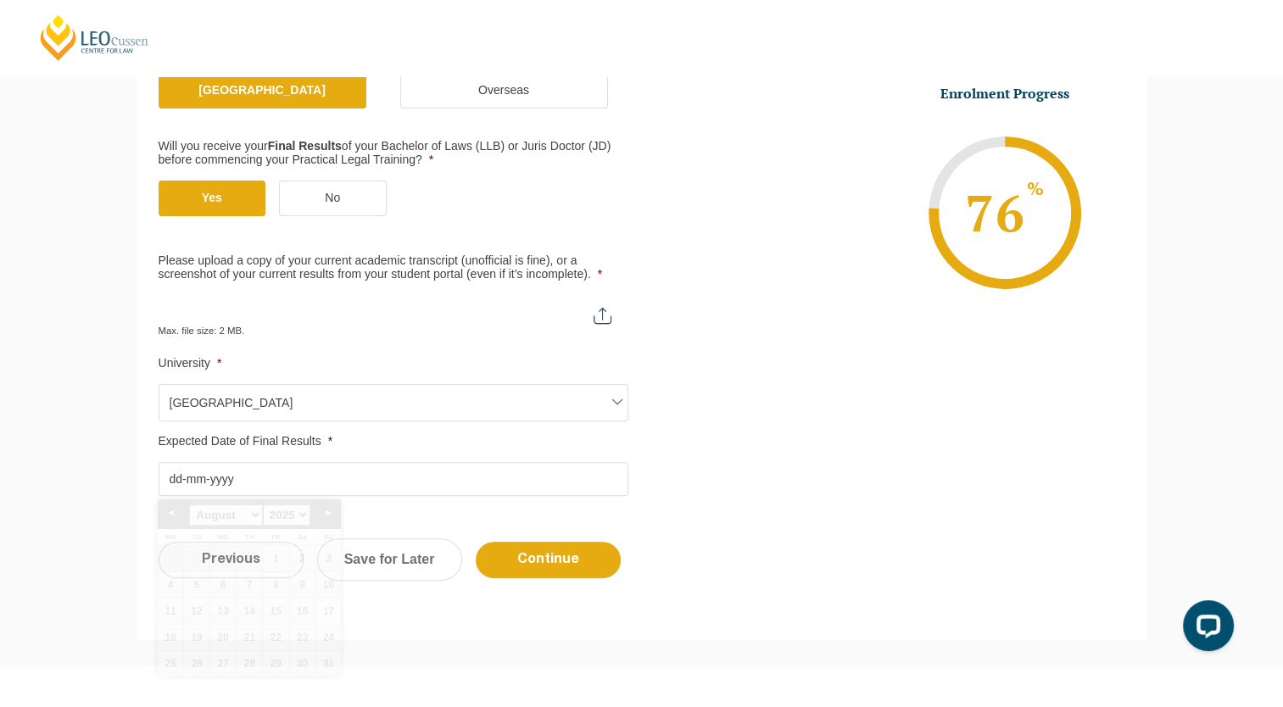
click at [298, 470] on input "Expected Date of Final Results *" at bounding box center [394, 479] width 470 height 34
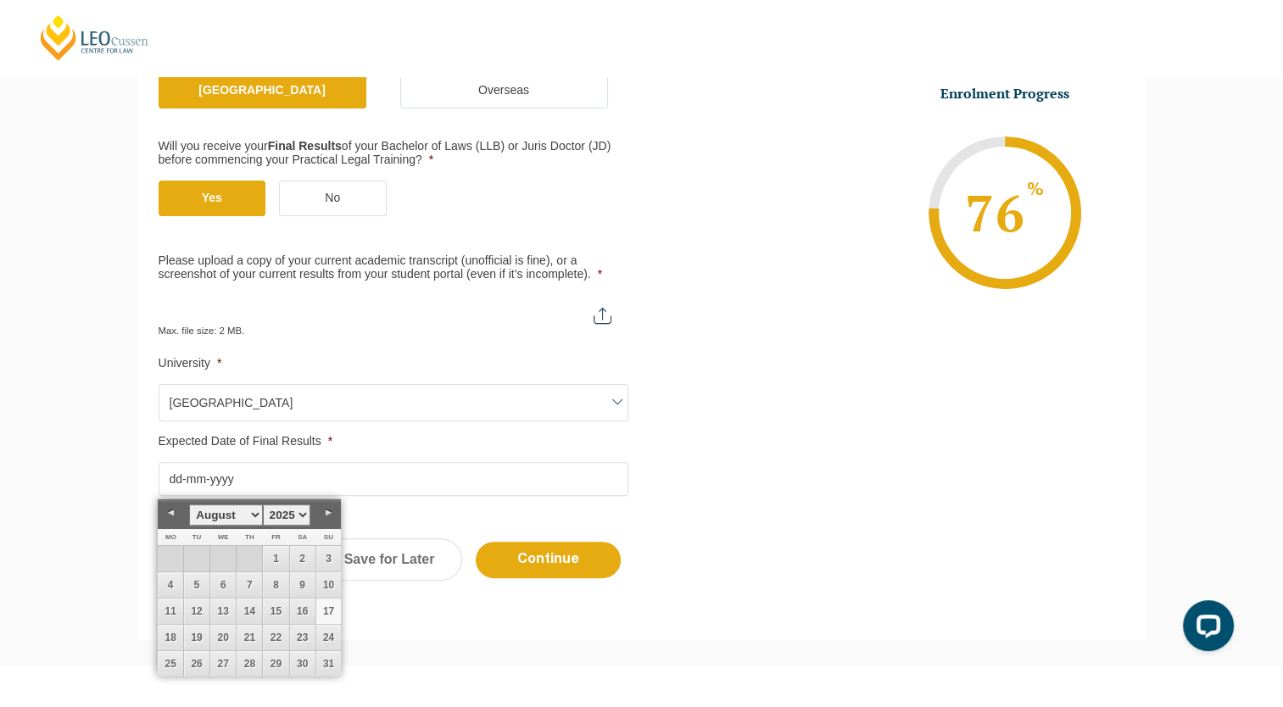
click at [254, 514] on select "January February March April May June July August September October November De…" at bounding box center [225, 514] width 73 height 21
drag, startPoint x: 183, startPoint y: 476, endPoint x: 170, endPoint y: 476, distance: 13.6
click at [170, 476] on input "Expected Date of Final Results *" at bounding box center [394, 479] width 470 height 34
click at [170, 511] on link "Previous" at bounding box center [170, 512] width 25 height 25
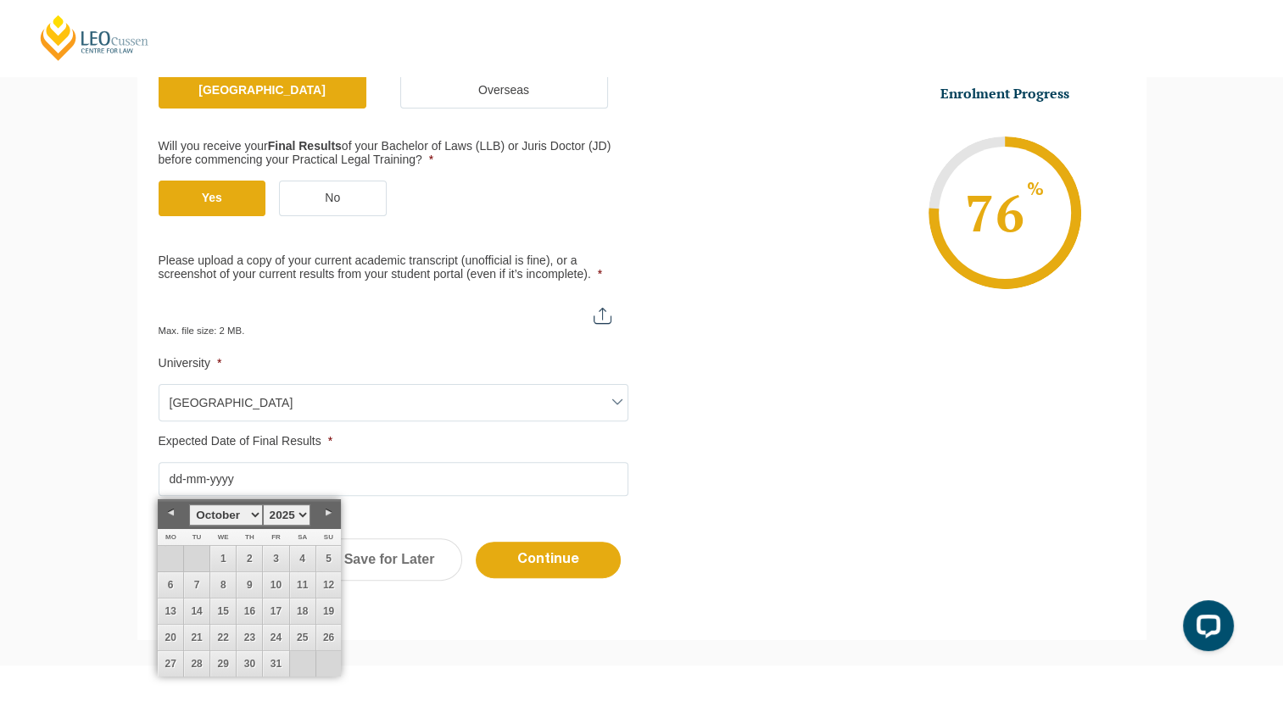
click at [257, 516] on select "January February March April May June July August September October November De…" at bounding box center [225, 514] width 73 height 21
click at [170, 554] on link "1" at bounding box center [170, 558] width 25 height 25
type input "01-12-2025"
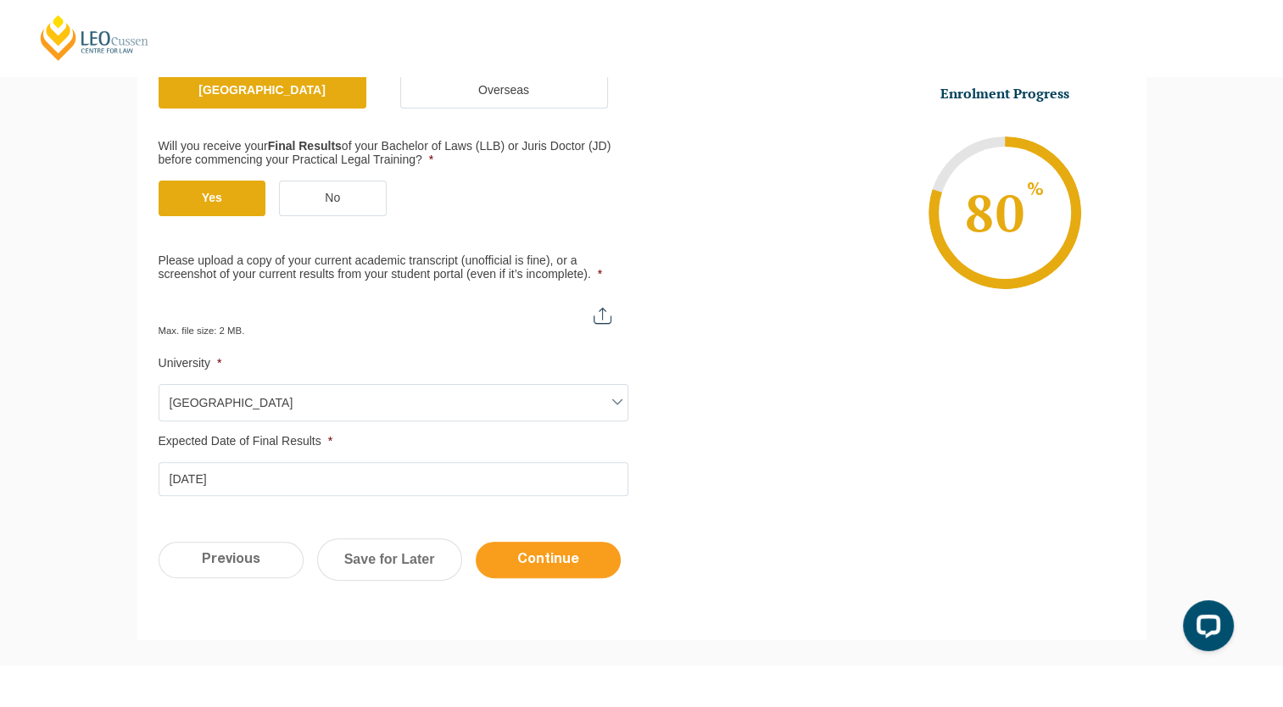
click at [521, 554] on input "Continue" at bounding box center [548, 560] width 145 height 36
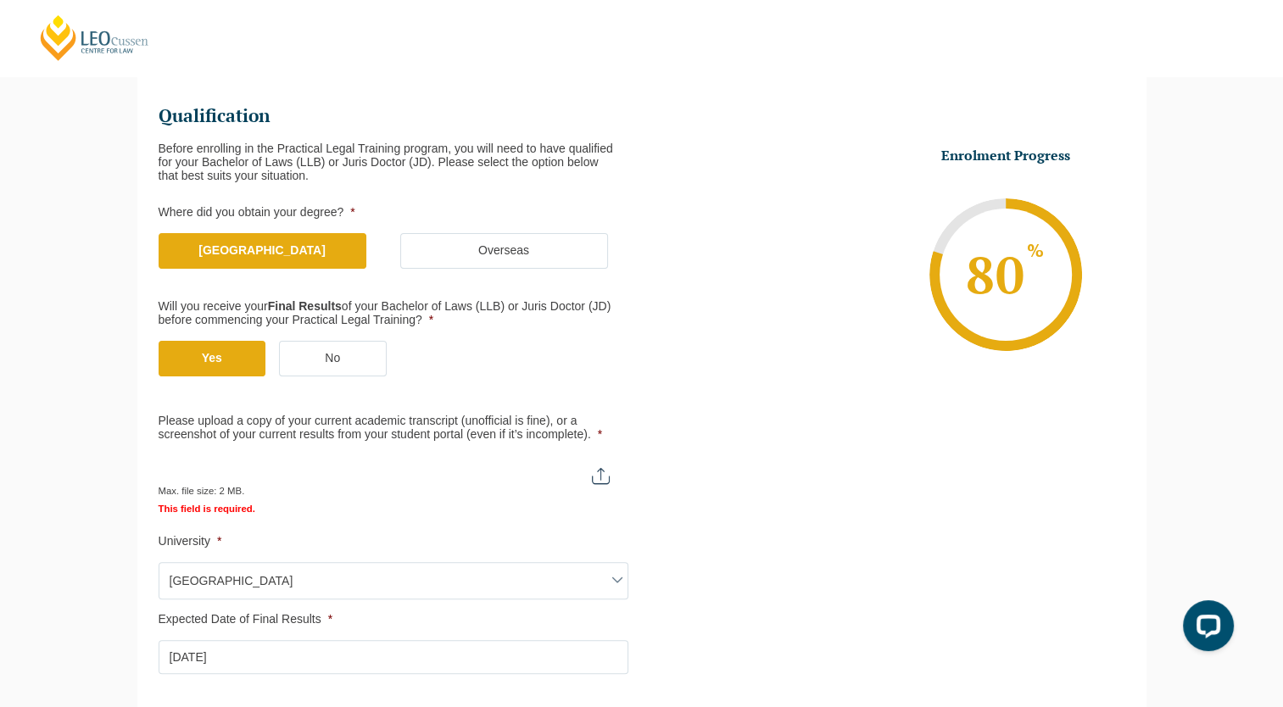
scroll to position [153, 0]
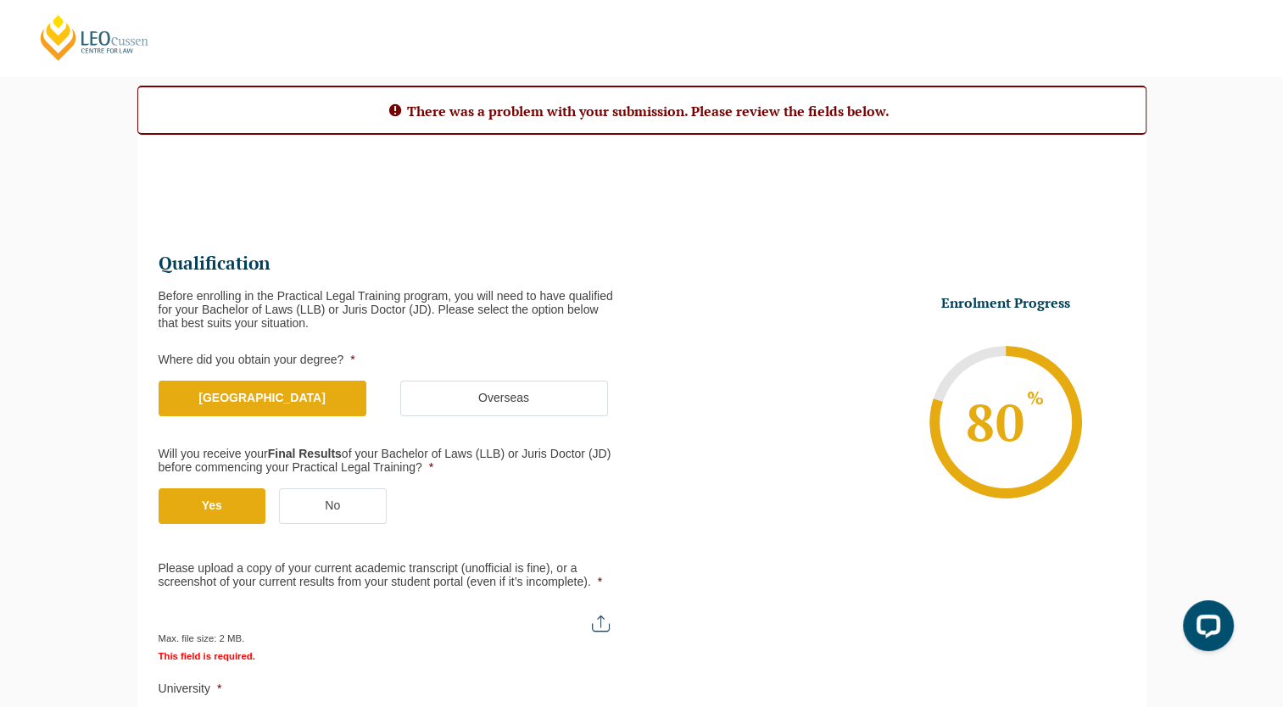
click at [335, 622] on input "Please upload a copy of your current academic transcript (unofficial is fine), …" at bounding box center [393, 617] width 468 height 29
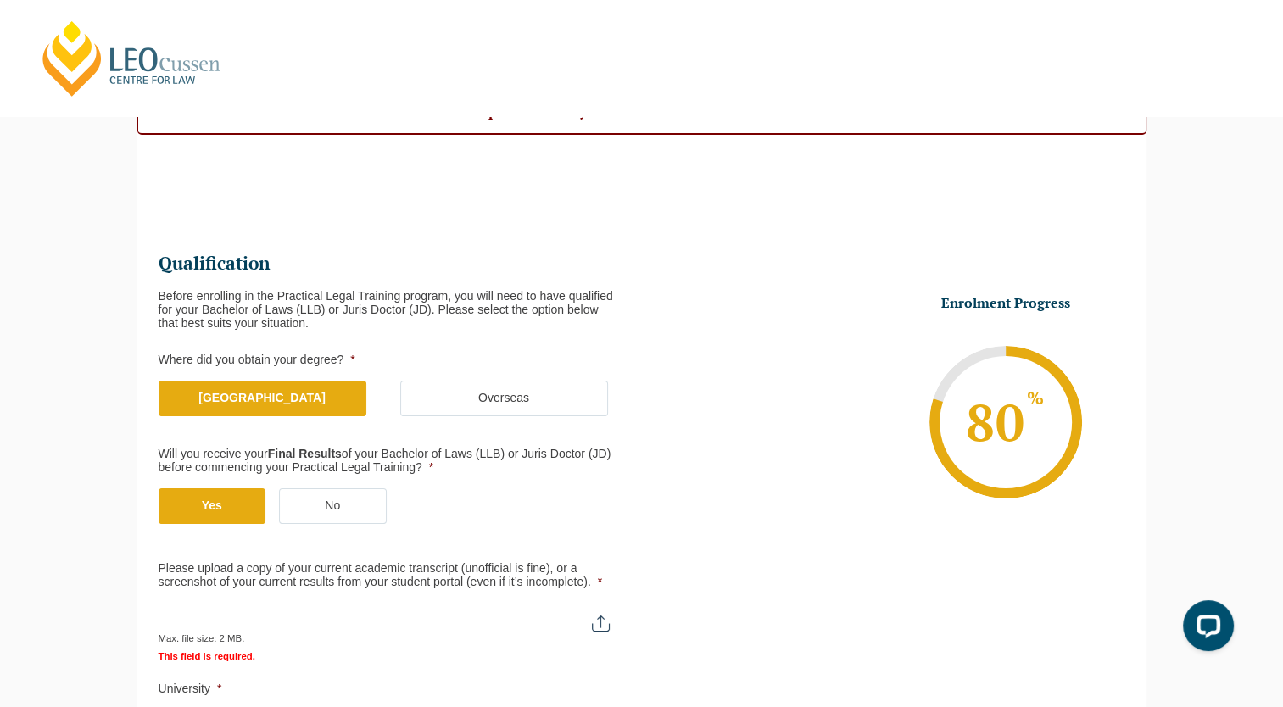
click at [600, 624] on input "Please upload a copy of your current academic transcript (unofficial is fine), …" at bounding box center [393, 617] width 468 height 29
type input "C:\fakepath\academic record RMIT JD.docx"
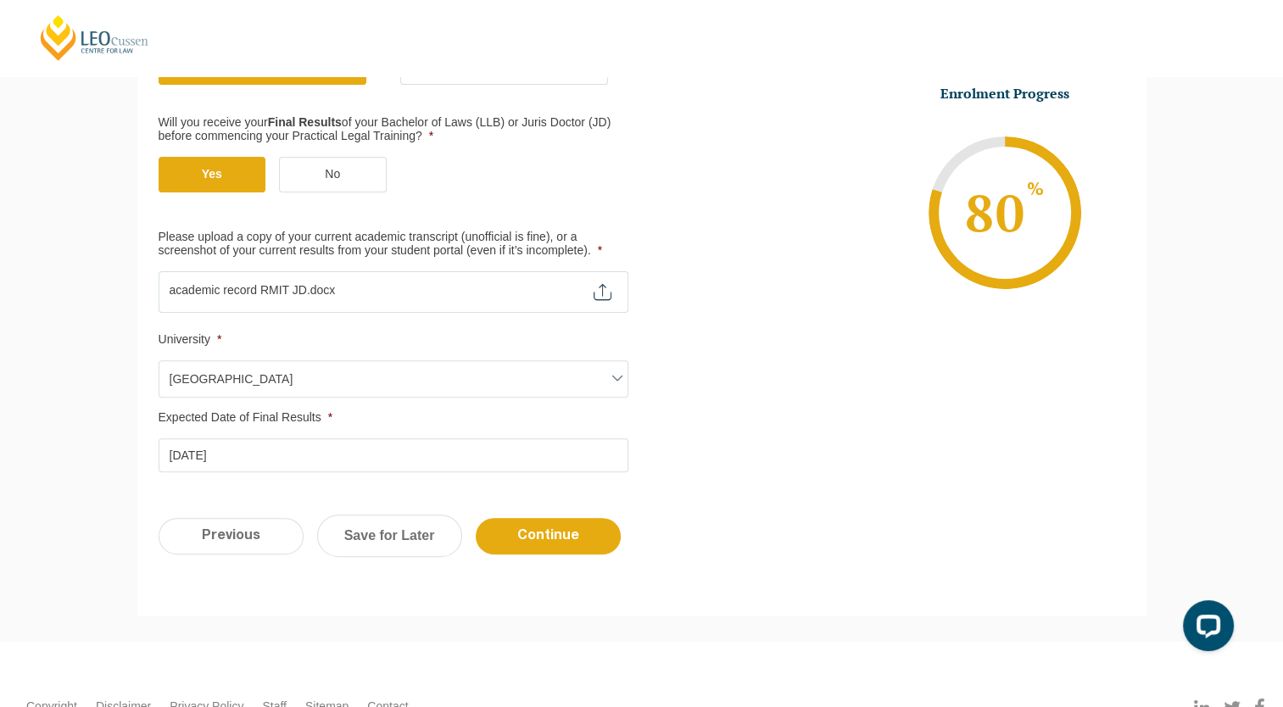
scroll to position [486, 0]
click at [566, 534] on input "Continue" at bounding box center [548, 535] width 145 height 36
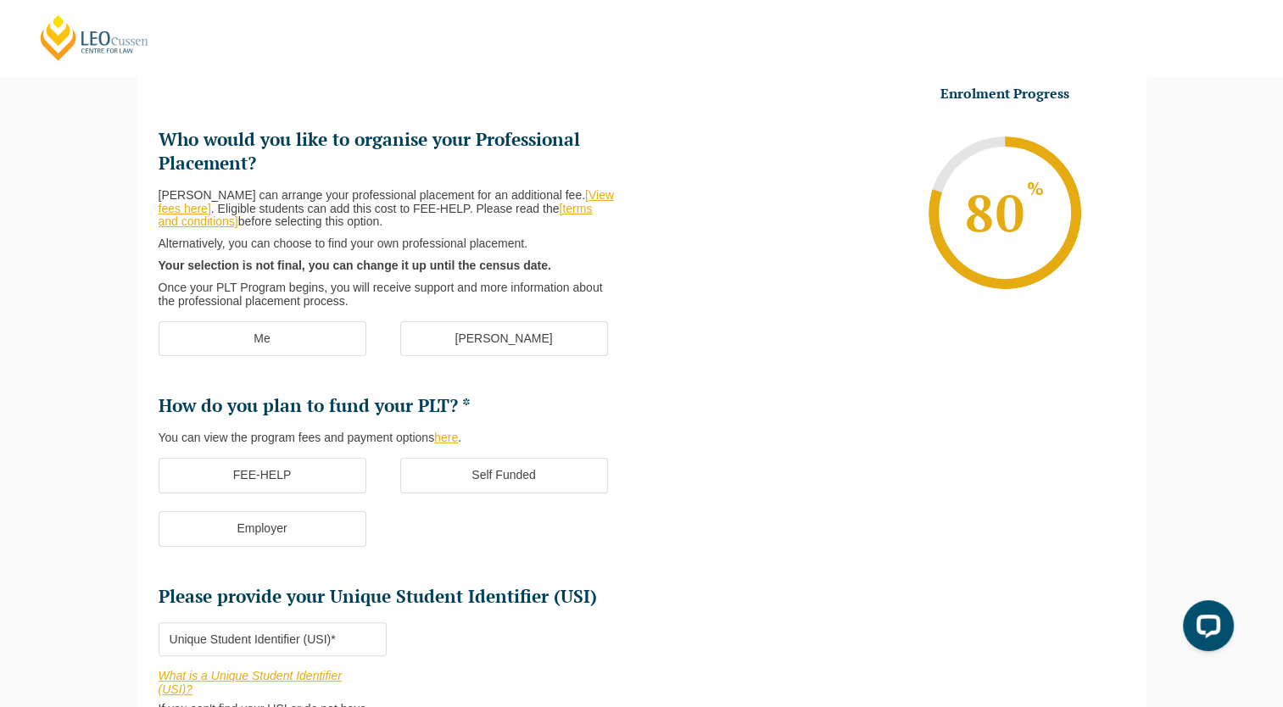
scroll to position [146, 0]
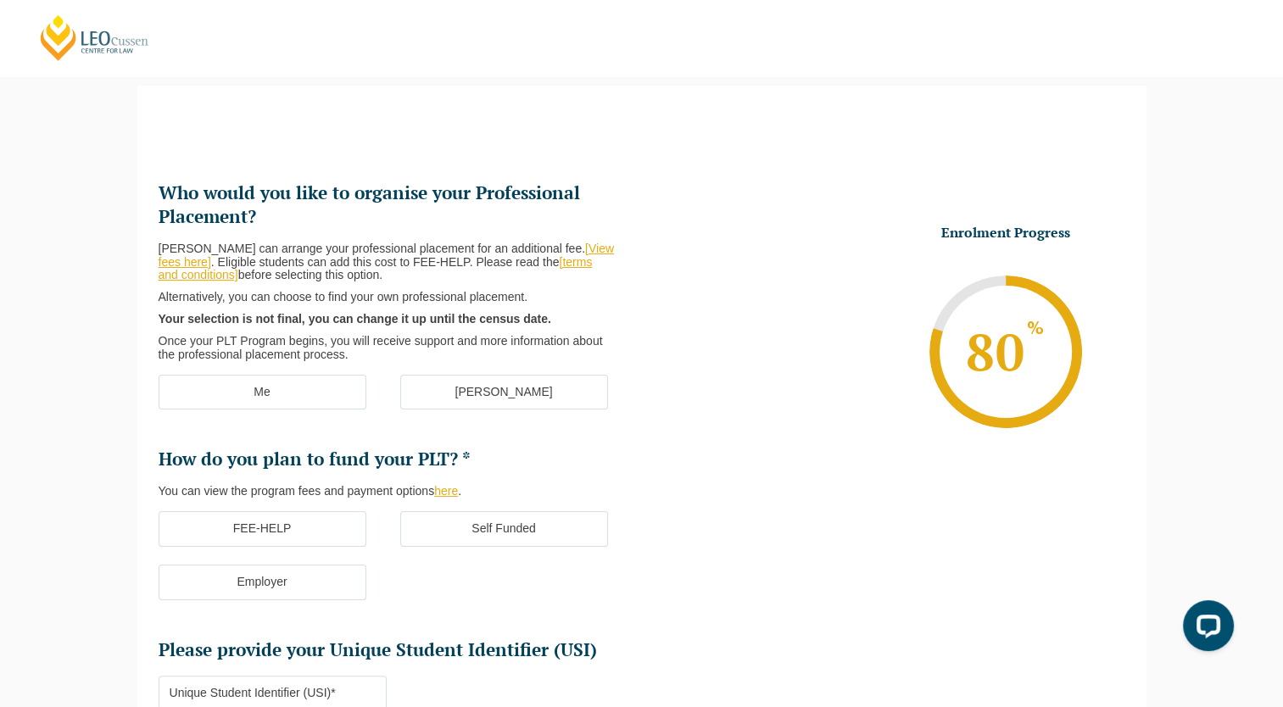
click at [478, 398] on label "[PERSON_NAME]" at bounding box center [504, 393] width 208 height 36
click at [0, 0] on input "[PERSON_NAME]" at bounding box center [0, 0] width 0 height 0
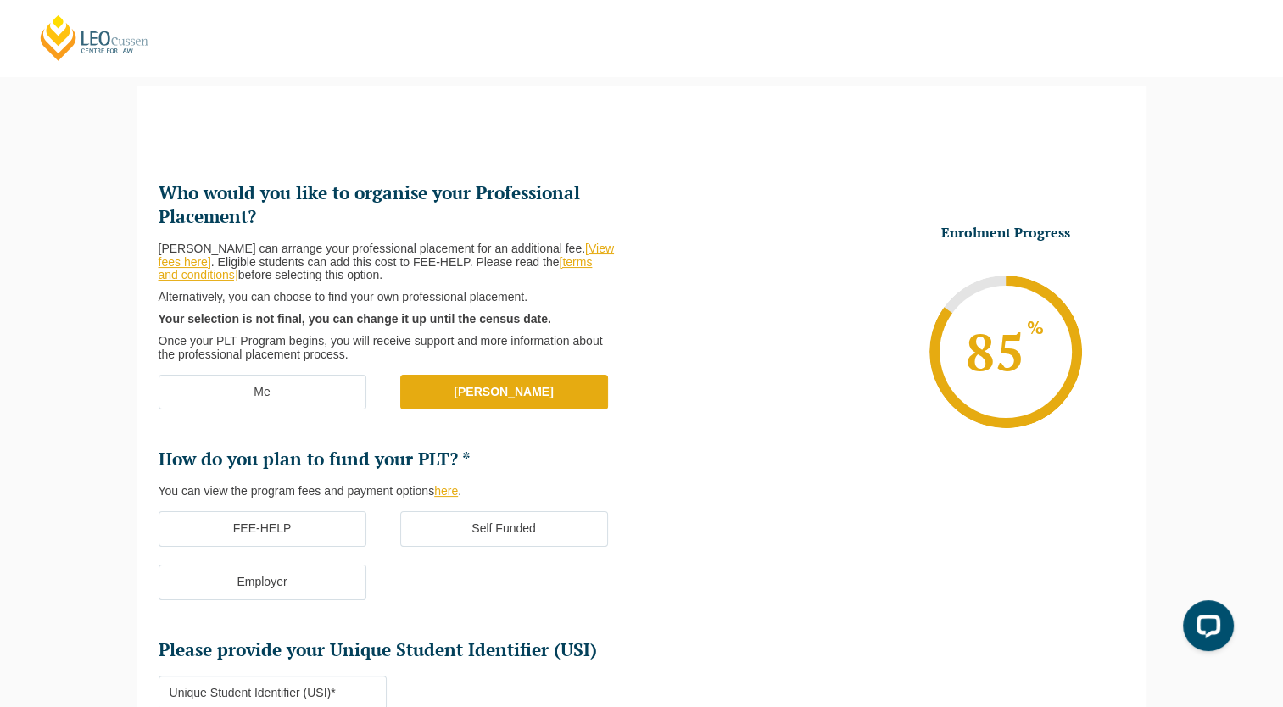
click at [488, 527] on label "Self Funded" at bounding box center [504, 529] width 208 height 36
click at [0, 0] on input "Self Funded" at bounding box center [0, 0] width 0 height 0
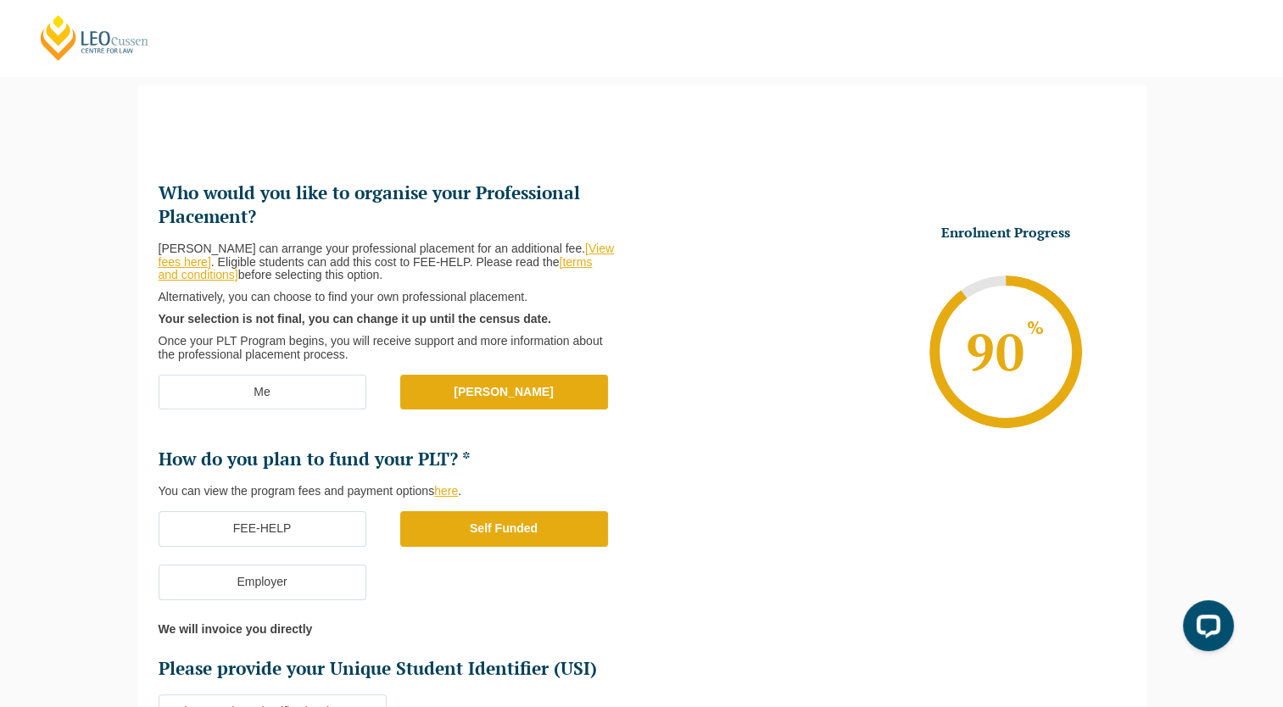
click at [733, 604] on ul "Who would you like to organise your Professional Placement? Leo Cussen can arra…" at bounding box center [642, 512] width 967 height 667
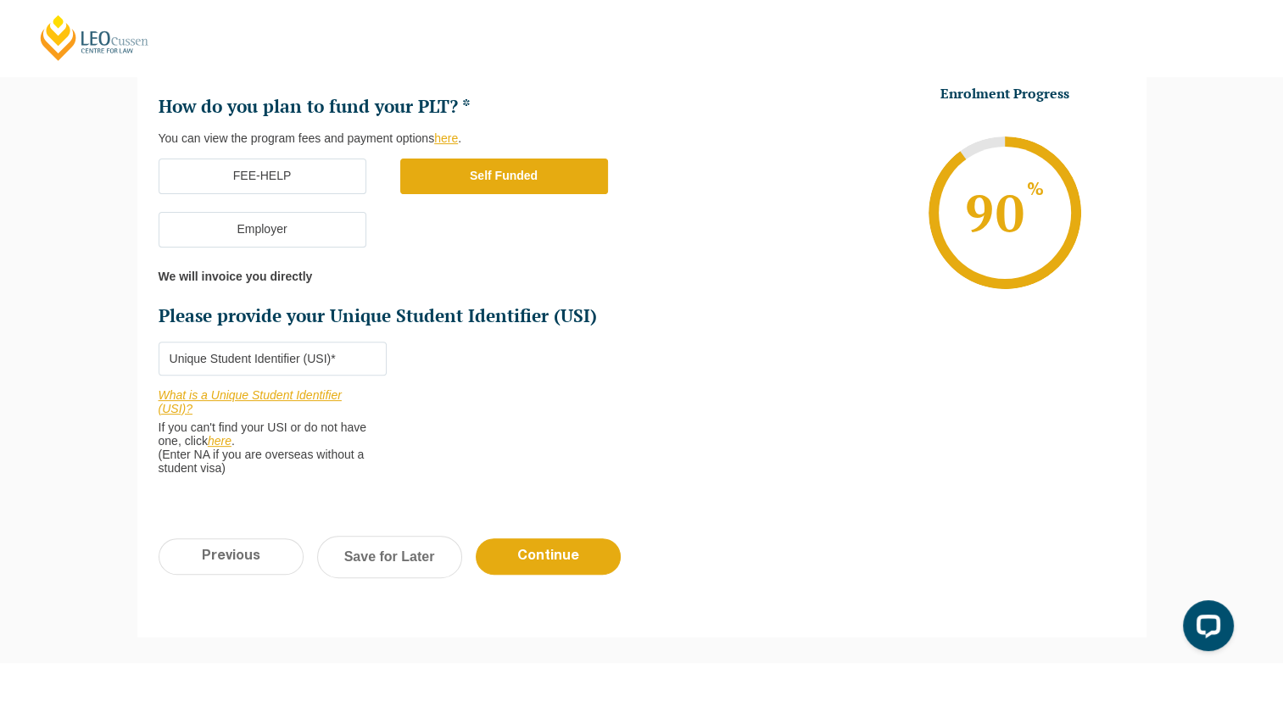
scroll to position [553, 0]
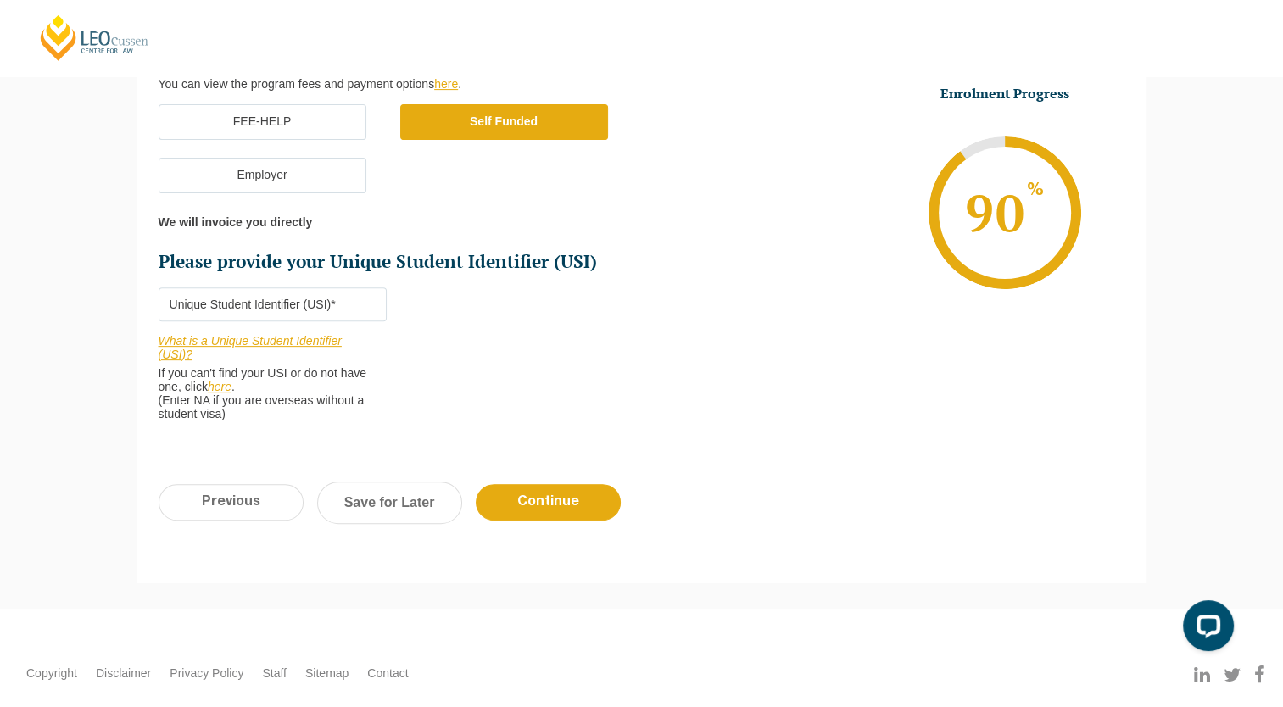
click at [269, 301] on input "Please provide your Unique Student Identifier (USI) *" at bounding box center [273, 304] width 228 height 34
click at [222, 388] on link "here" at bounding box center [220, 387] width 24 height 14
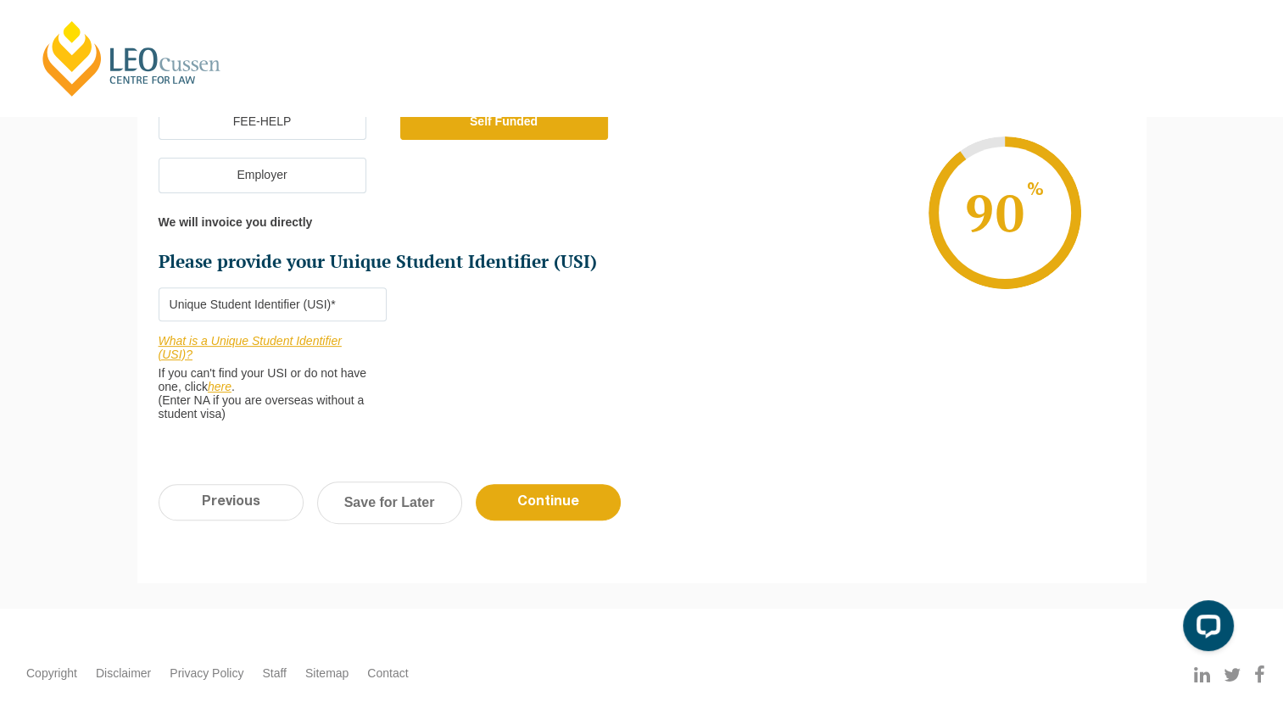
click at [339, 295] on input "Please provide your Unique Student Identifier (USI) *" at bounding box center [273, 304] width 228 height 34
paste input "V6VZXNS7M5"
type input "V6VZXNS7M5"
click at [549, 500] on input "Continue" at bounding box center [548, 502] width 145 height 36
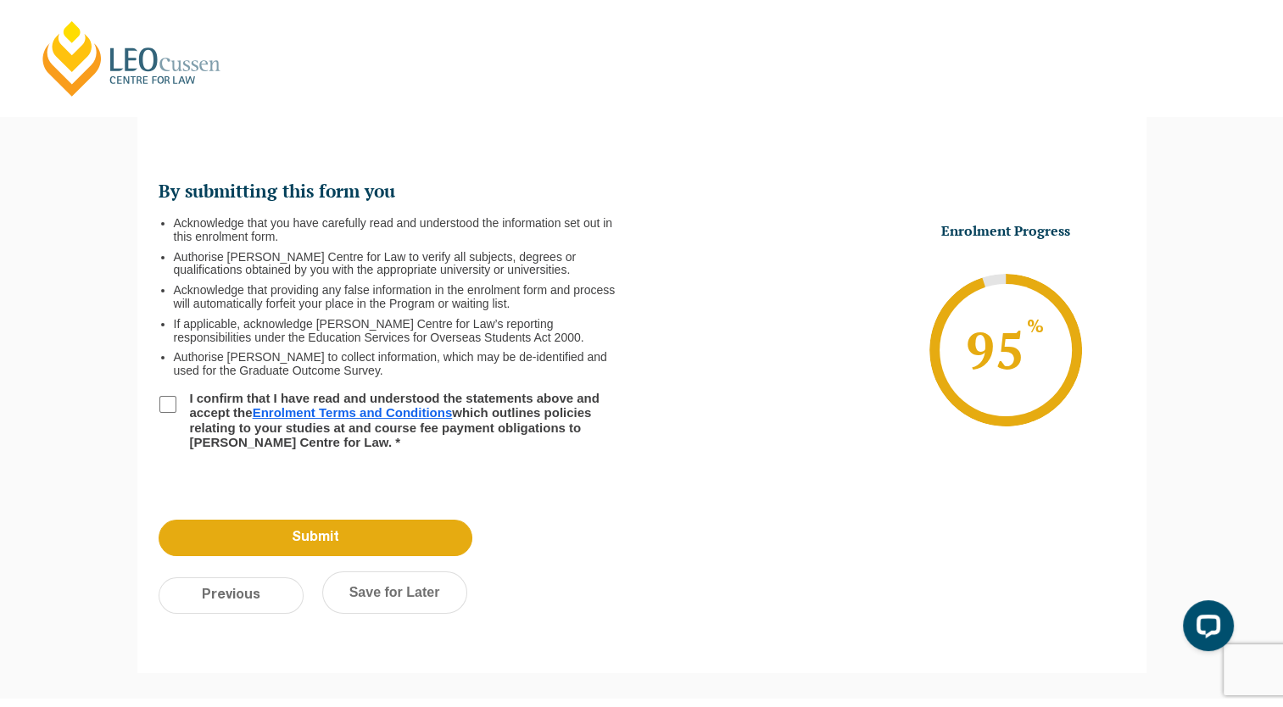
scroll to position [146, 0]
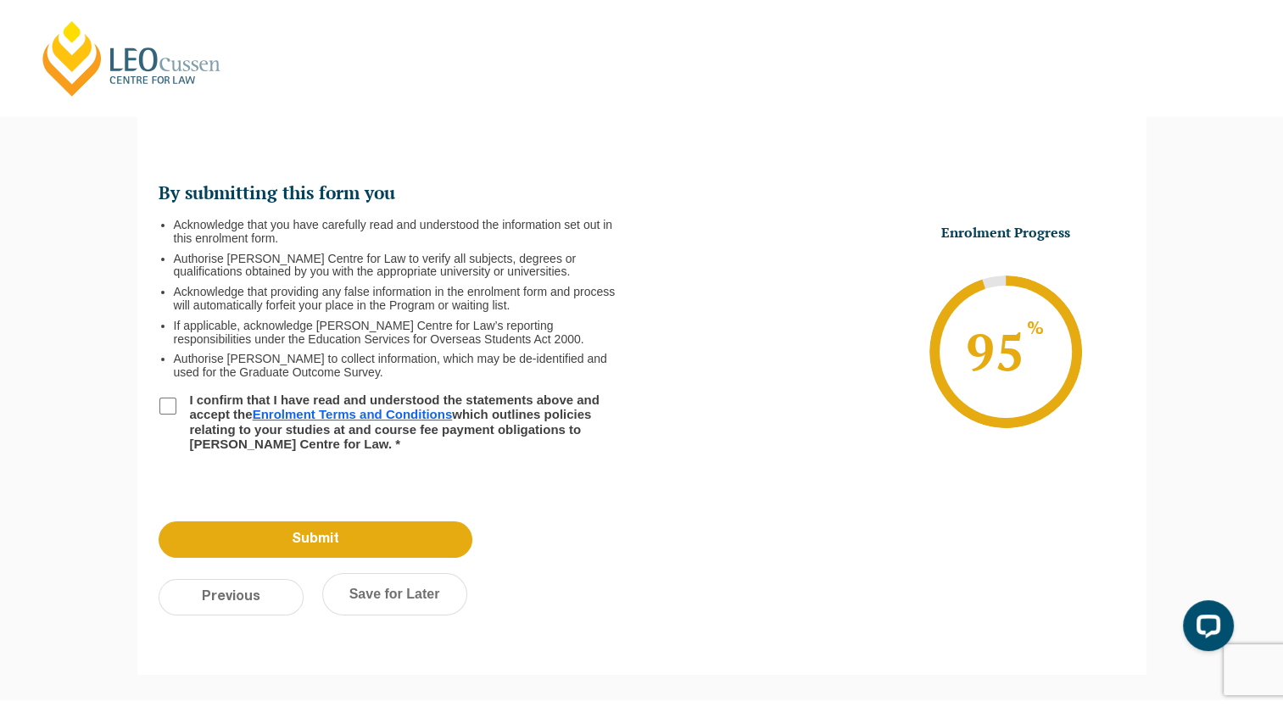
click at [164, 407] on input "I confirm that I have read and understood the statements above and accept the E…" at bounding box center [167, 406] width 17 height 17
checkbox input "true"
click at [292, 541] on input "Submit" at bounding box center [316, 539] width 314 height 36
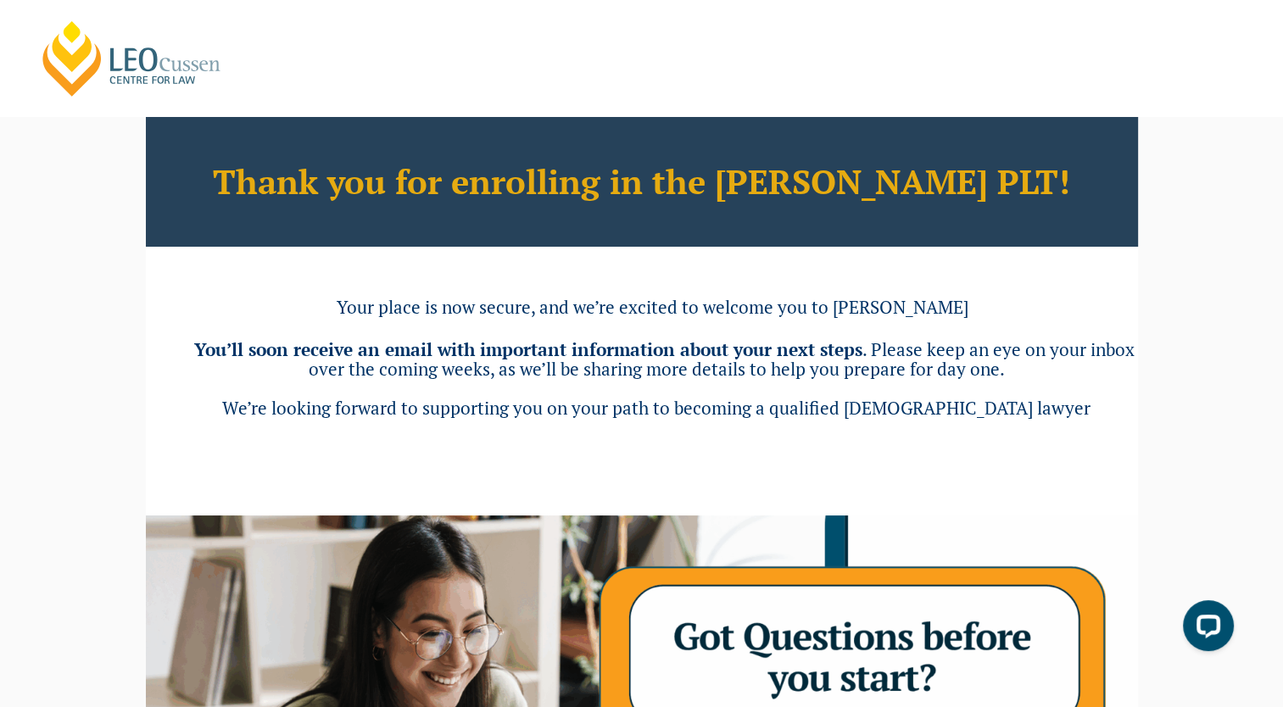
click at [1075, 472] on div "Thank you for enrolling in the [PERSON_NAME] PLT! Your place is now secure, and…" at bounding box center [642, 605] width 992 height 978
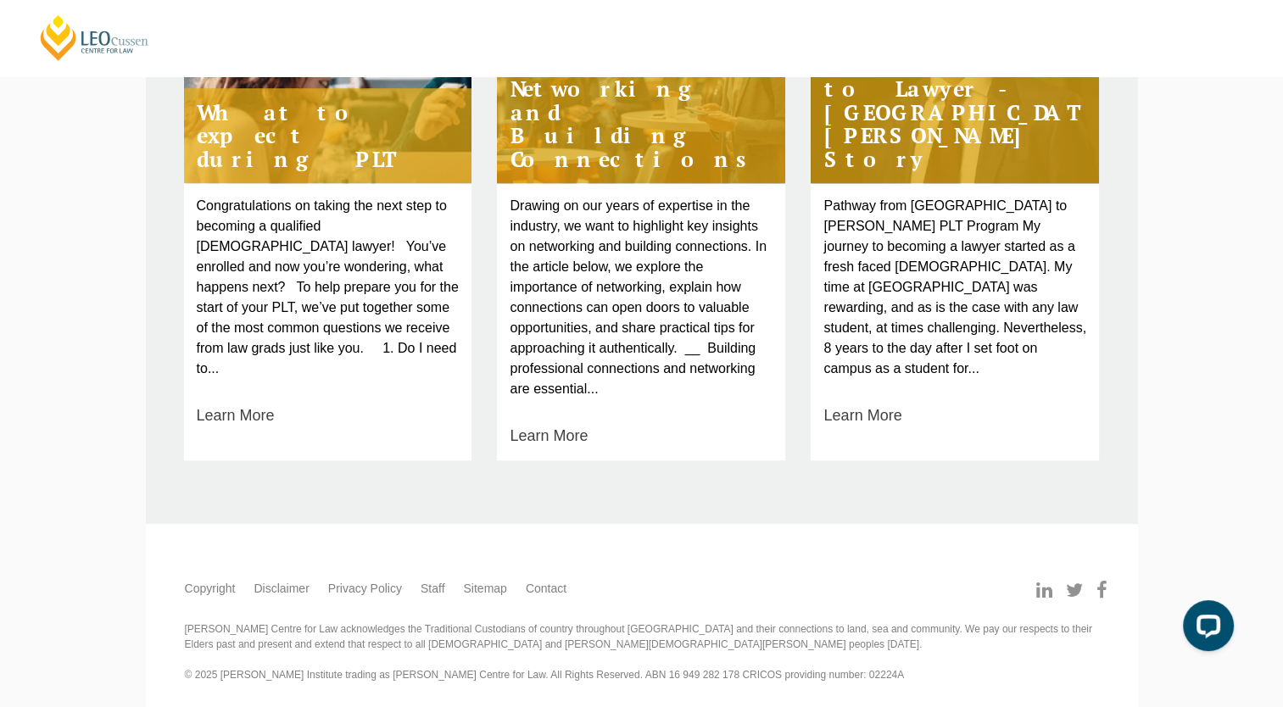
scroll to position [1333, 0]
click at [318, 132] on h4 "What to expect during PLT" at bounding box center [328, 136] width 288 height 96
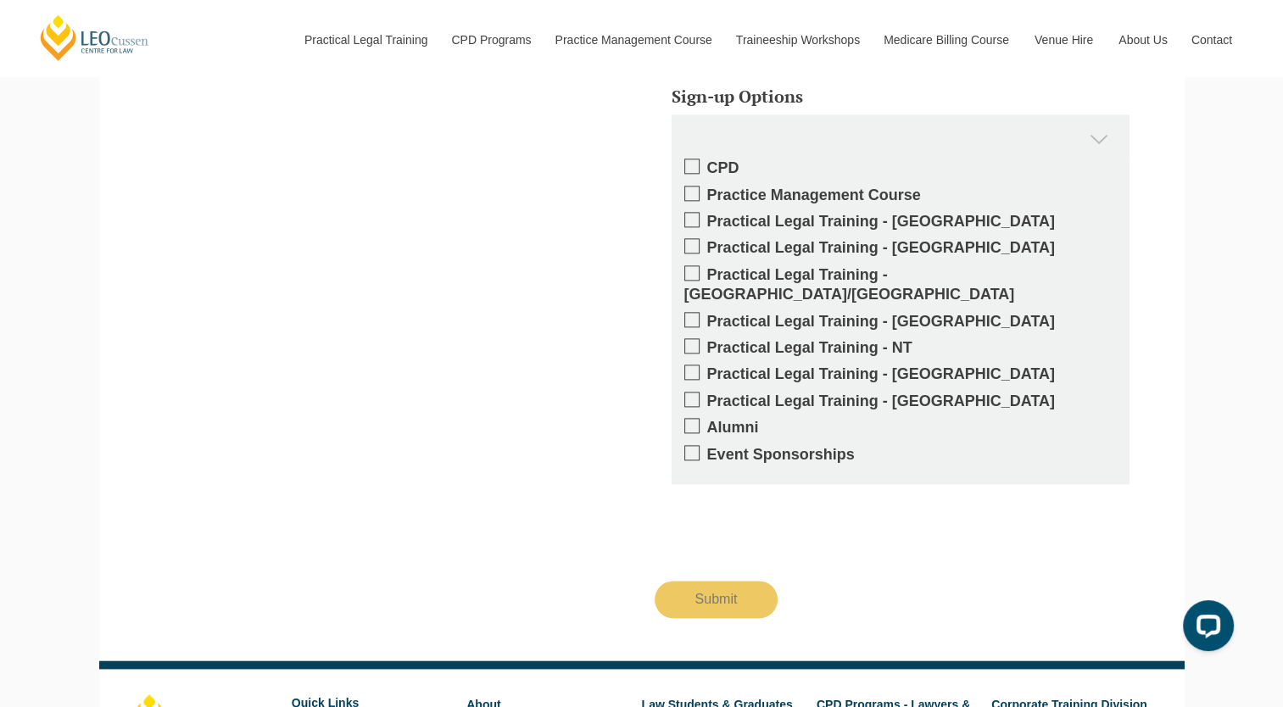
scroll to position [2103, 0]
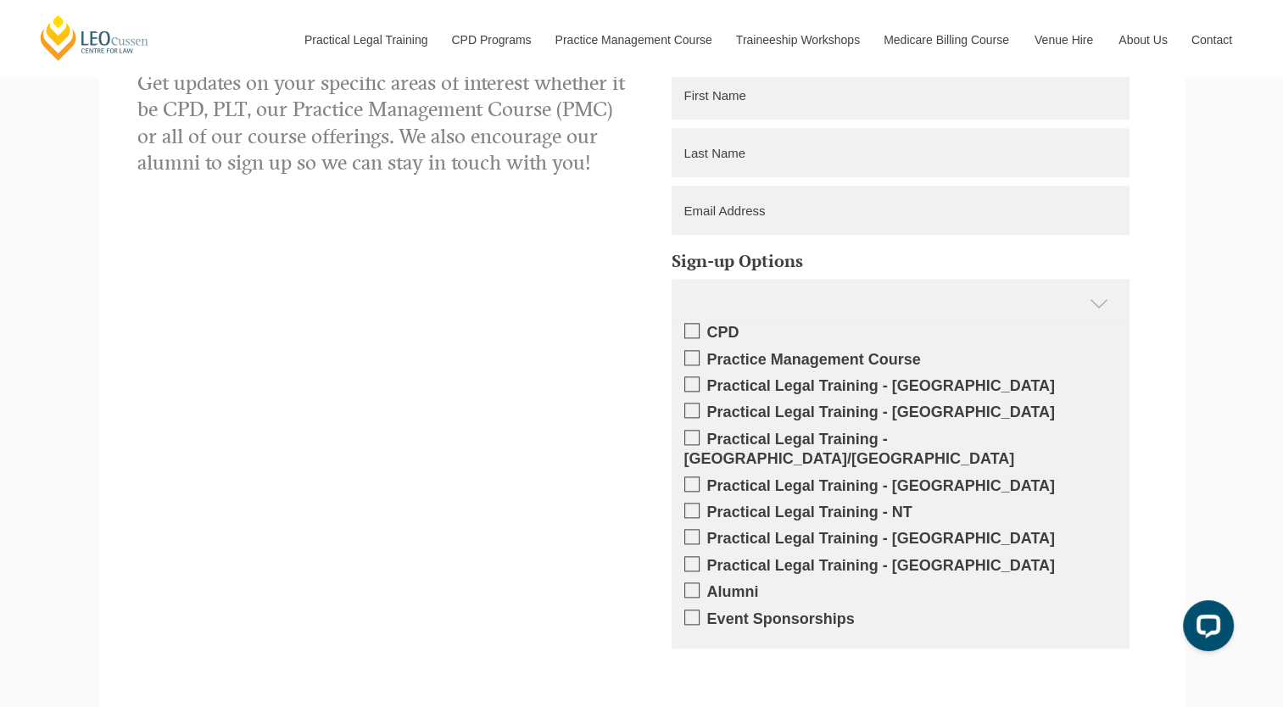
scroll to position [1933, 0]
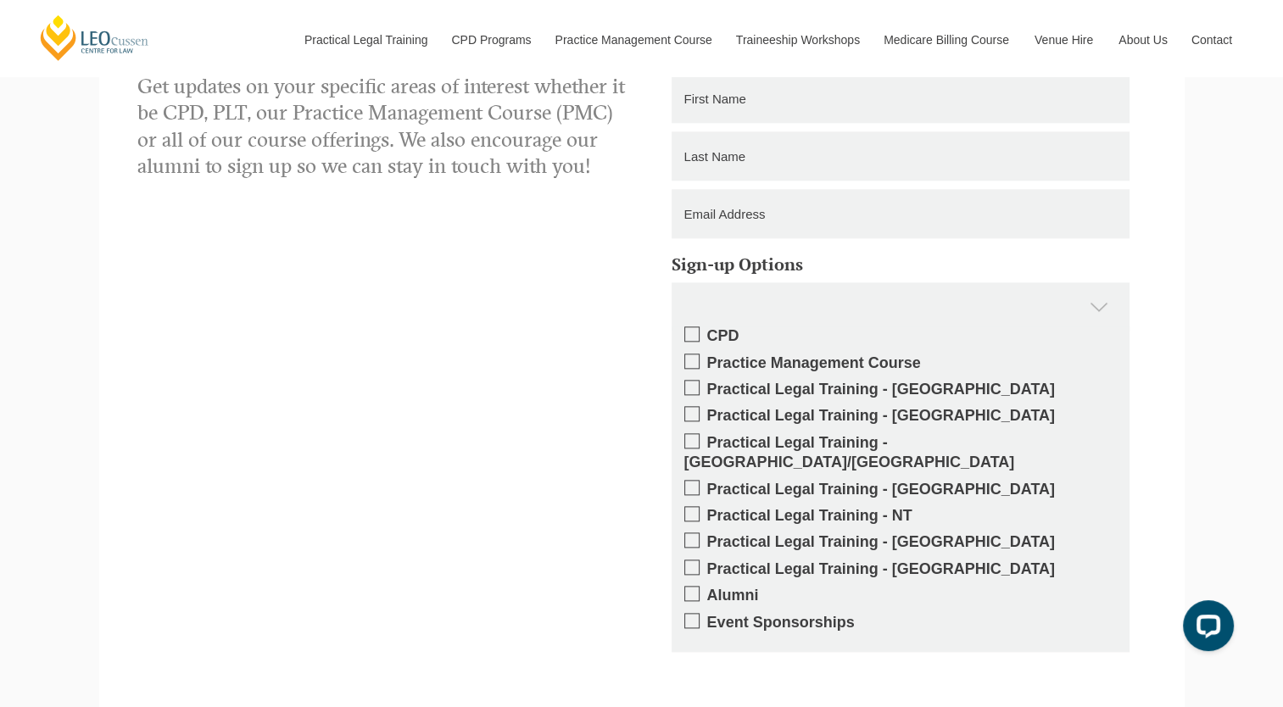
click at [695, 392] on span at bounding box center [691, 387] width 15 height 15
click at [707, 383] on input "Practical Legal Training - [GEOGRAPHIC_DATA]" at bounding box center [707, 383] width 0 height 0
click at [885, 107] on input "text" at bounding box center [900, 98] width 458 height 49
type input "[PERSON_NAME]"
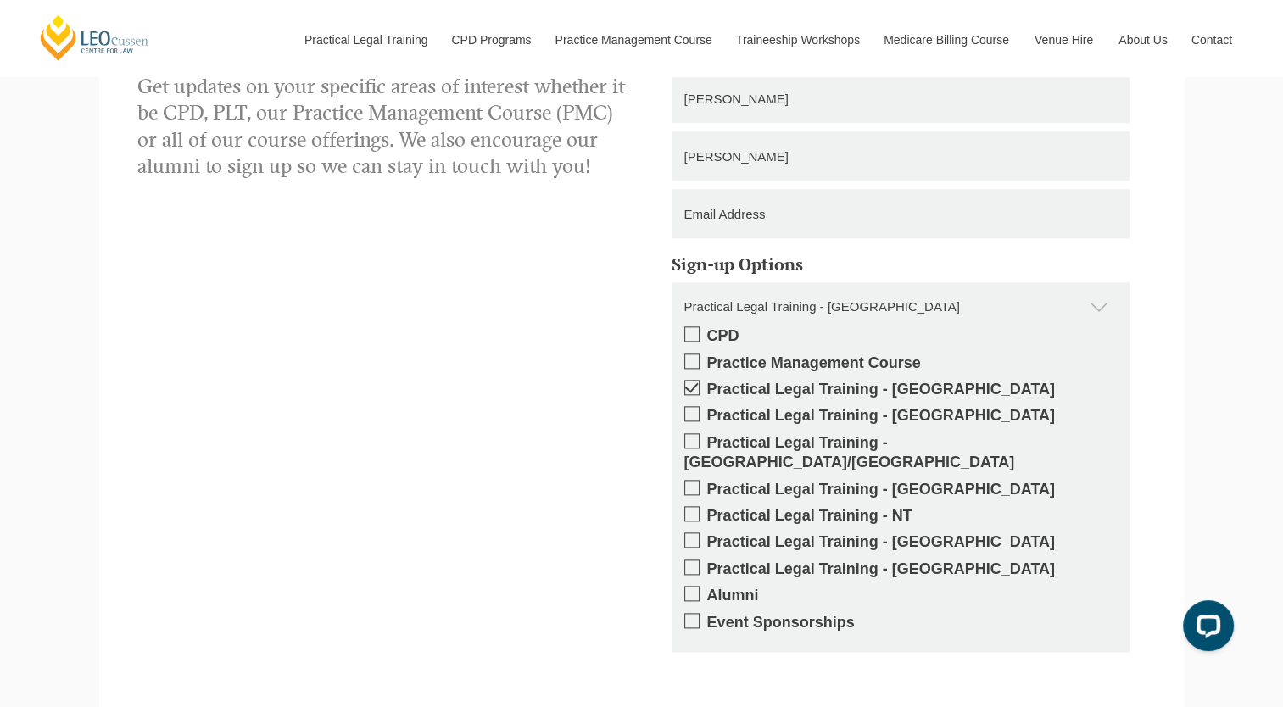
type input "[PERSON_NAME]"
type input "0402429112"
click at [730, 219] on input "[PERSON_NAME]" at bounding box center [900, 213] width 458 height 49
click at [749, 100] on input "text" at bounding box center [900, 98] width 458 height 49
type input "[PERSON_NAME]"
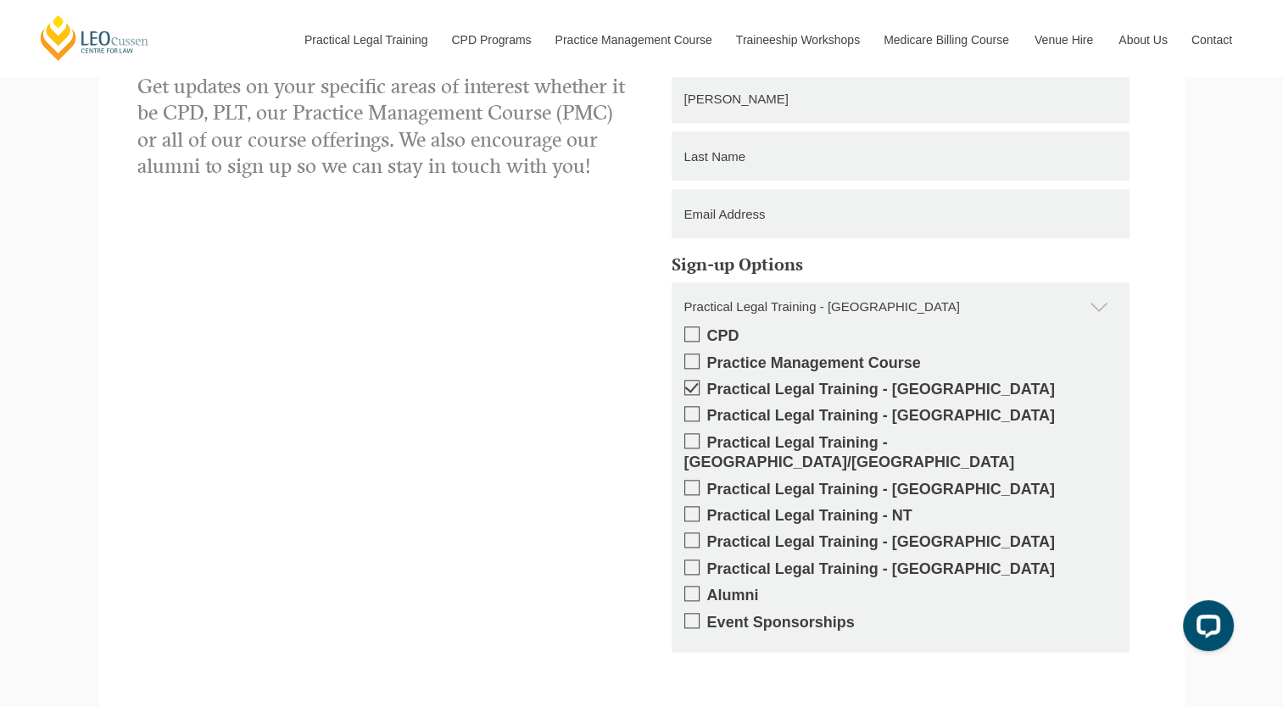
type input "[PERSON_NAME]"
type input "0402429112"
click at [716, 212] on input "[PERSON_NAME]" at bounding box center [900, 213] width 458 height 49
type input "H"
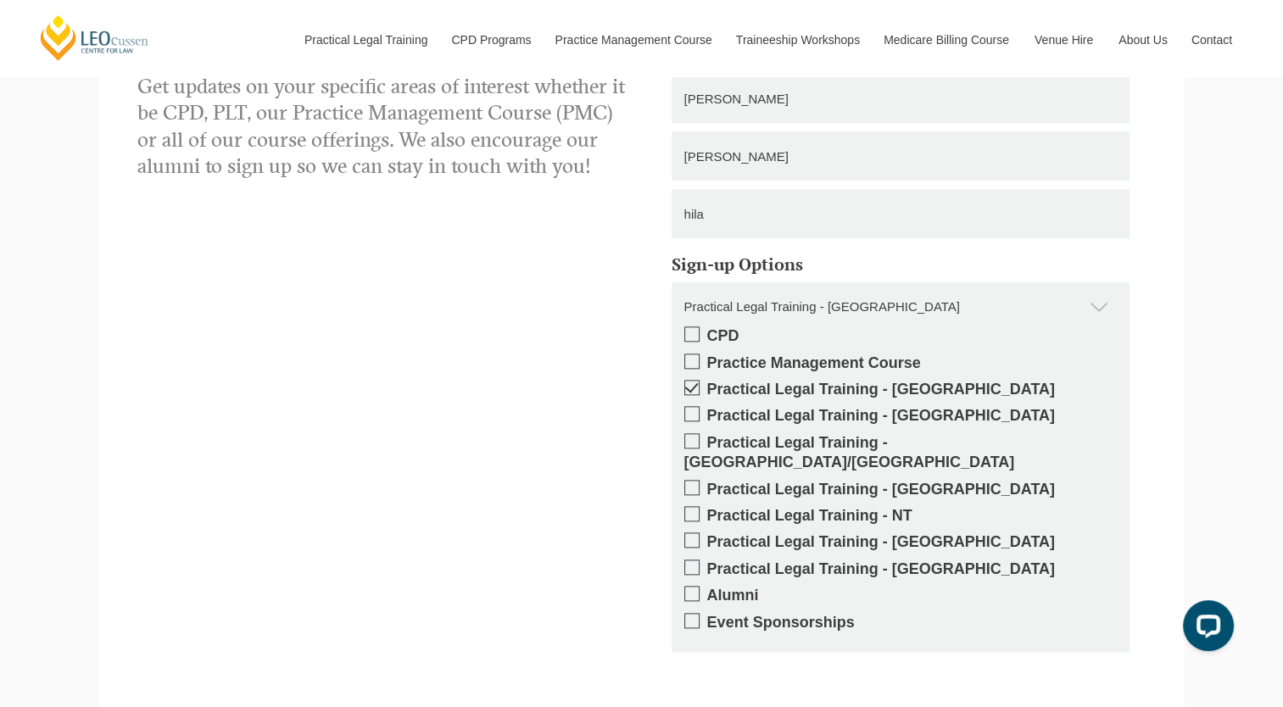
type input "[EMAIL_ADDRESS][DOMAIN_NAME]"
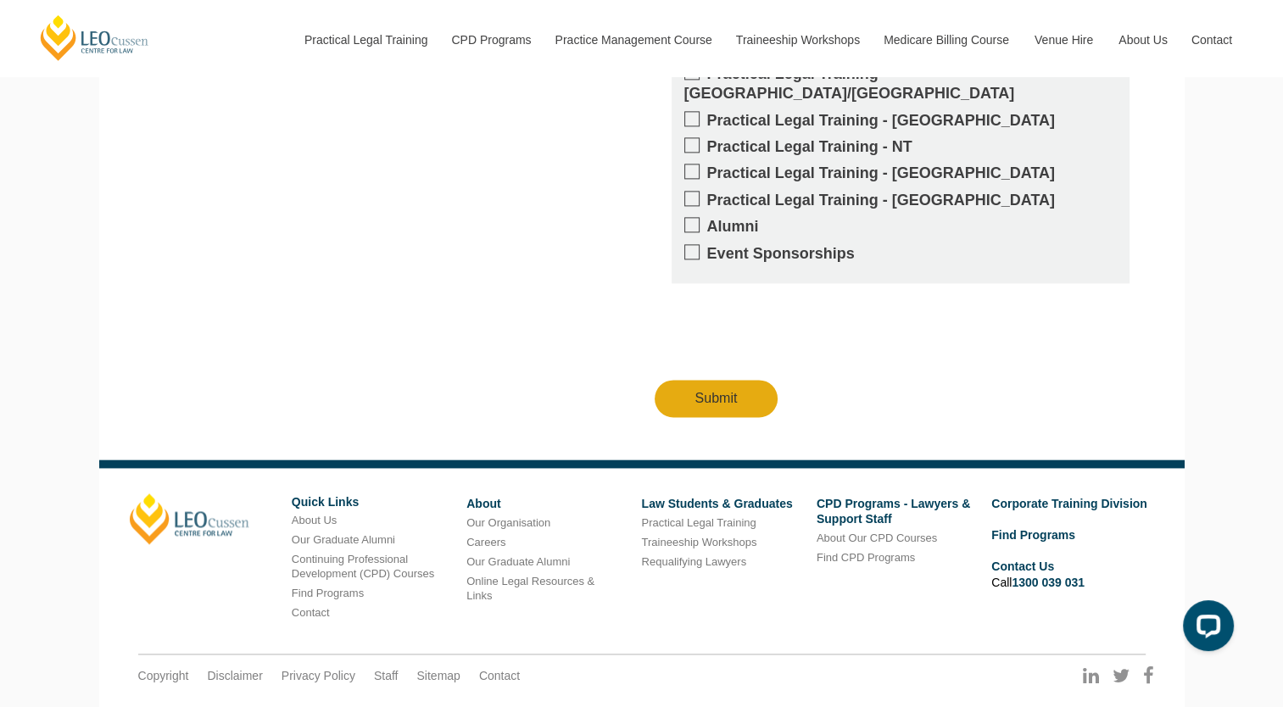
scroll to position [2323, 0]
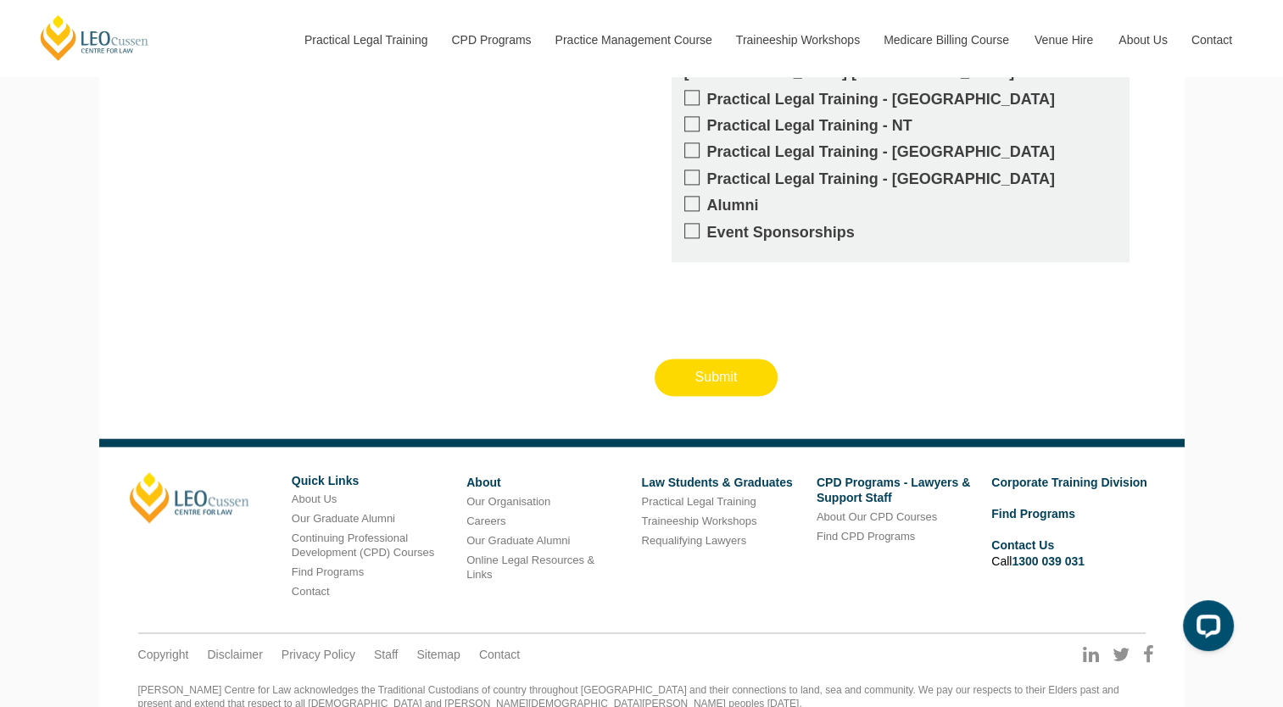
click at [733, 365] on input "Submit" at bounding box center [717, 377] width 124 height 37
type input "Submitting"
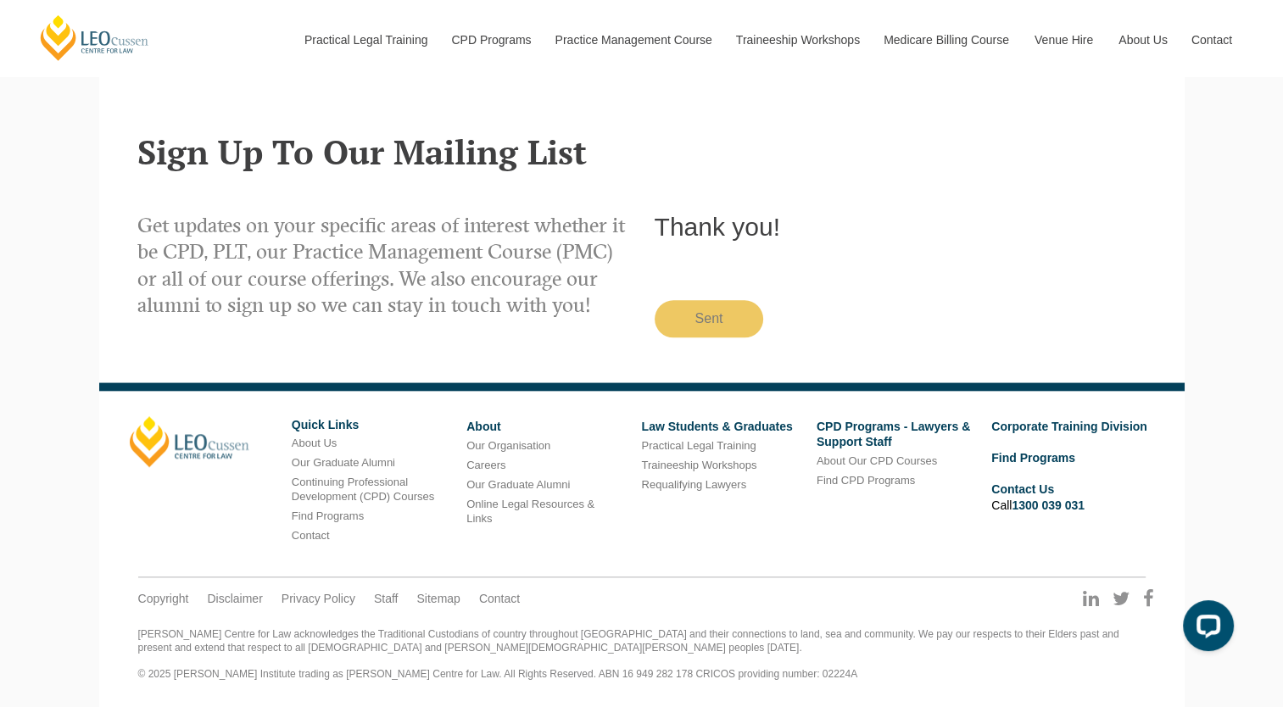
scroll to position [1795, 0]
click at [814, 196] on div "Get updates on your specific areas of interest whether it be CPD, PLT, our Prac…" at bounding box center [641, 276] width 1009 height 212
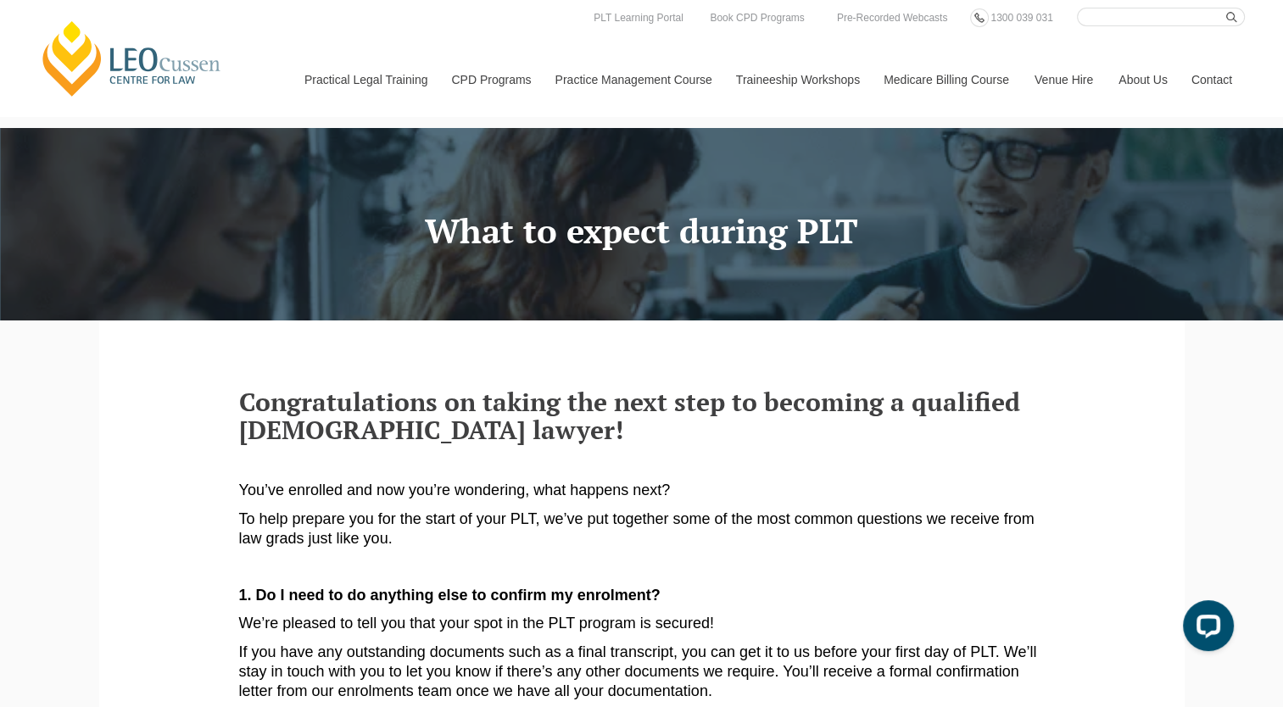
scroll to position [0, 0]
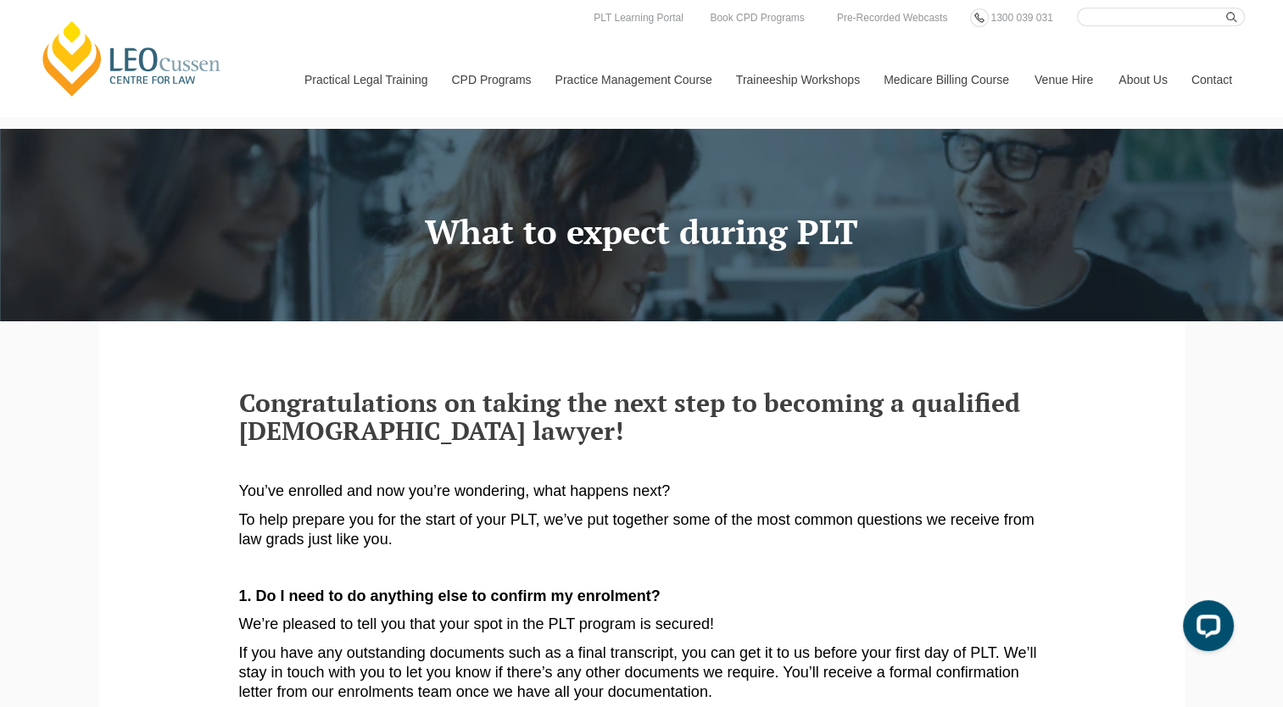
click at [1209, 79] on link "Contact" at bounding box center [1211, 79] width 66 height 73
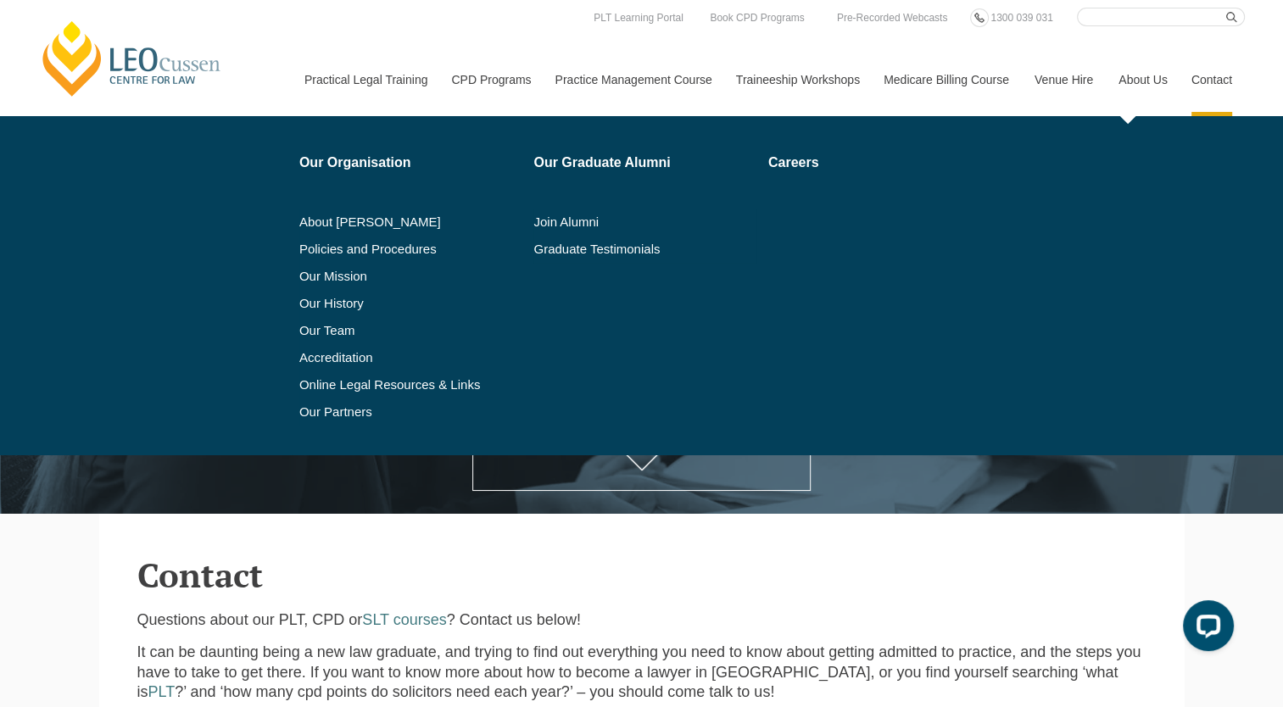
click at [844, 295] on li "Careers" at bounding box center [885, 285] width 235 height 281
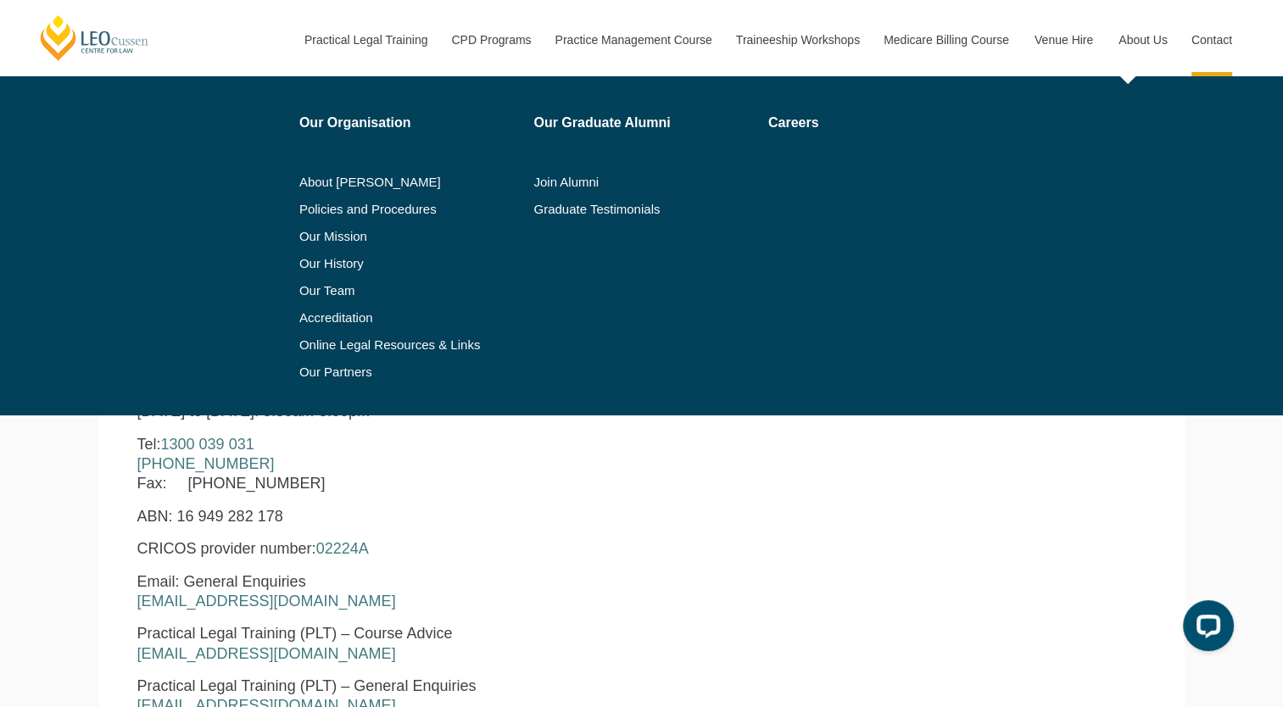
scroll to position [509, 0]
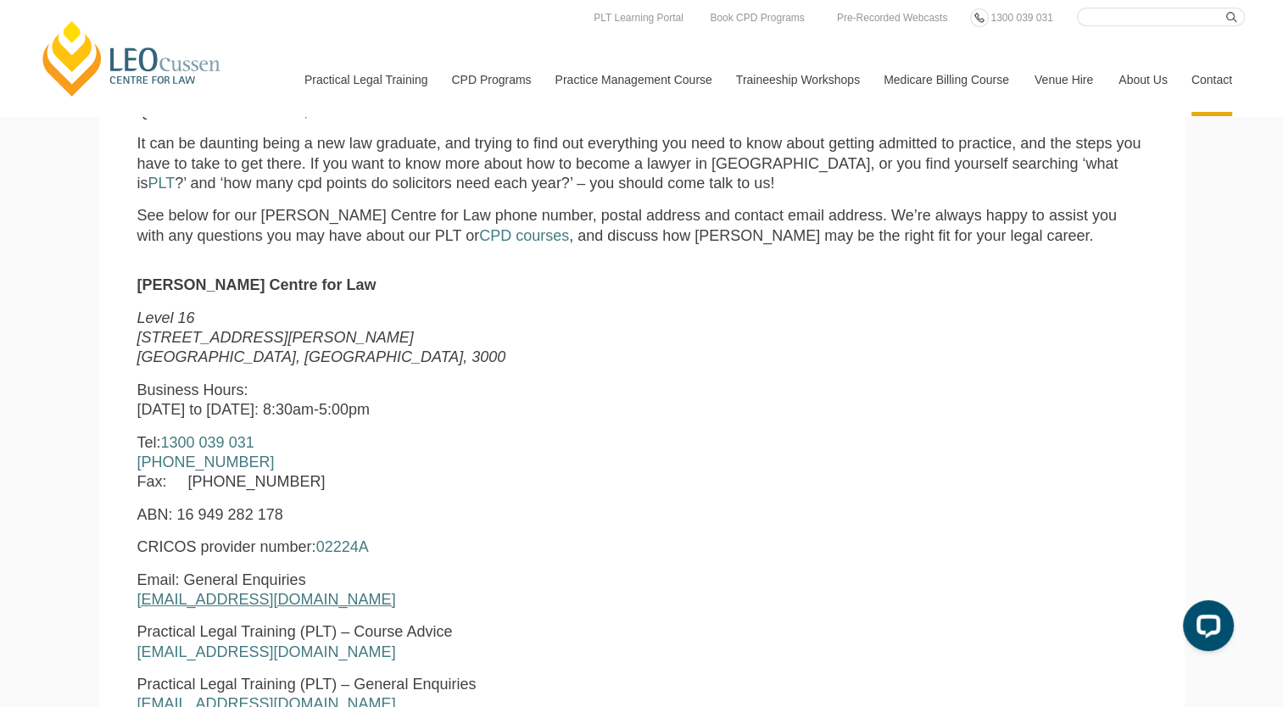
click at [215, 604] on link "enquiries@leocussen.edu.au" at bounding box center [266, 599] width 259 height 17
click at [971, 345] on div "Leo Cussen Centre for Law Level 16 15 William Street Melbourne, Victoria, 3000 …" at bounding box center [642, 626] width 1034 height 701
